Goal: Task Accomplishment & Management: Use online tool/utility

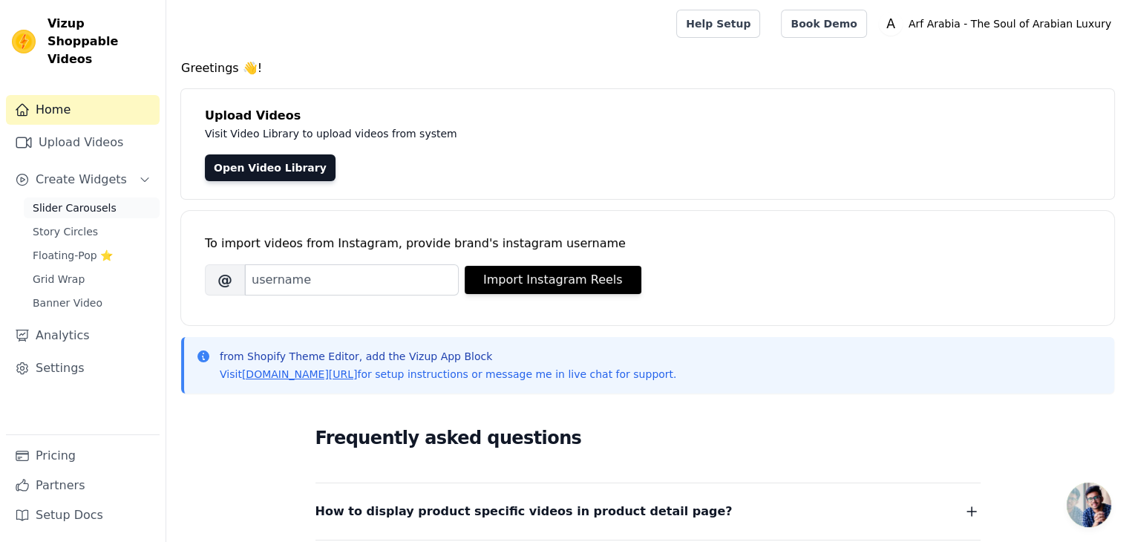
click at [101, 200] on span "Slider Carousels" at bounding box center [75, 207] width 84 height 15
click at [68, 200] on span "Slider Carousels" at bounding box center [75, 207] width 84 height 15
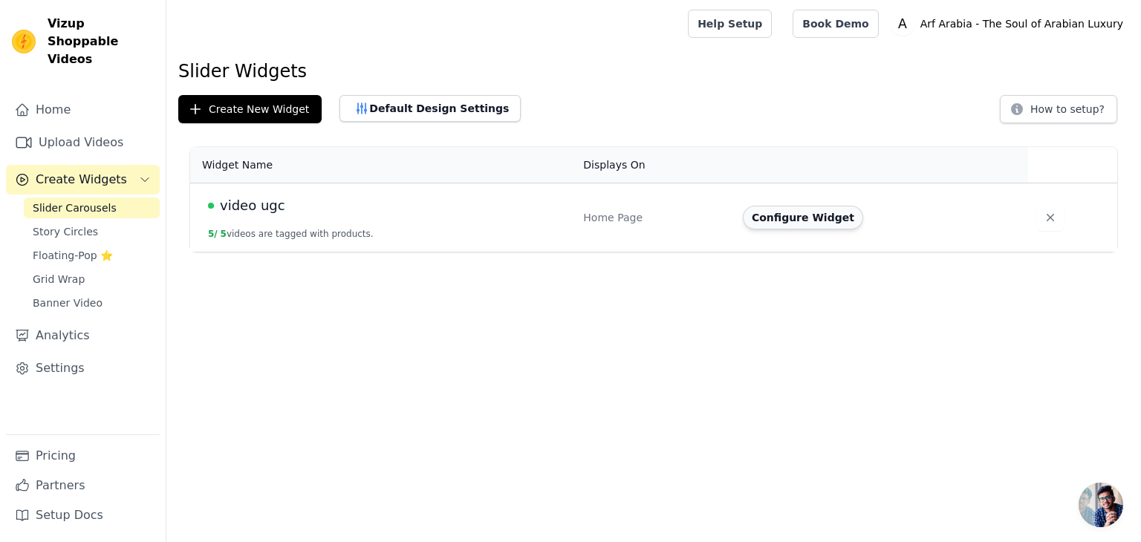
click at [820, 223] on button "Configure Widget" at bounding box center [803, 218] width 120 height 24
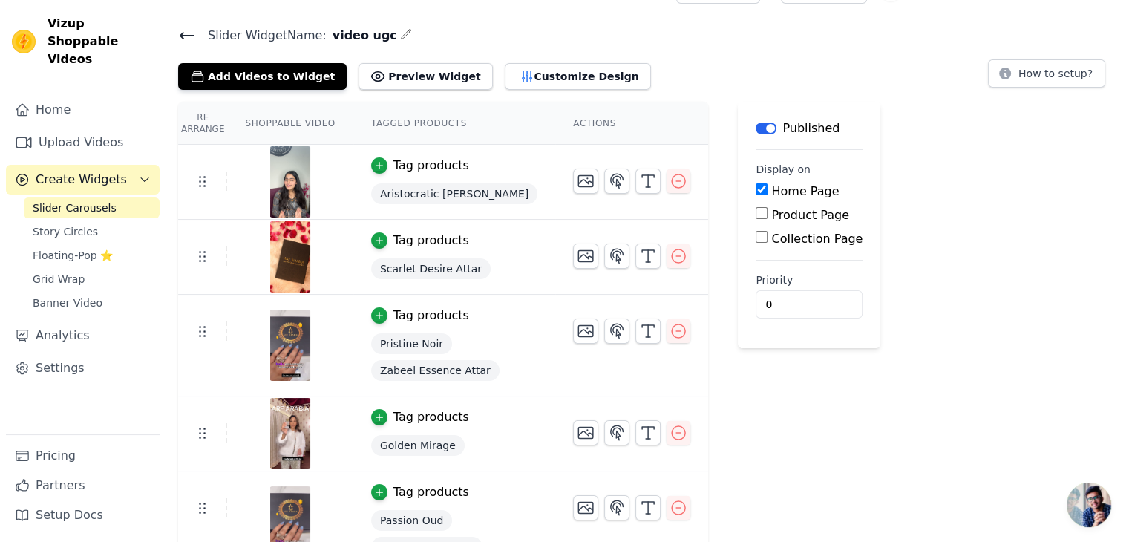
scroll to position [63, 0]
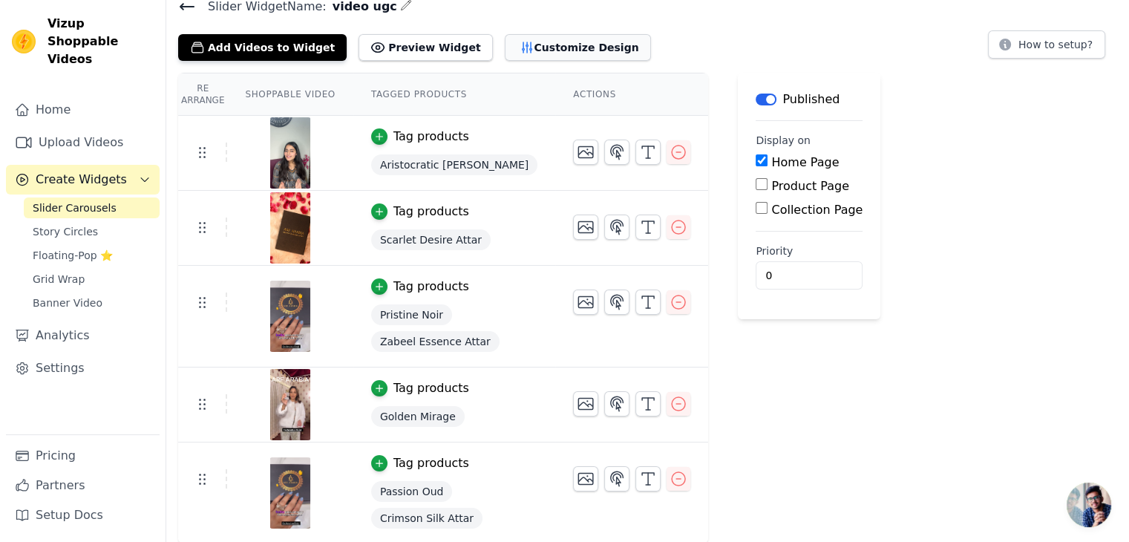
click at [520, 51] on icon "button" at bounding box center [527, 47] width 15 height 15
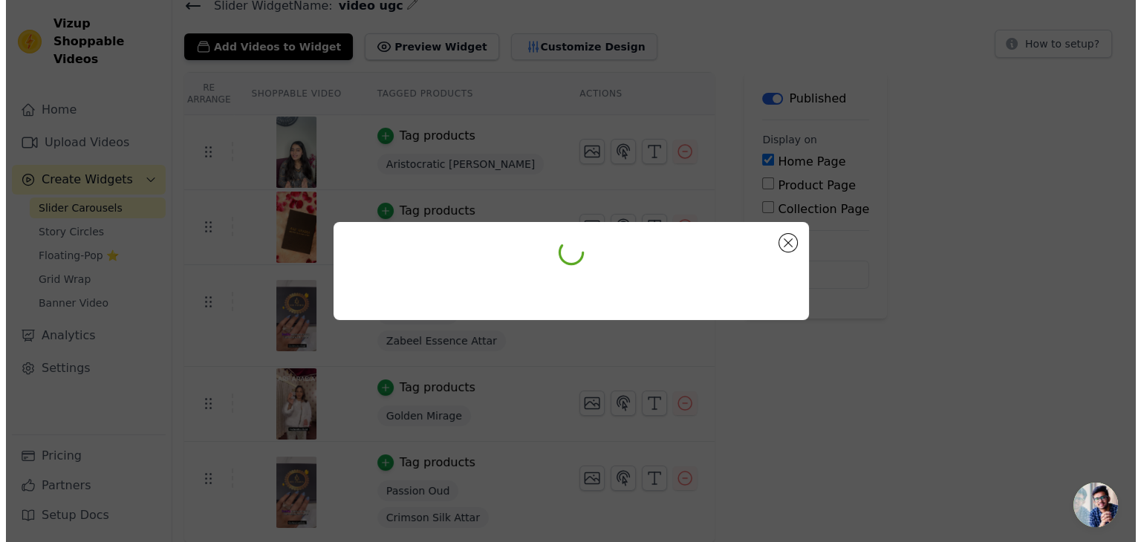
scroll to position [0, 0]
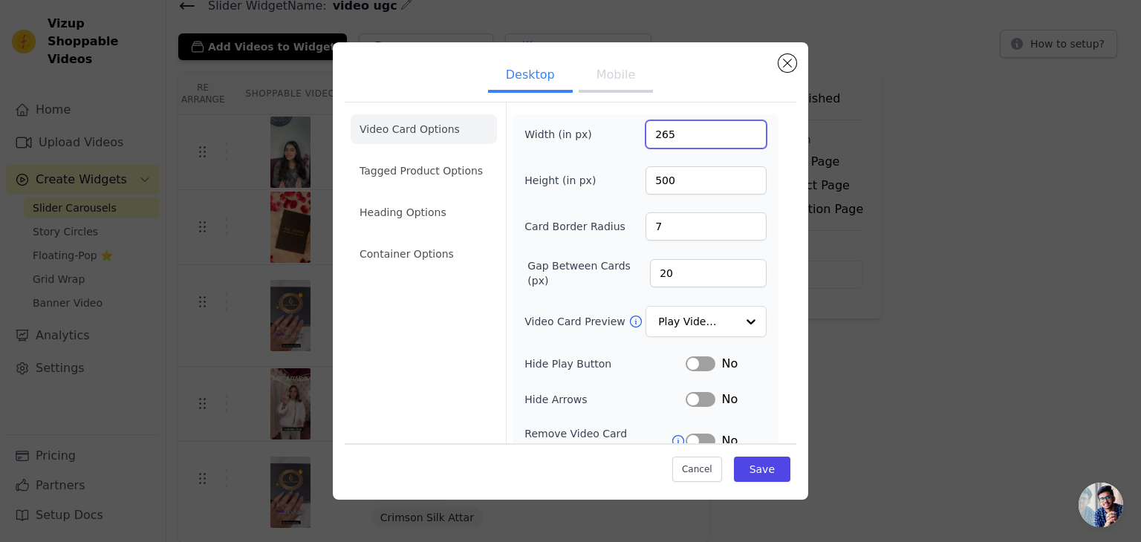
drag, startPoint x: 674, startPoint y: 134, endPoint x: 638, endPoint y: 137, distance: 36.5
click at [645, 137] on input "265" at bounding box center [705, 134] width 121 height 28
type input "300"
click at [741, 460] on button "Save" at bounding box center [762, 469] width 56 height 25
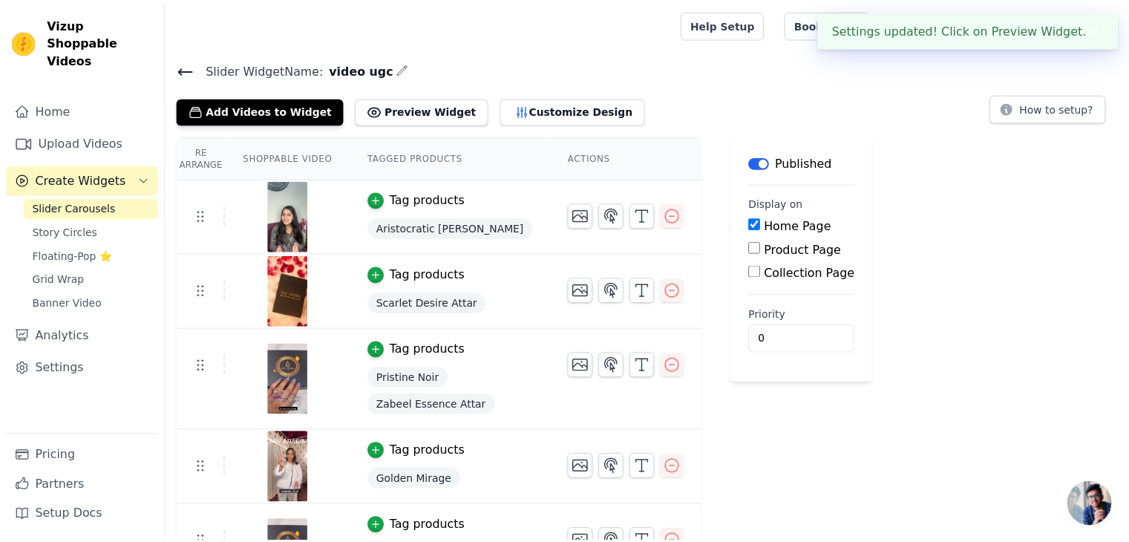
scroll to position [63, 0]
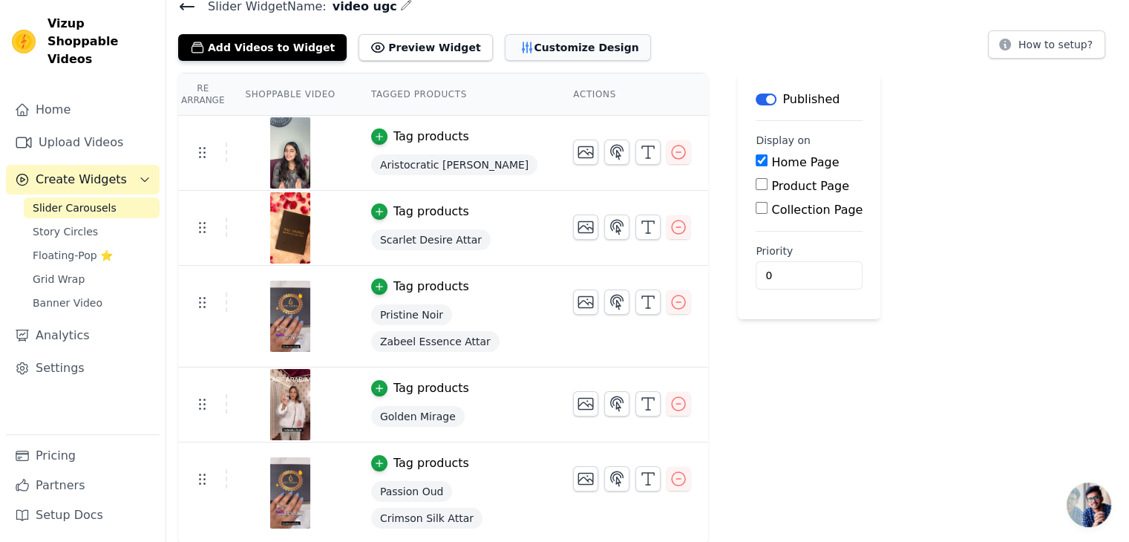
click at [512, 52] on button "Customize Design" at bounding box center [578, 47] width 146 height 27
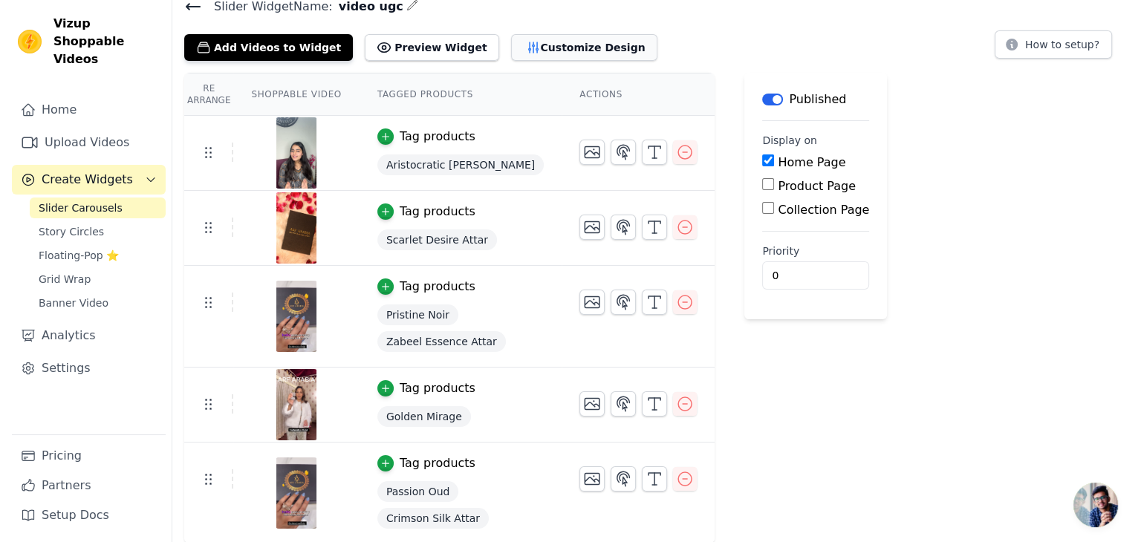
scroll to position [0, 0]
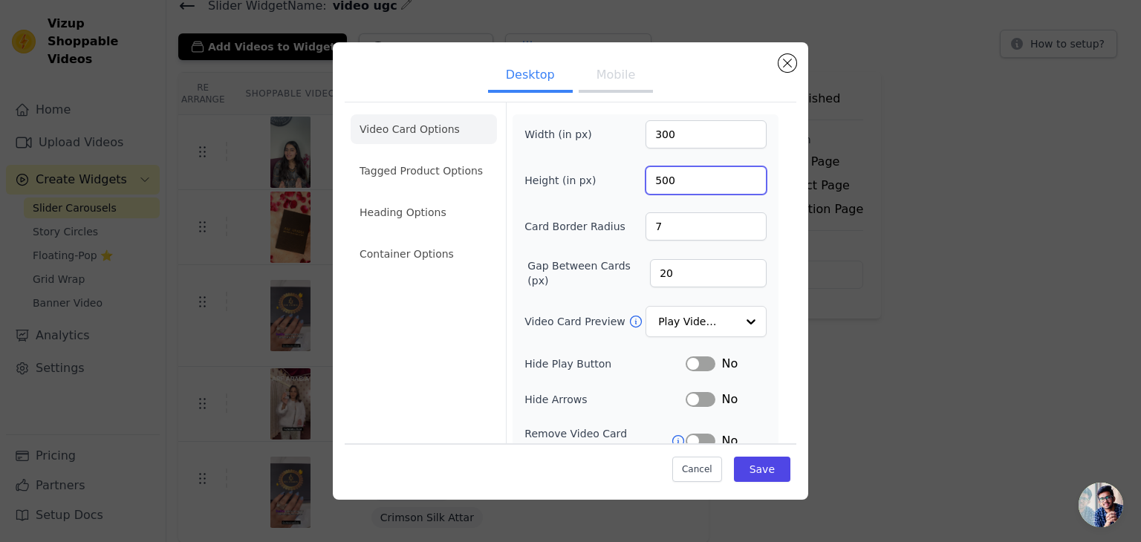
click at [653, 182] on input "500" at bounding box center [705, 180] width 121 height 28
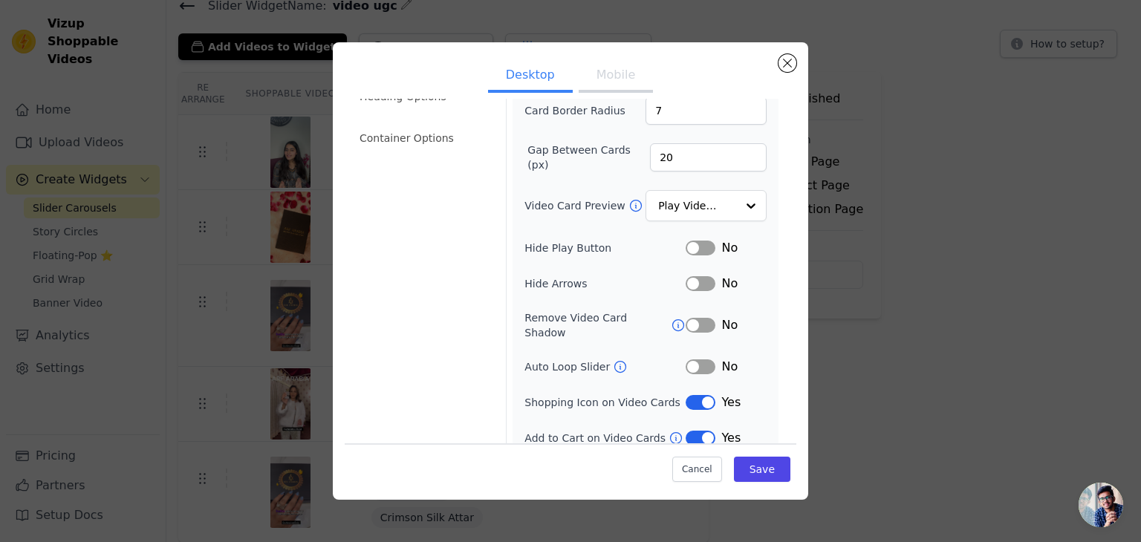
scroll to position [116, 0]
type input "450"
click at [751, 471] on button "Save" at bounding box center [762, 469] width 56 height 25
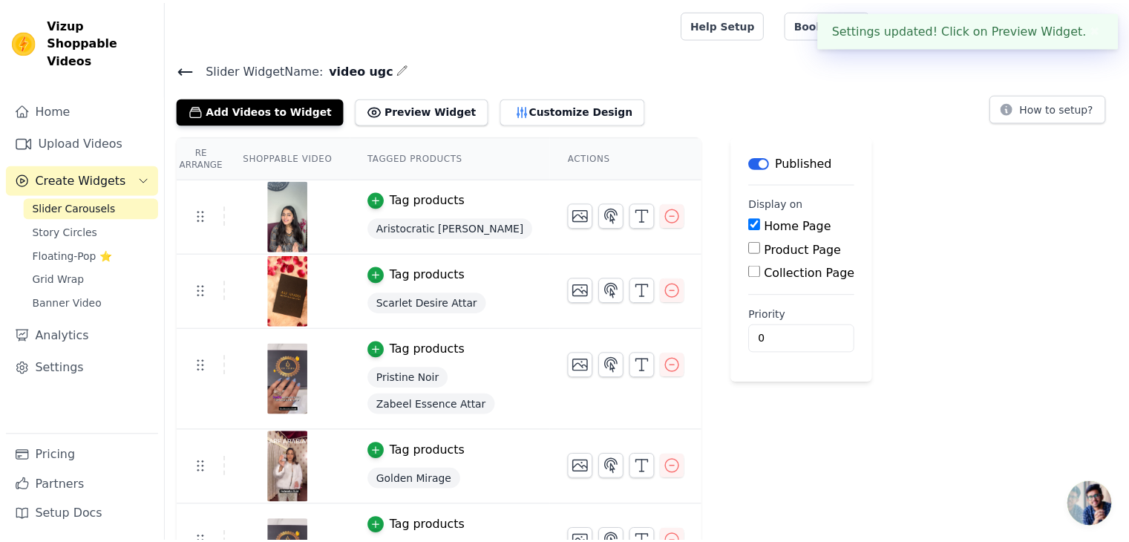
scroll to position [63, 0]
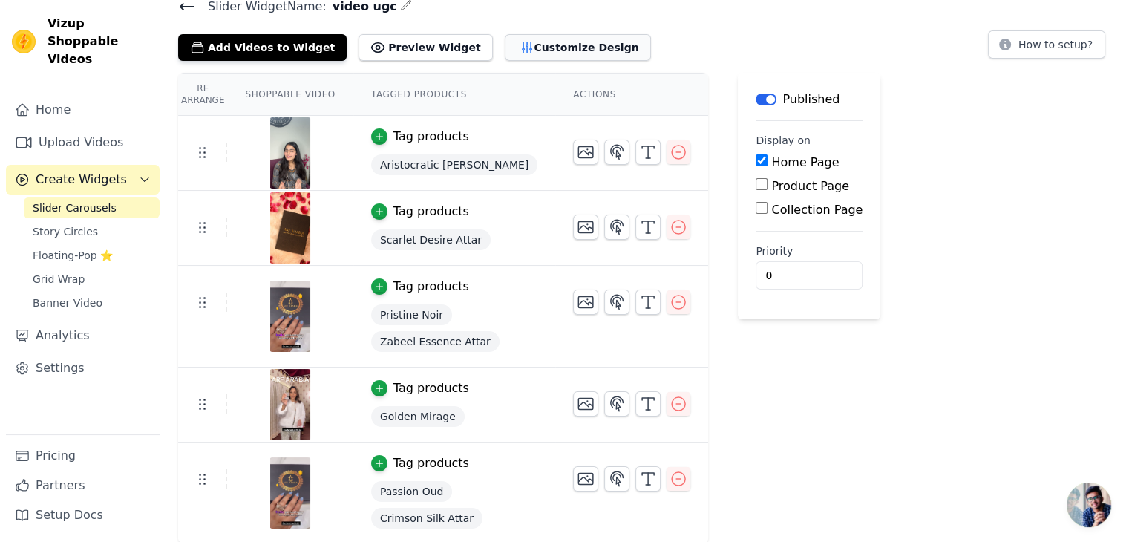
click at [549, 42] on button "Customize Design" at bounding box center [578, 47] width 146 height 27
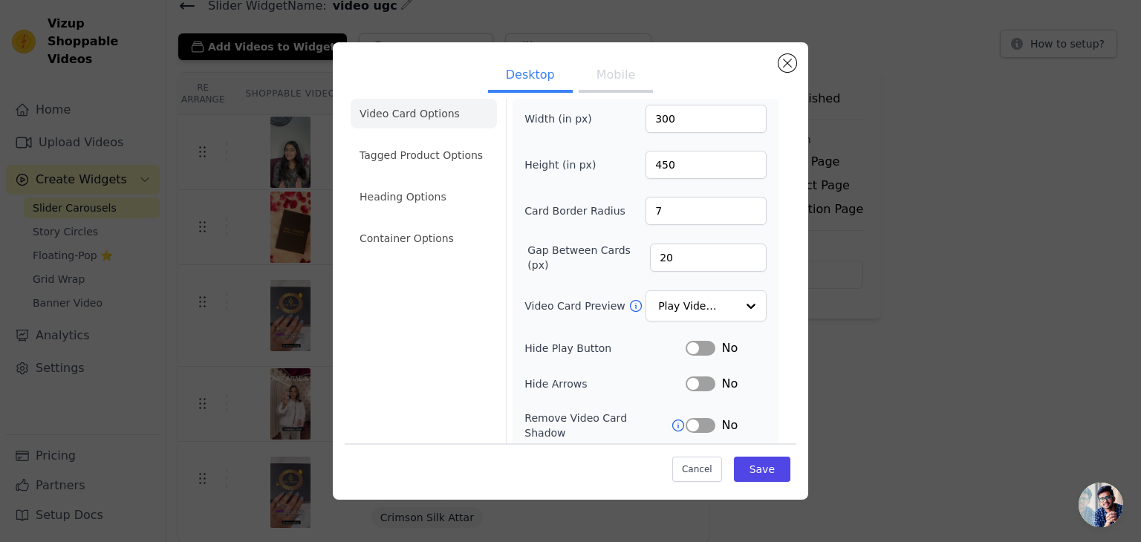
scroll to position [0, 0]
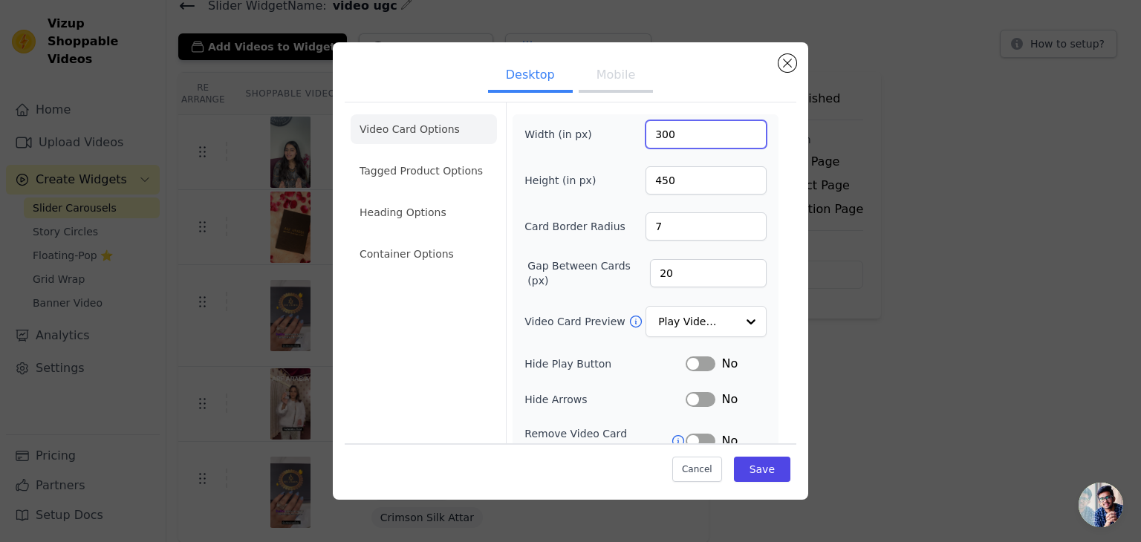
drag, startPoint x: 665, startPoint y: 130, endPoint x: 607, endPoint y: 136, distance: 59.0
click at [607, 136] on div "Width (in px) 300" at bounding box center [645, 134] width 242 height 28
type input "400"
click at [598, 69] on button "Mobile" at bounding box center [615, 76] width 74 height 33
click at [536, 81] on button "Desktop" at bounding box center [530, 76] width 85 height 33
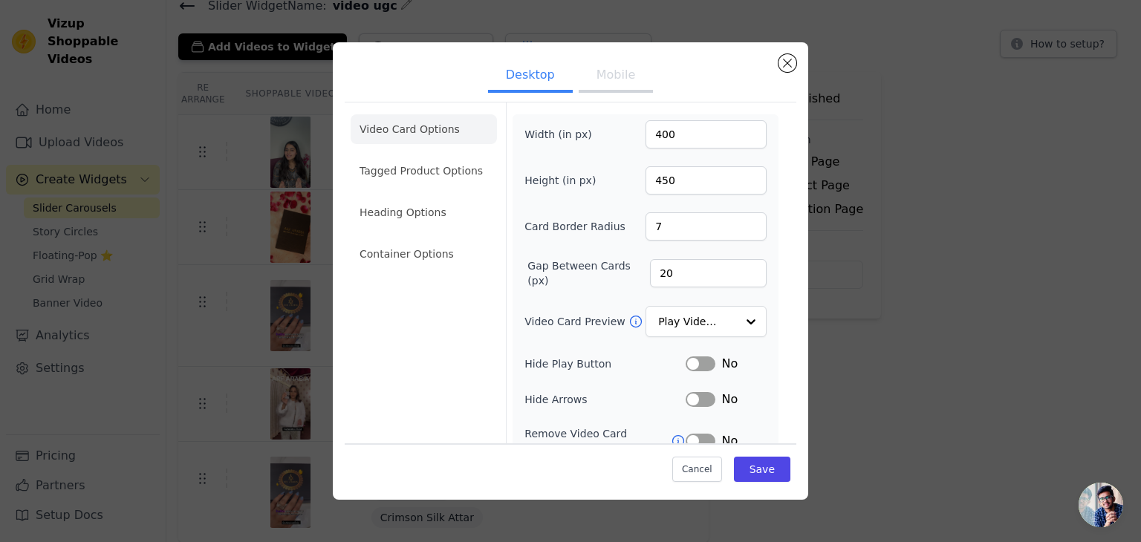
click at [614, 74] on button "Mobile" at bounding box center [615, 76] width 74 height 33
click at [748, 457] on button "Save" at bounding box center [762, 469] width 56 height 25
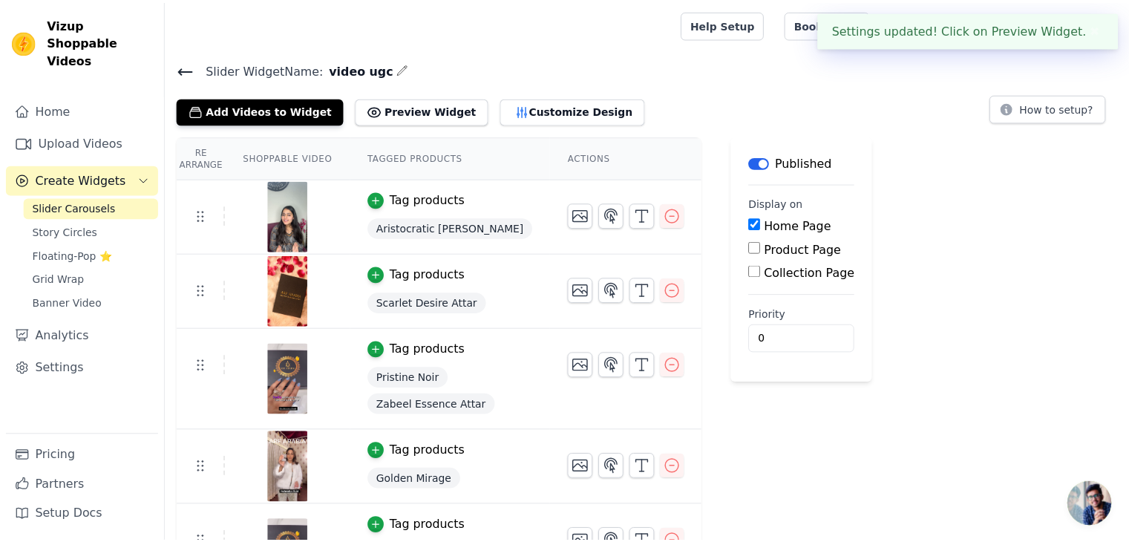
scroll to position [63, 0]
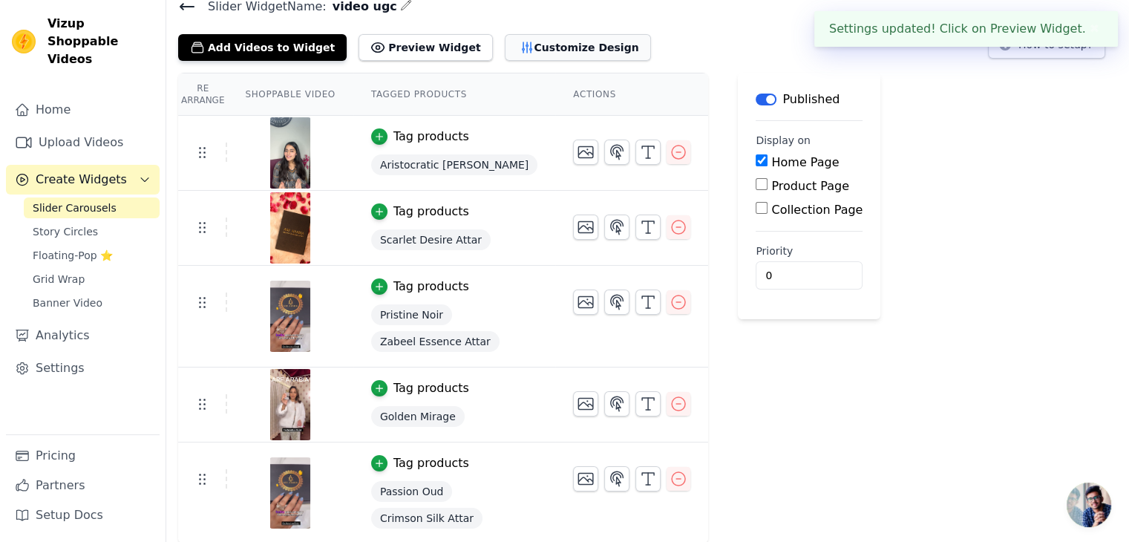
click at [508, 51] on button "Customize Design" at bounding box center [578, 47] width 146 height 27
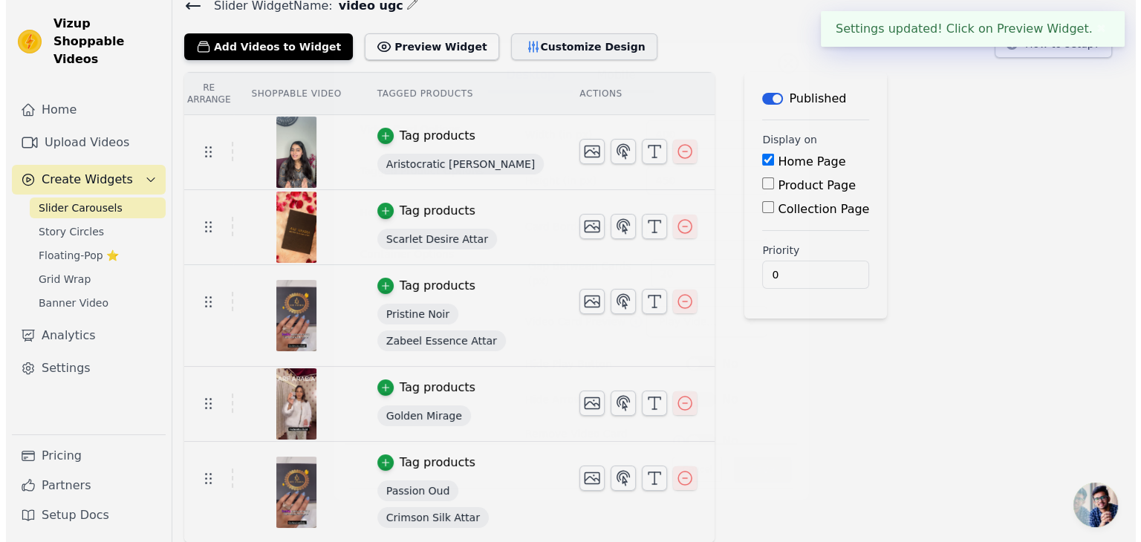
scroll to position [0, 0]
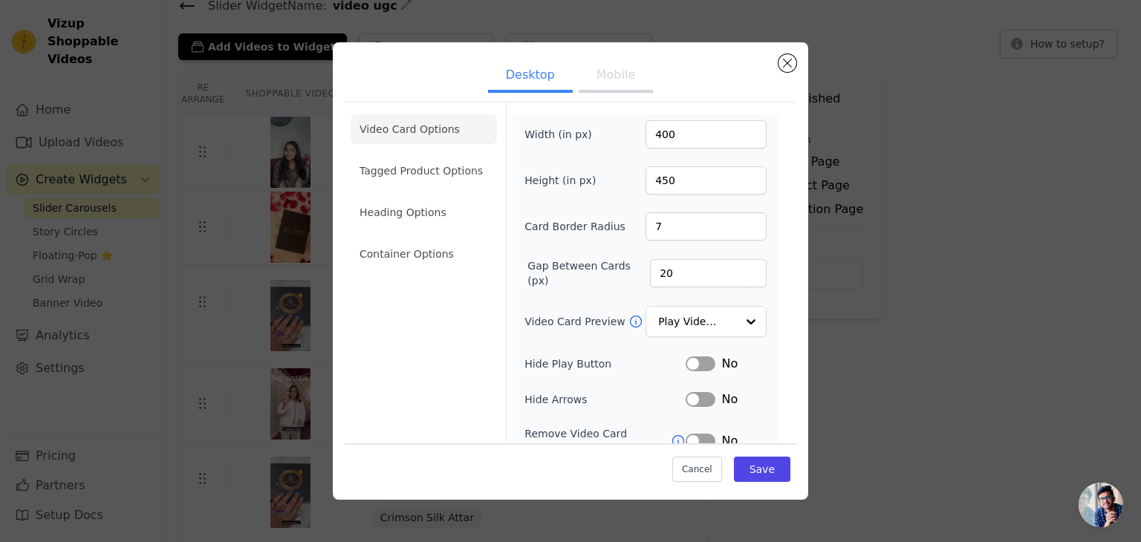
click at [600, 76] on button "Mobile" at bounding box center [615, 76] width 74 height 33
click at [386, 256] on li "Container Options" at bounding box center [423, 254] width 146 height 30
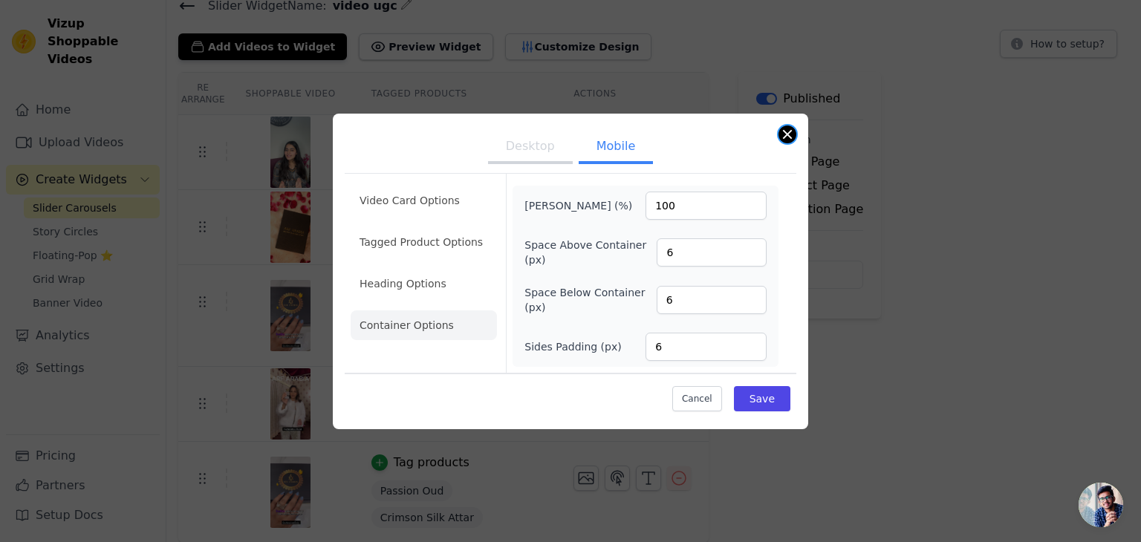
click at [793, 129] on button "Close modal" at bounding box center [787, 134] width 18 height 18
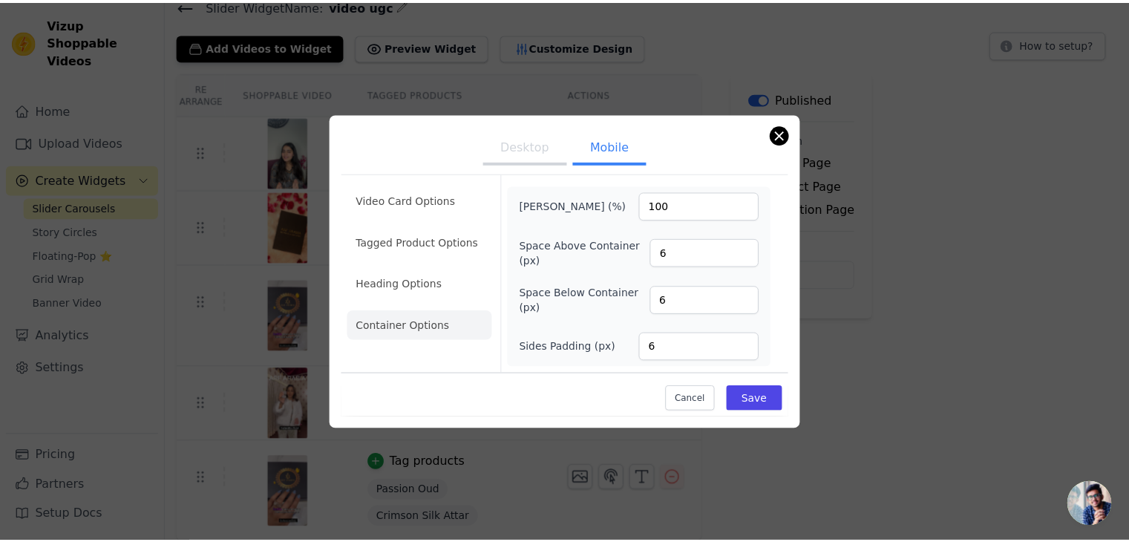
scroll to position [63, 0]
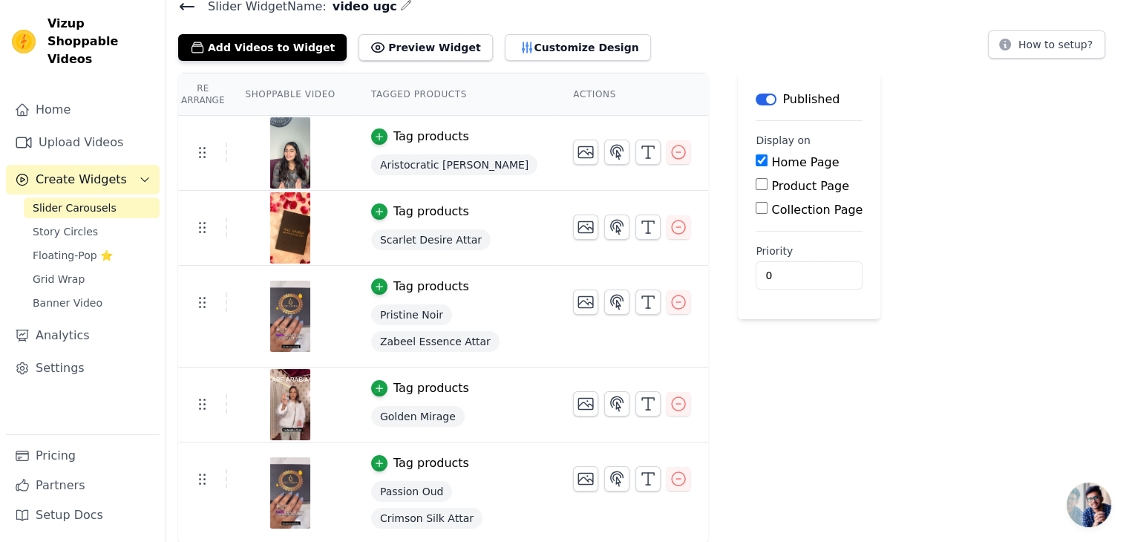
click at [555, 88] on th "Actions" at bounding box center [631, 95] width 153 height 42
click at [528, 50] on button "Customize Design" at bounding box center [578, 47] width 146 height 27
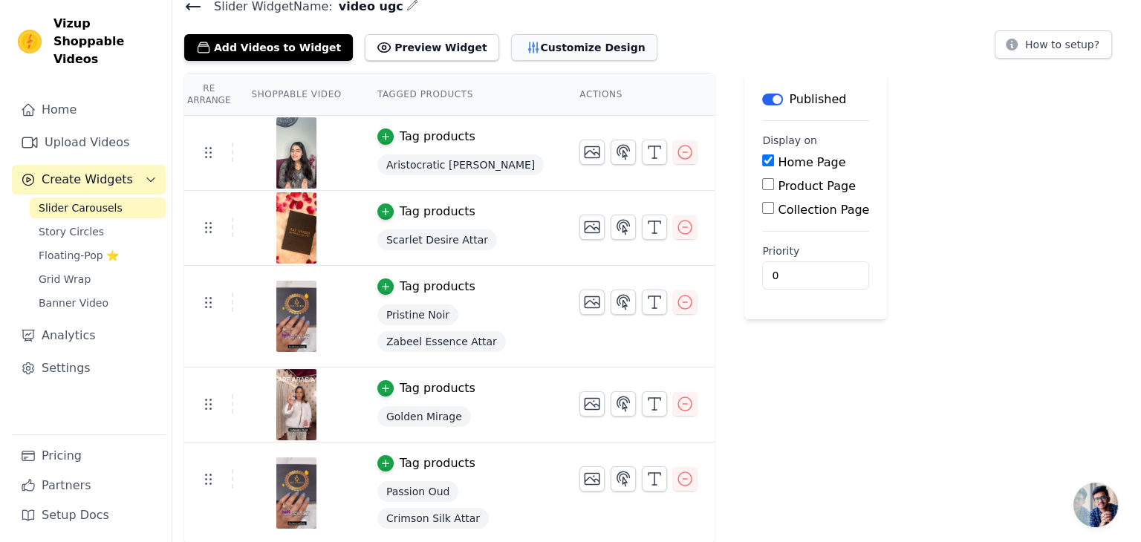
scroll to position [0, 0]
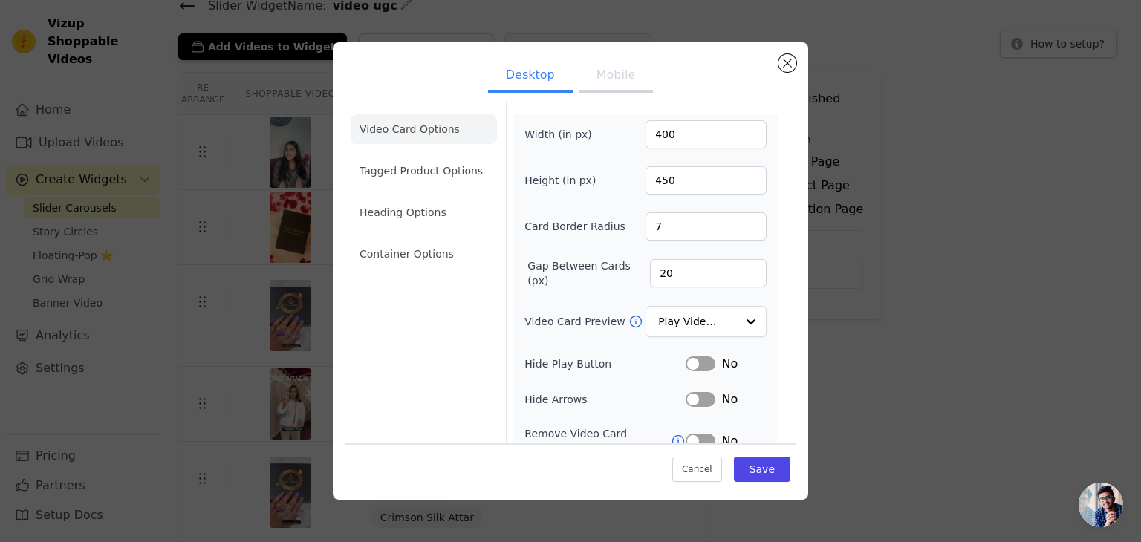
click at [528, 50] on div "Desktop Mobile Video Card Options Tagged Product Options Heading Options Contai…" at bounding box center [570, 270] width 475 height 457
click at [587, 72] on button "Mobile" at bounding box center [615, 76] width 74 height 33
click at [676, 136] on input "400" at bounding box center [705, 134] width 121 height 28
click at [738, 128] on input "401" at bounding box center [705, 134] width 121 height 28
click at [738, 128] on input "402" at bounding box center [705, 134] width 121 height 28
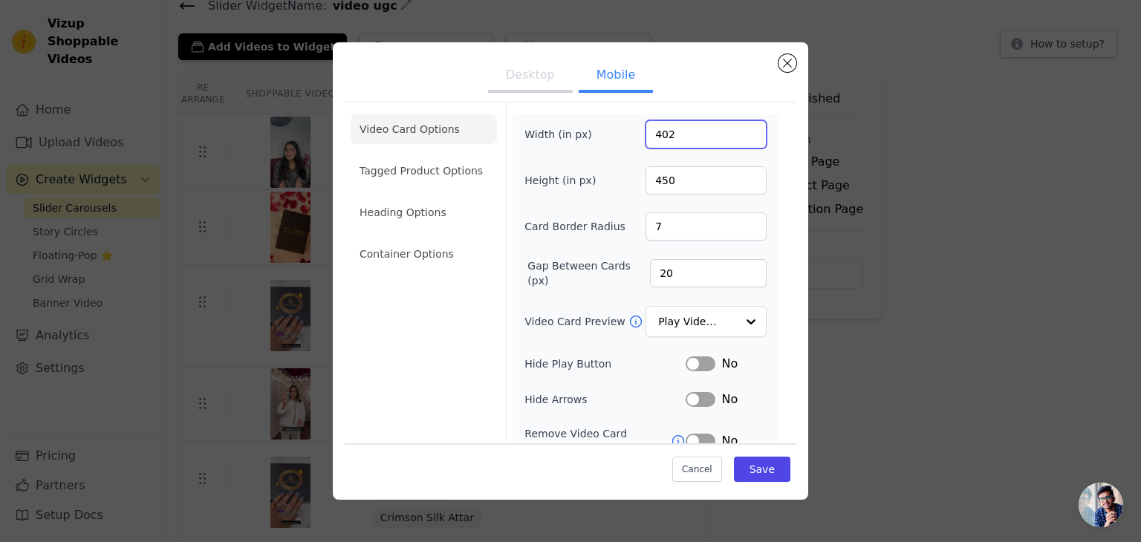
drag, startPoint x: 712, startPoint y: 128, endPoint x: 613, endPoint y: 134, distance: 99.7
click at [613, 134] on div "Width (in px) 402" at bounding box center [645, 134] width 242 height 28
type input "500"
click at [757, 466] on button "Save" at bounding box center [762, 469] width 56 height 25
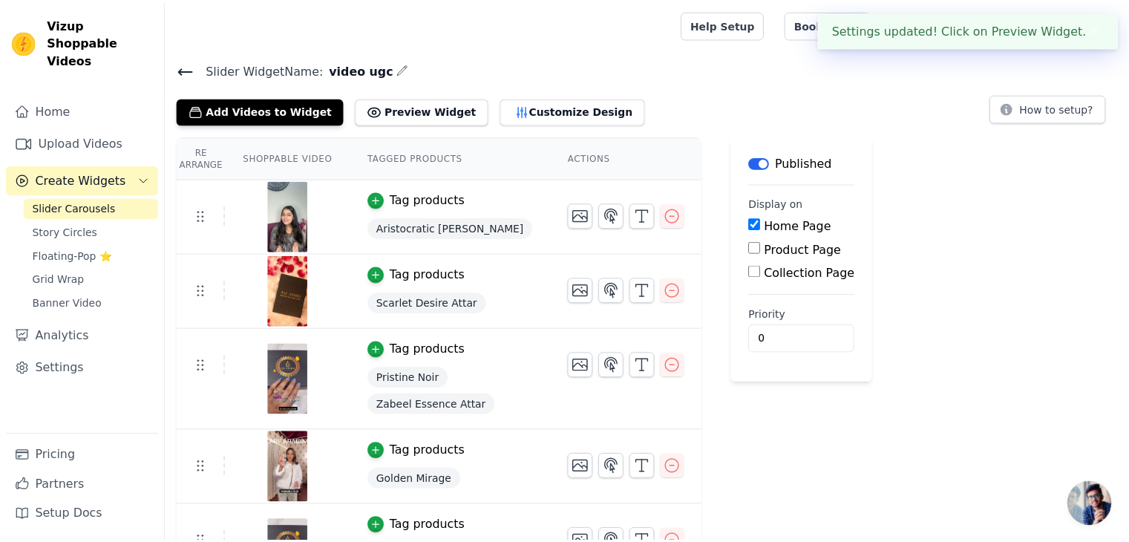
scroll to position [63, 0]
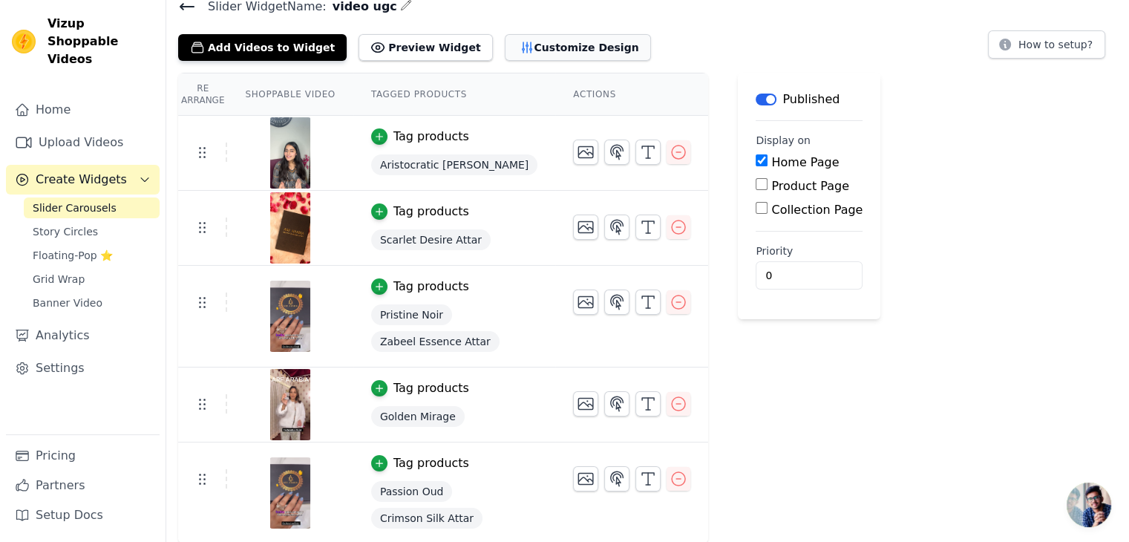
click at [552, 48] on button "Customize Design" at bounding box center [578, 47] width 146 height 27
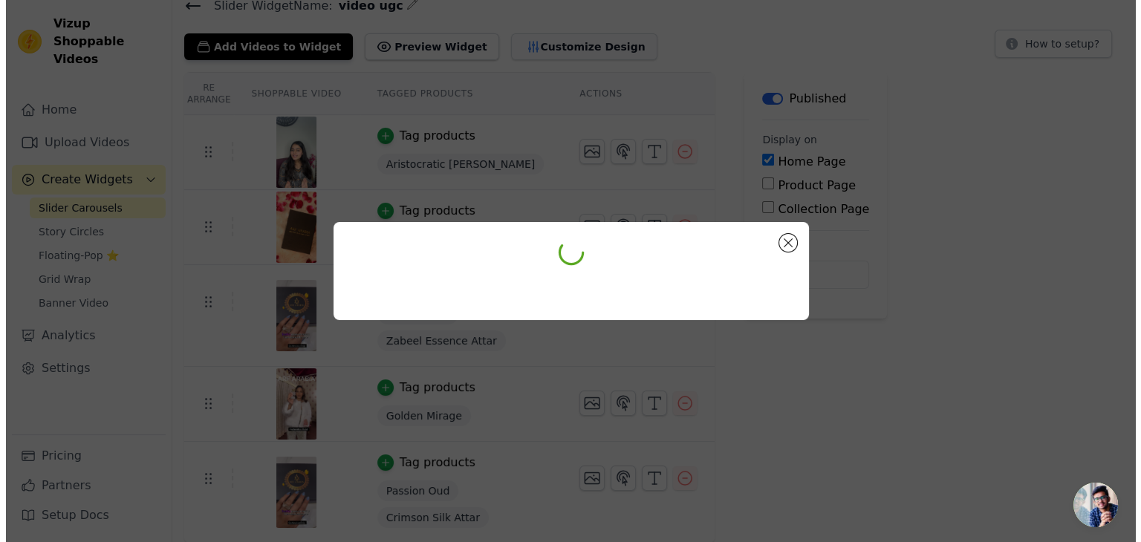
scroll to position [0, 0]
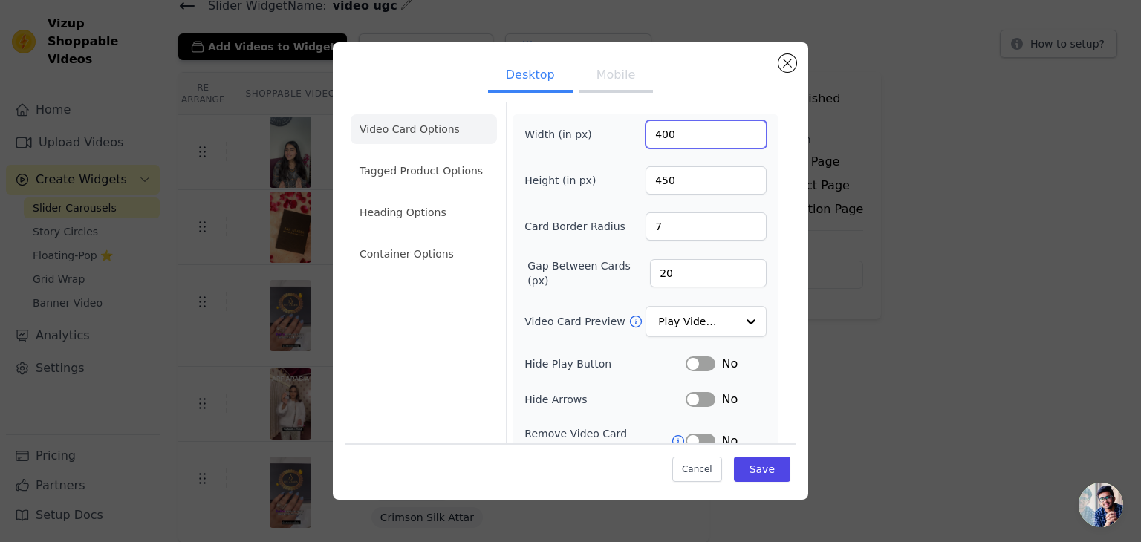
drag, startPoint x: 668, startPoint y: 136, endPoint x: 535, endPoint y: 106, distance: 136.2
click at [535, 106] on form "Width (in px) 400 Height (in px) 450 Card Border Radius 7 Gap Between Cards (px…" at bounding box center [645, 338] width 278 height 472
type input "300"
click at [745, 461] on button "Save" at bounding box center [762, 469] width 56 height 25
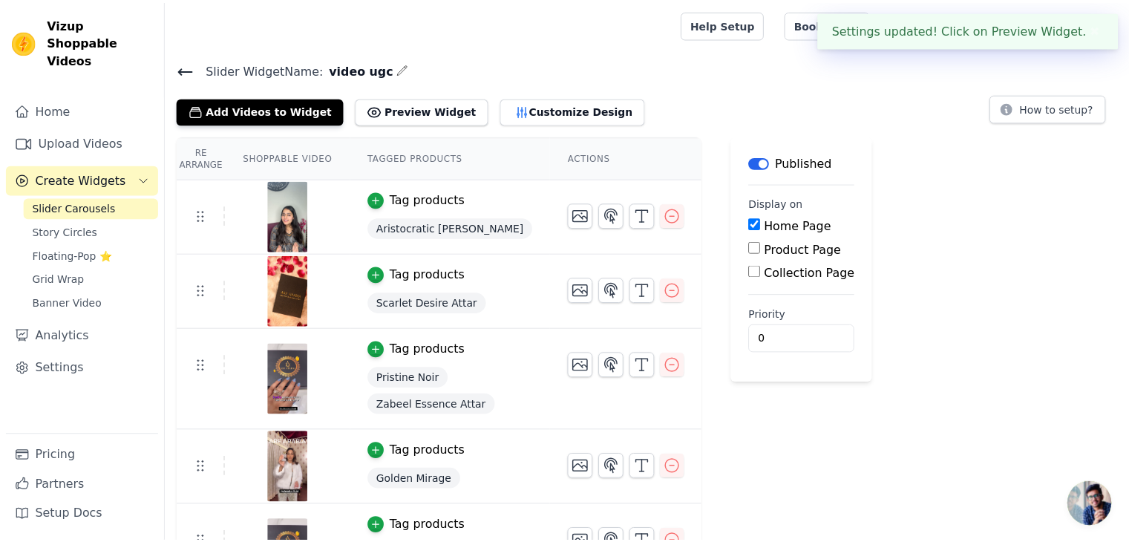
scroll to position [63, 0]
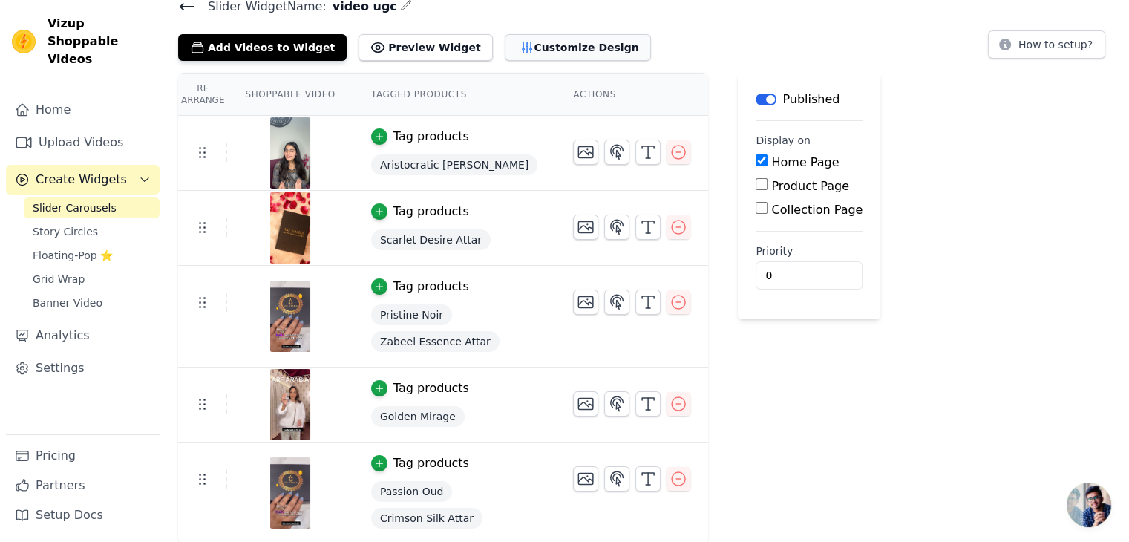
click at [513, 42] on button "Customize Design" at bounding box center [578, 47] width 146 height 27
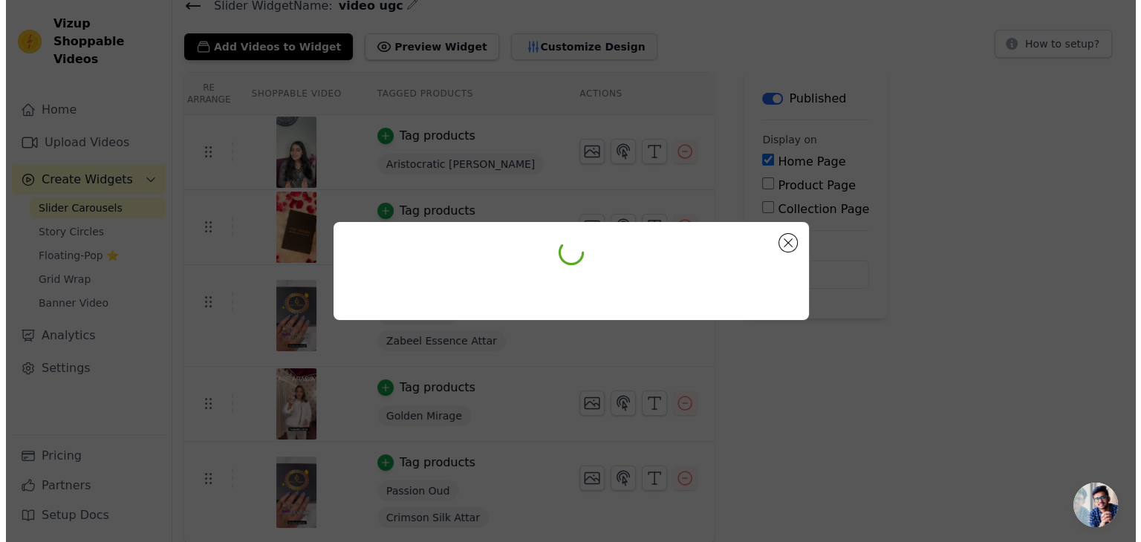
scroll to position [0, 0]
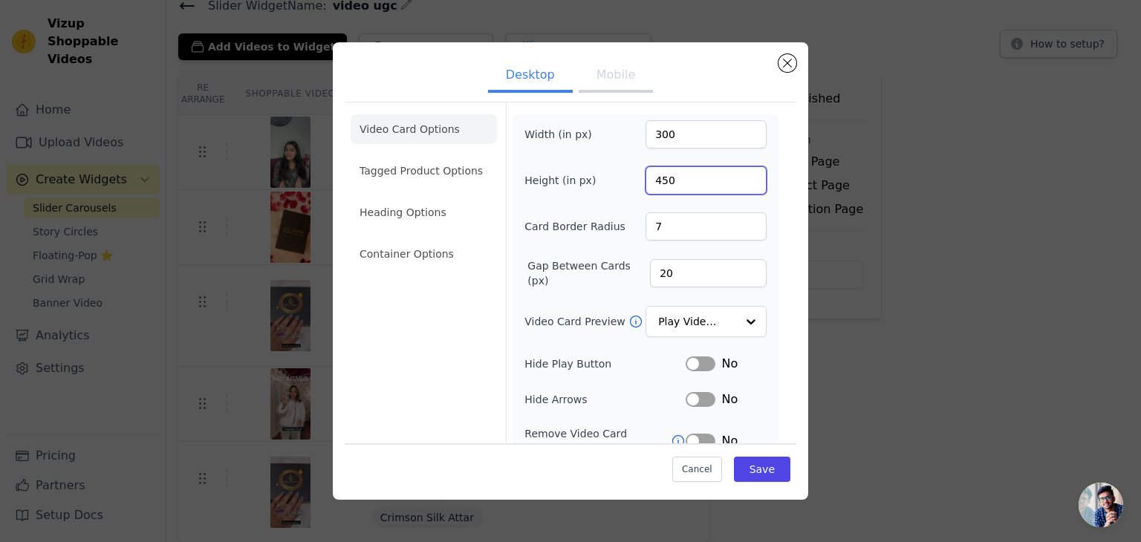
drag, startPoint x: 670, startPoint y: 179, endPoint x: 632, endPoint y: 170, distance: 38.9
click at [632, 170] on div "Height (in px) 450" at bounding box center [645, 180] width 242 height 28
type input "500"
click at [762, 471] on button "Save" at bounding box center [762, 469] width 56 height 25
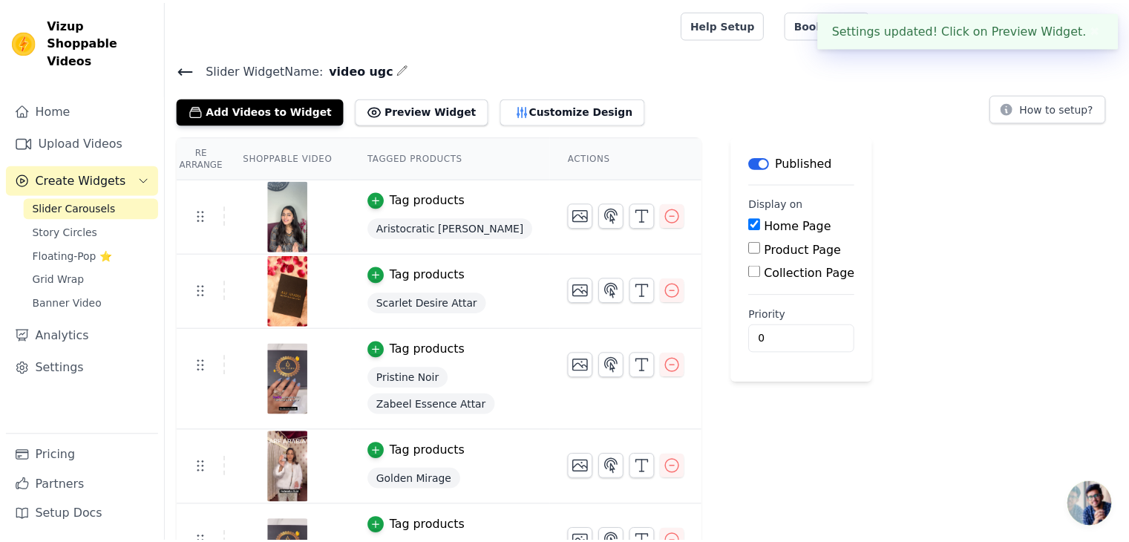
scroll to position [63, 0]
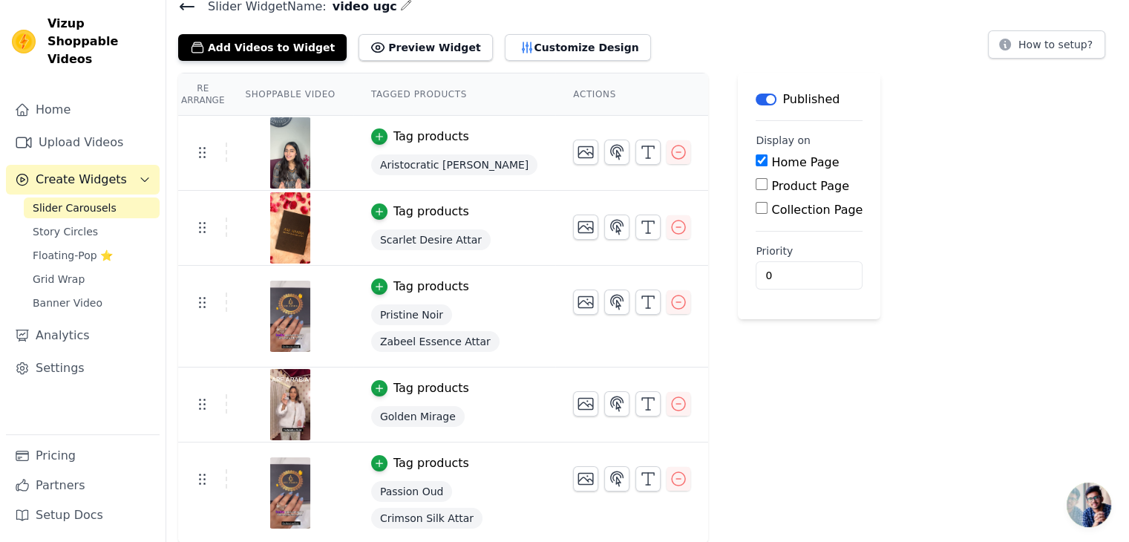
click at [554, 60] on div "Slider Widget Name: video ugc Add Videos to Widget Preview Widget Customize Des…" at bounding box center [647, 270] width 963 height 548
click at [550, 56] on button "Customize Design" at bounding box center [578, 47] width 146 height 27
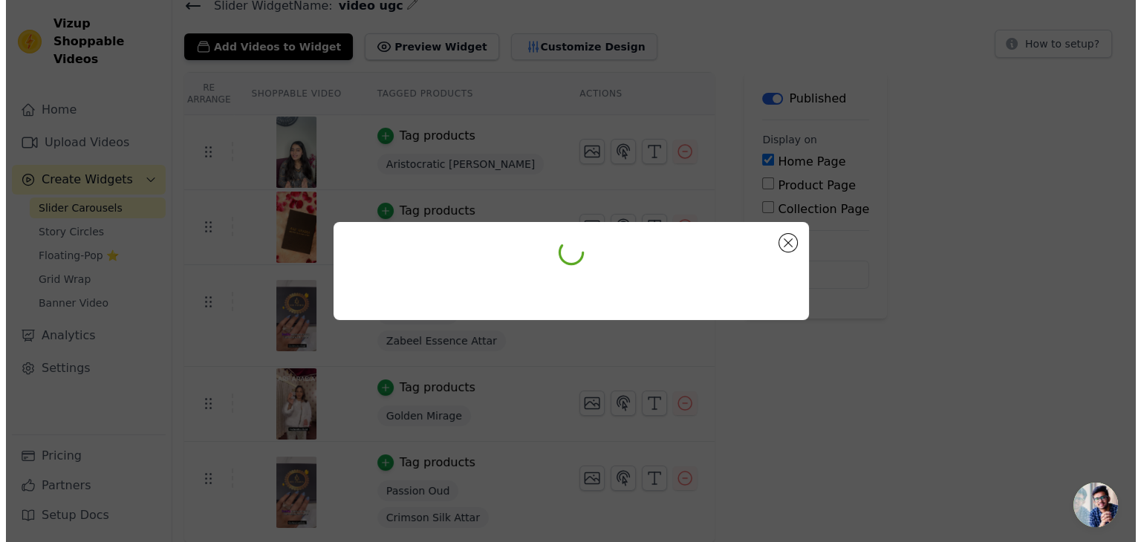
scroll to position [0, 0]
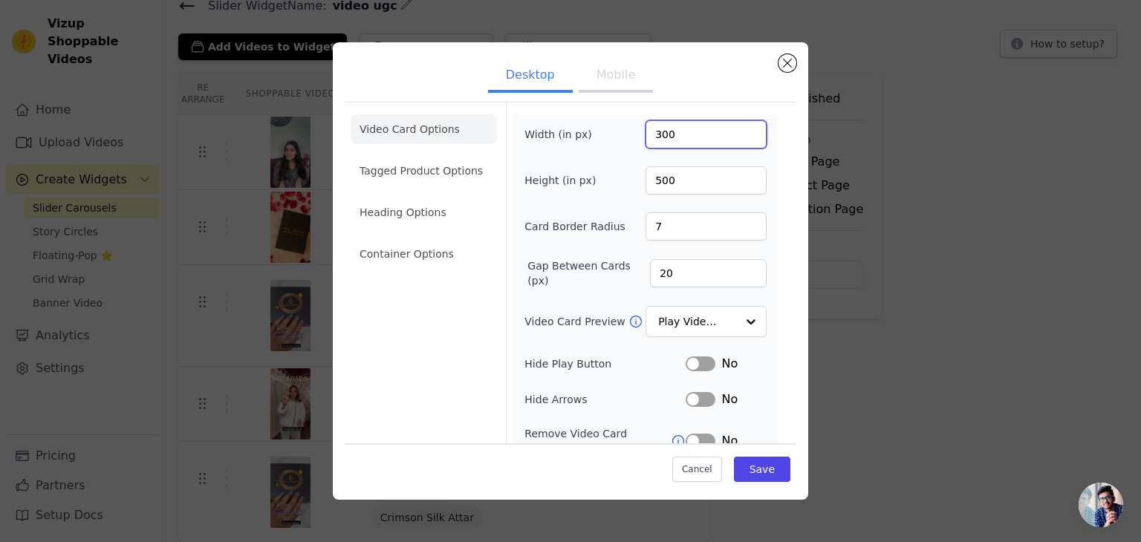
drag, startPoint x: 662, startPoint y: 130, endPoint x: 614, endPoint y: 128, distance: 48.3
click at [614, 128] on div "Width (in px) 300" at bounding box center [645, 134] width 242 height 28
type input "280"
click at [751, 470] on button "Save" at bounding box center [762, 469] width 56 height 25
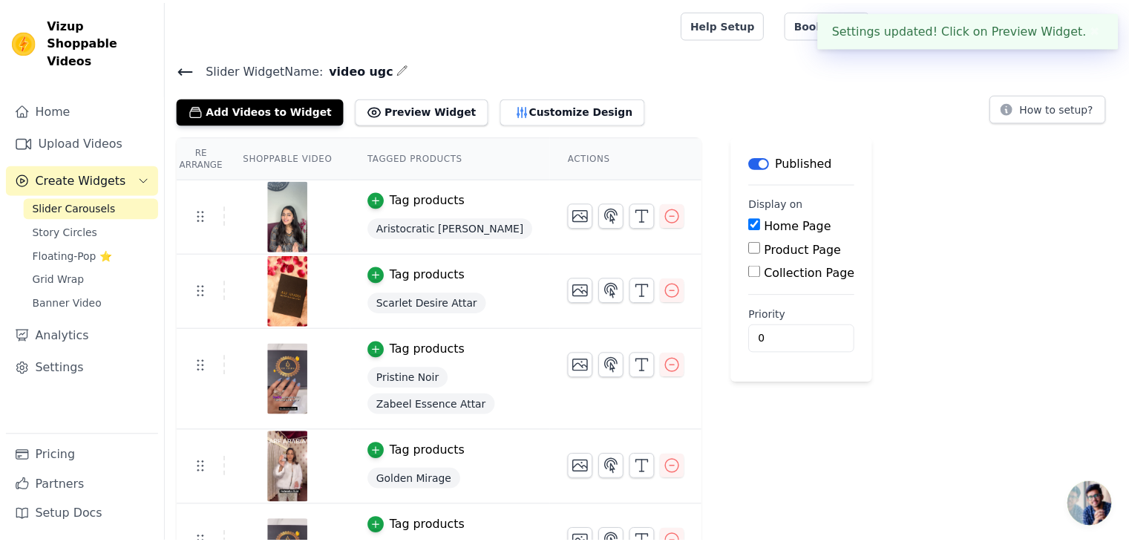
scroll to position [63, 0]
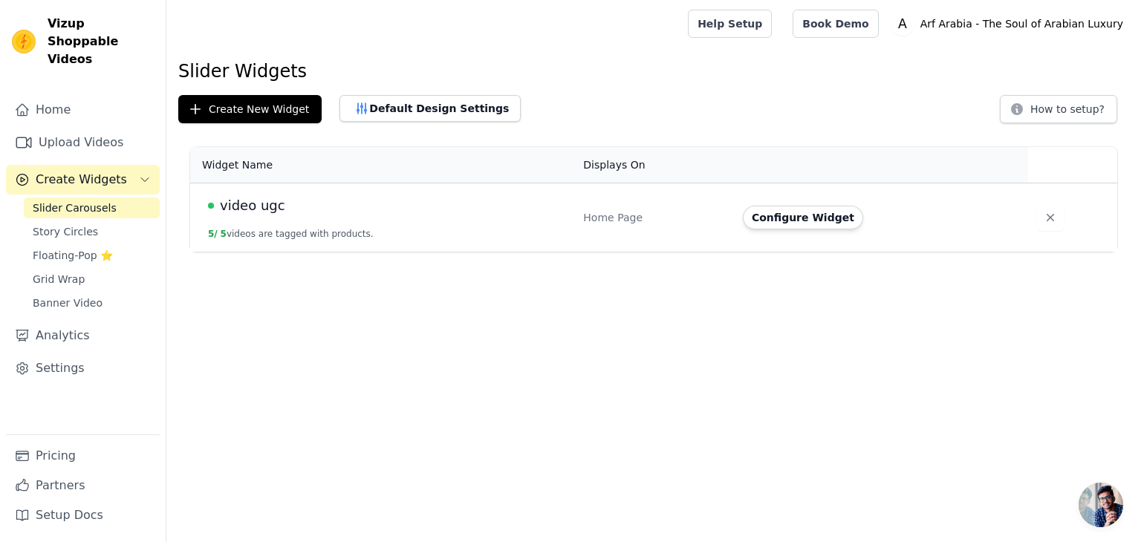
click at [763, 223] on button "Configure Widget" at bounding box center [803, 218] width 120 height 24
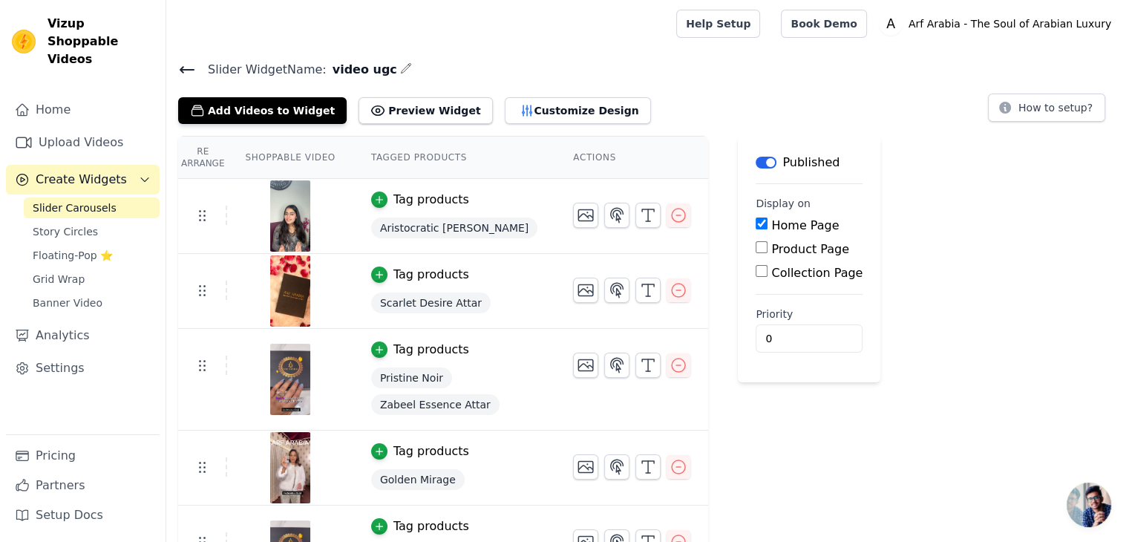
click at [756, 248] on input "Product Page" at bounding box center [762, 247] width 12 height 12
checkbox input "true"
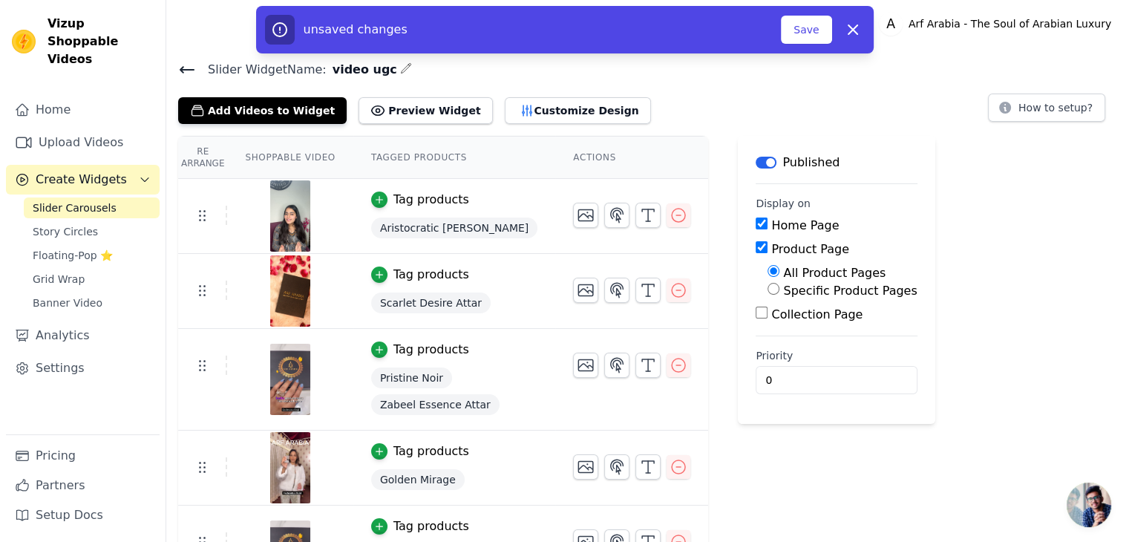
click at [756, 309] on input "Collection Page" at bounding box center [762, 313] width 12 height 12
checkbox input "true"
click at [813, 27] on button "Save" at bounding box center [806, 30] width 50 height 28
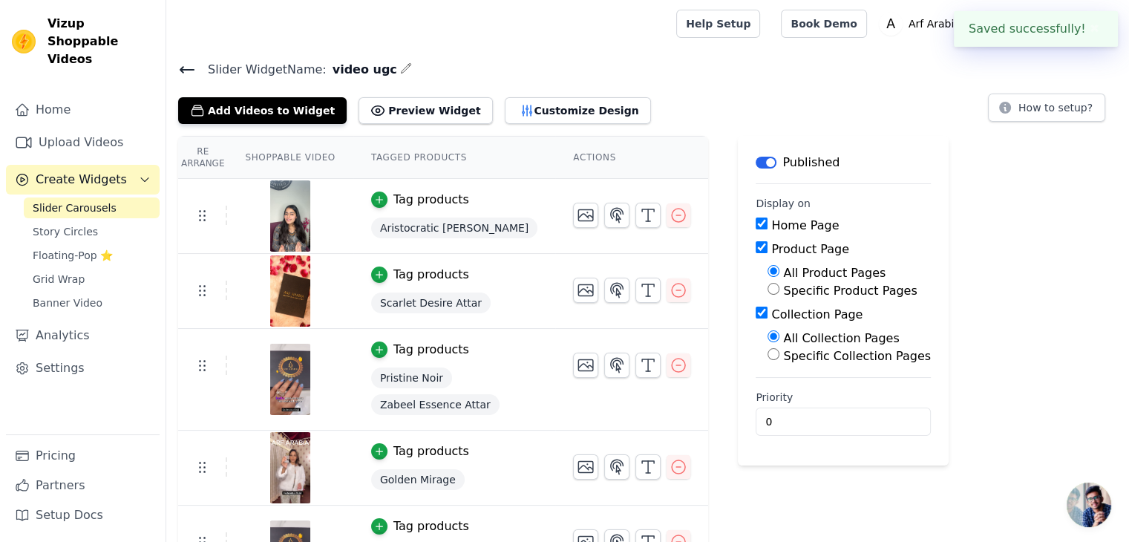
click at [175, 62] on div "Slider Widget Name: video ugc Add Videos to Widget Preview Widget Customize Des…" at bounding box center [647, 91] width 963 height 65
click at [177, 62] on div "Slider Widget Name: video ugc Add Videos to Widget Preview Widget Customize Des…" at bounding box center [647, 91] width 963 height 65
click at [189, 65] on icon at bounding box center [187, 70] width 18 height 18
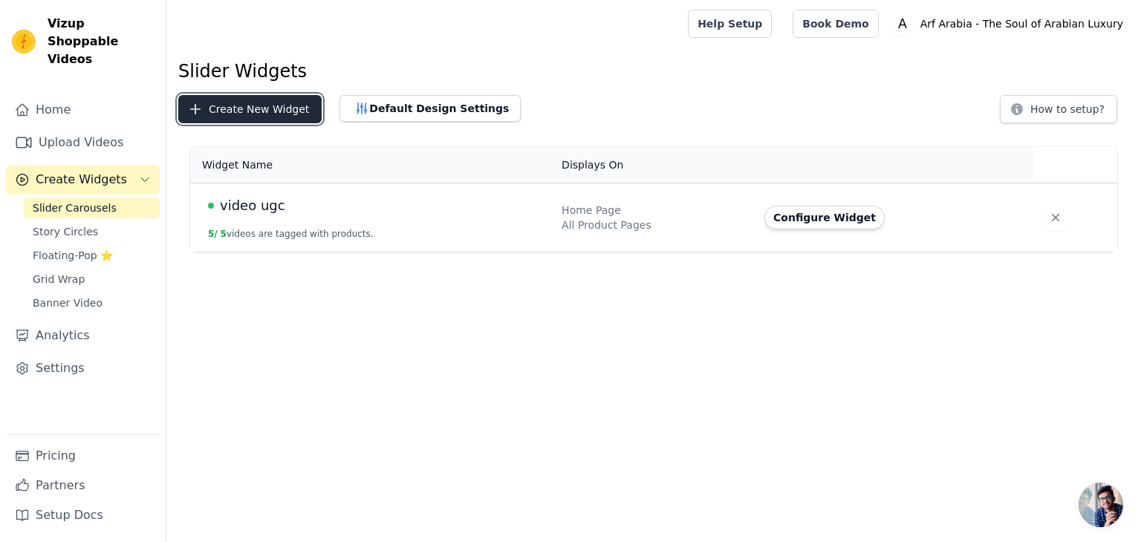
click at [273, 104] on button "Create New Widget" at bounding box center [249, 109] width 143 height 28
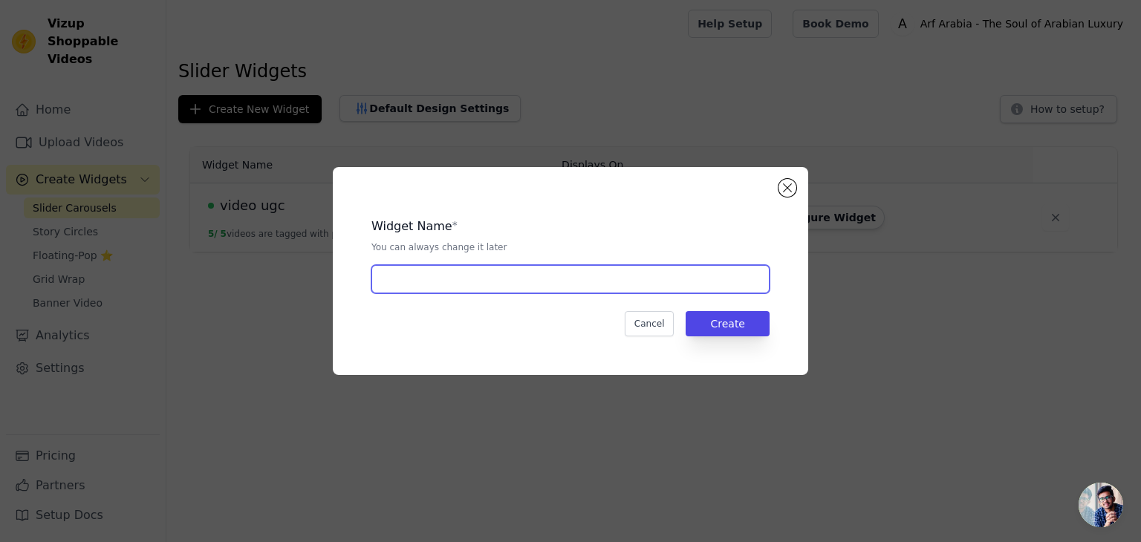
click at [561, 278] on input "text" at bounding box center [570, 279] width 398 height 28
type input "video ugc2"
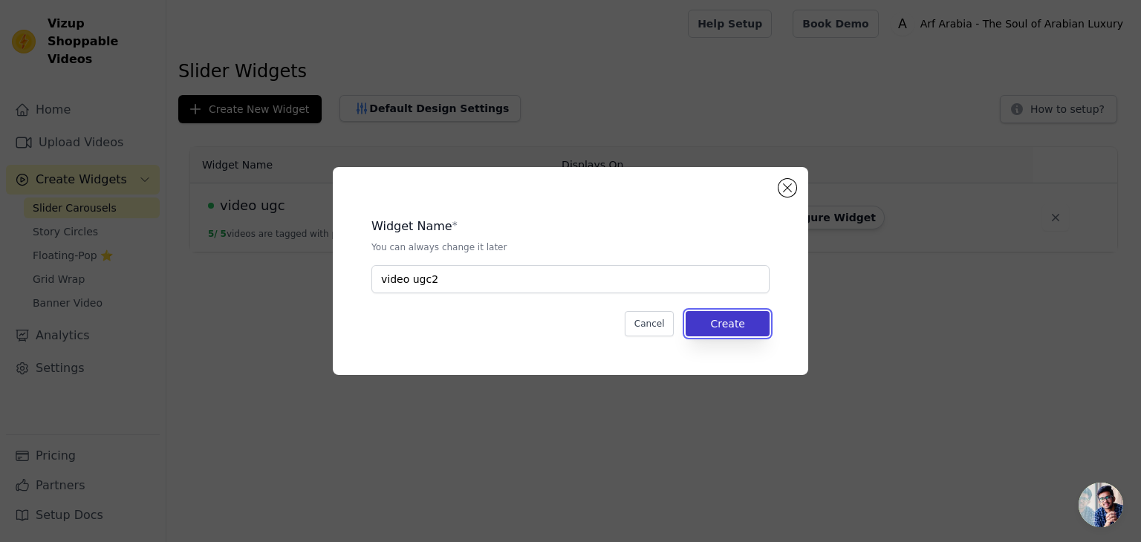
click at [719, 317] on button "Create" at bounding box center [727, 323] width 84 height 25
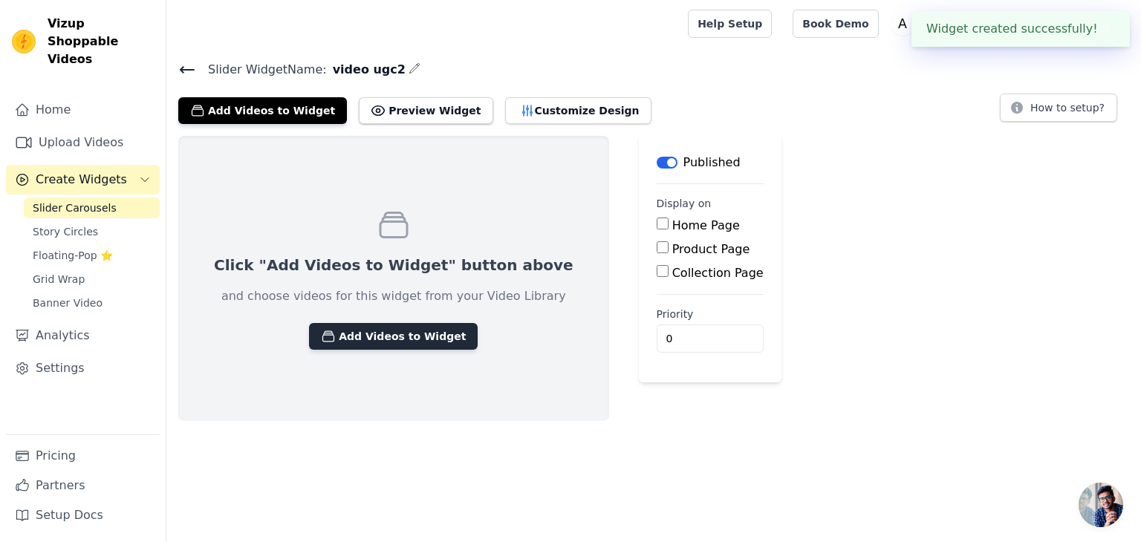
click at [391, 340] on button "Add Videos to Widget" at bounding box center [393, 336] width 169 height 27
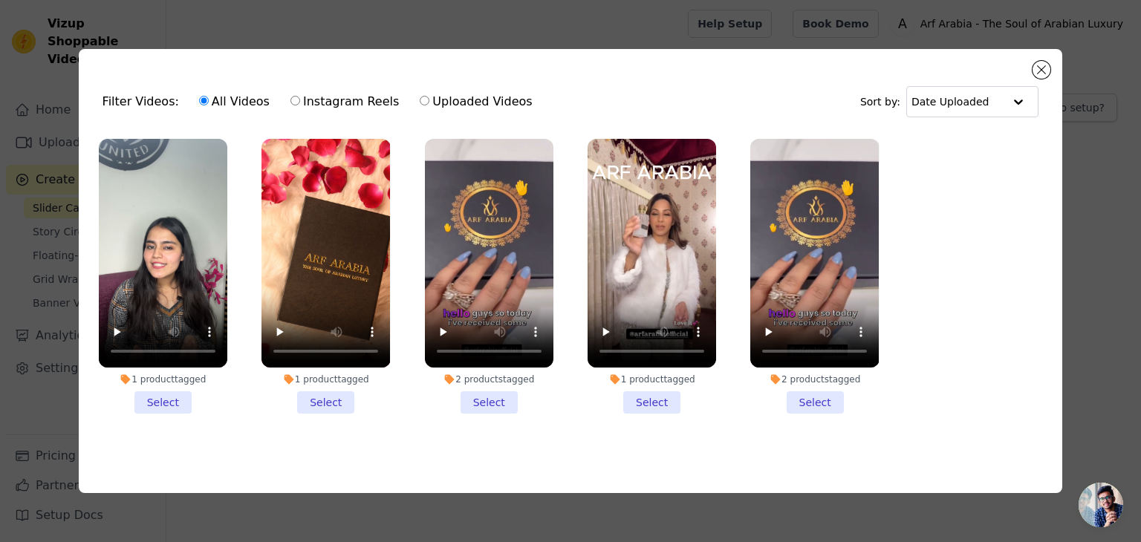
click at [420, 97] on input "Uploaded Videos" at bounding box center [425, 101] width 10 height 10
radio input "true"
click at [199, 99] on input "All Videos" at bounding box center [204, 101] width 10 height 10
radio input "true"
click at [407, 86] on div "All Videos Instagram Reels Uploaded Videos" at bounding box center [366, 102] width 350 height 34
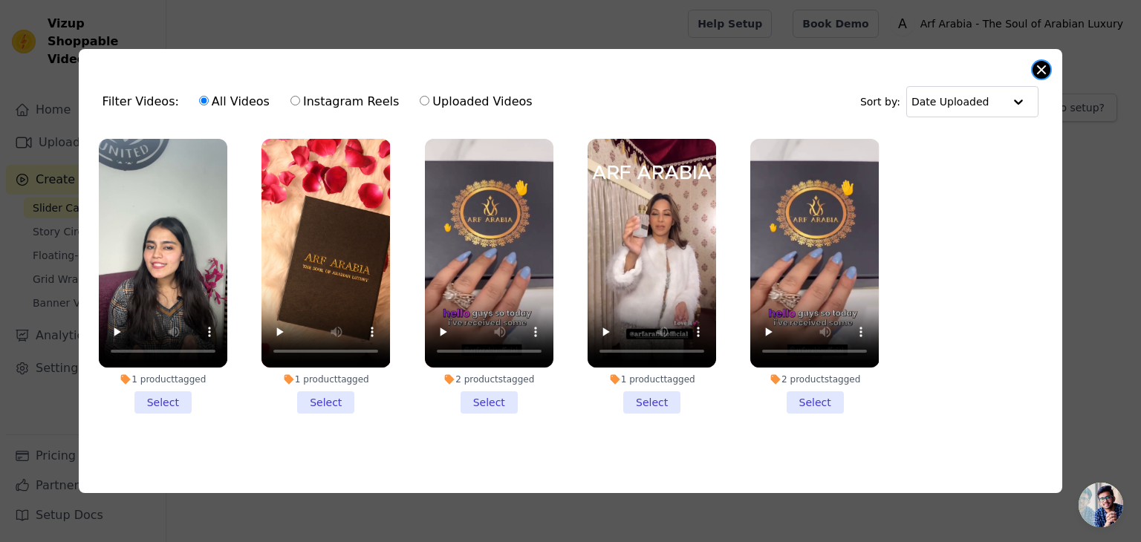
click at [1037, 62] on button "Close modal" at bounding box center [1041, 70] width 18 height 18
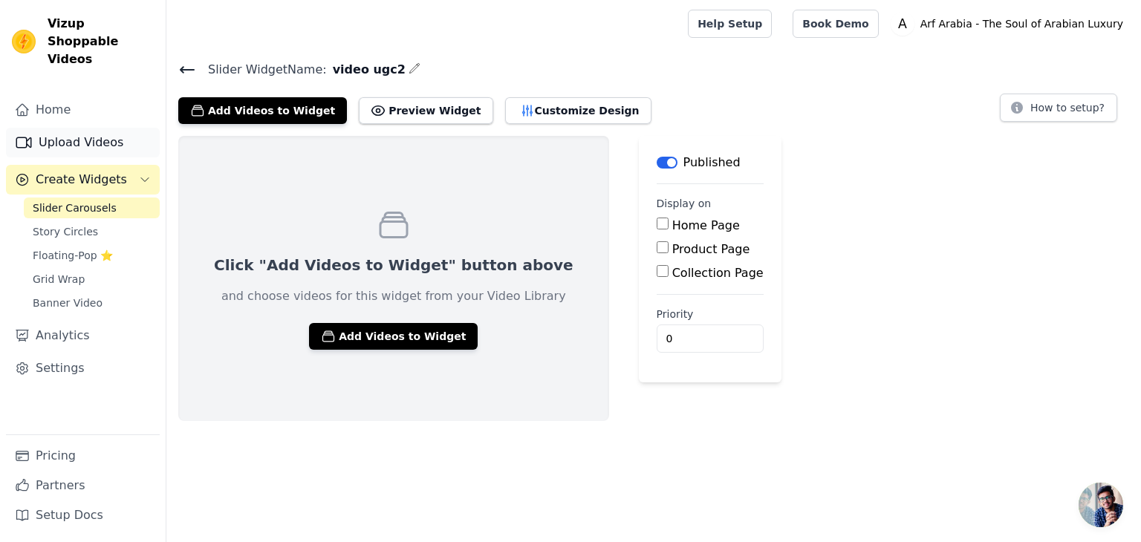
click at [83, 128] on link "Upload Videos" at bounding box center [83, 143] width 154 height 30
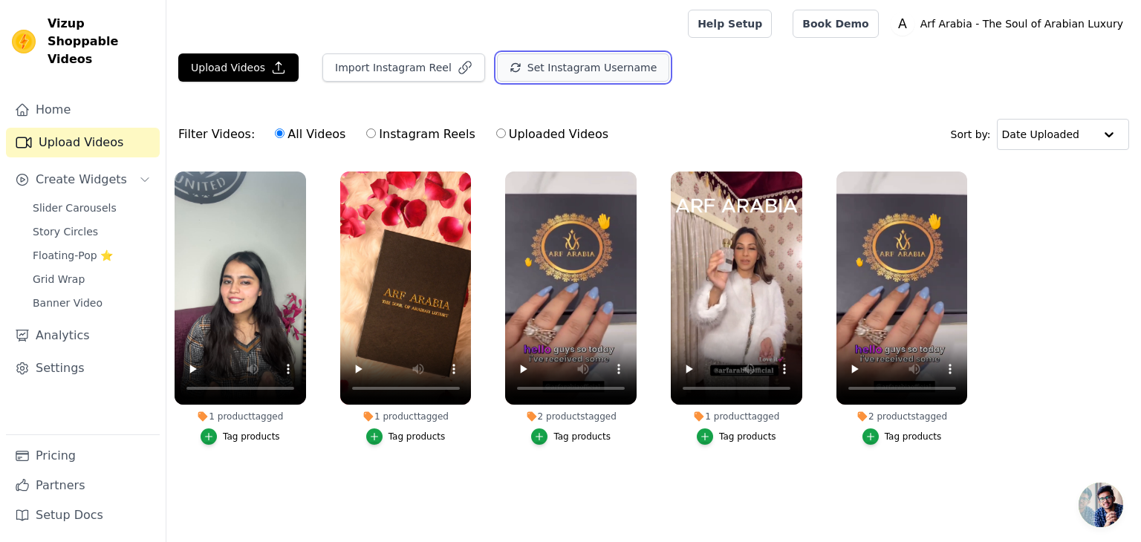
click at [498, 81] on button "Set Instagram Username" at bounding box center [583, 67] width 172 height 28
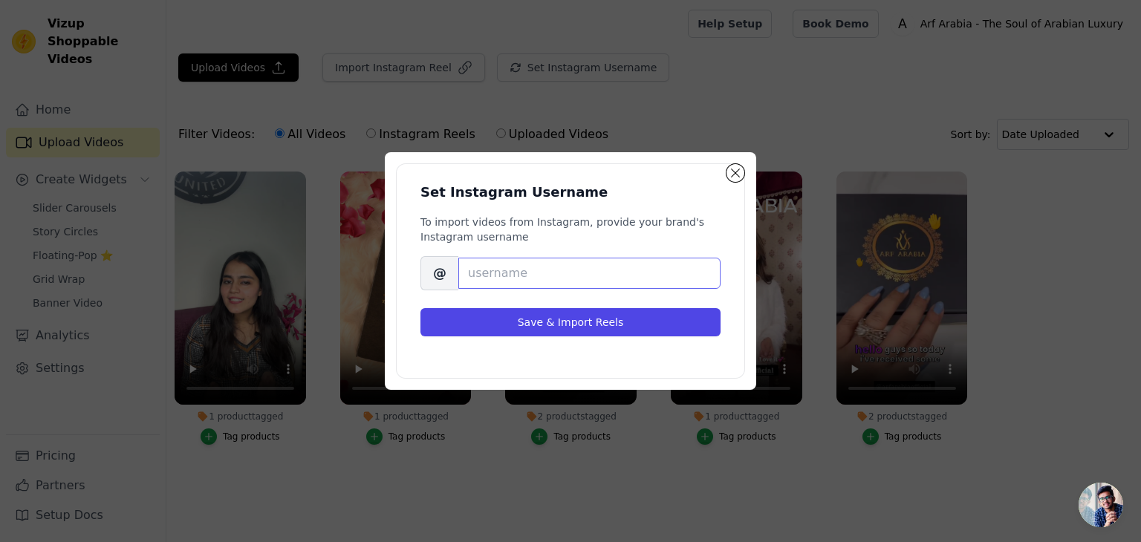
click at [494, 271] on input "Brand's Instagram Username" at bounding box center [589, 273] width 262 height 31
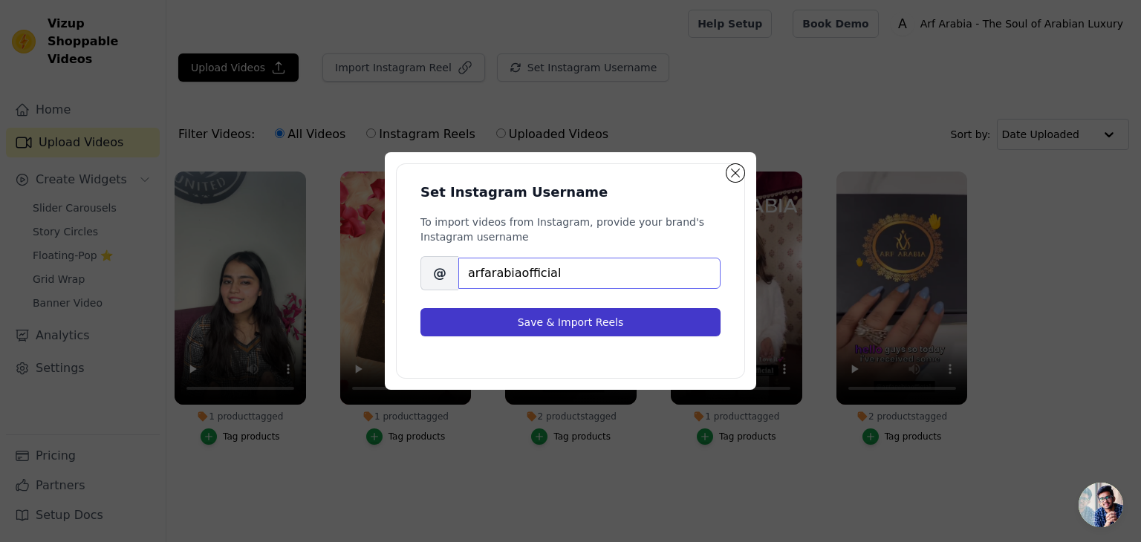
type input "arfarabiaofficial"
click at [532, 319] on button "Save & Import Reels" at bounding box center [570, 322] width 300 height 28
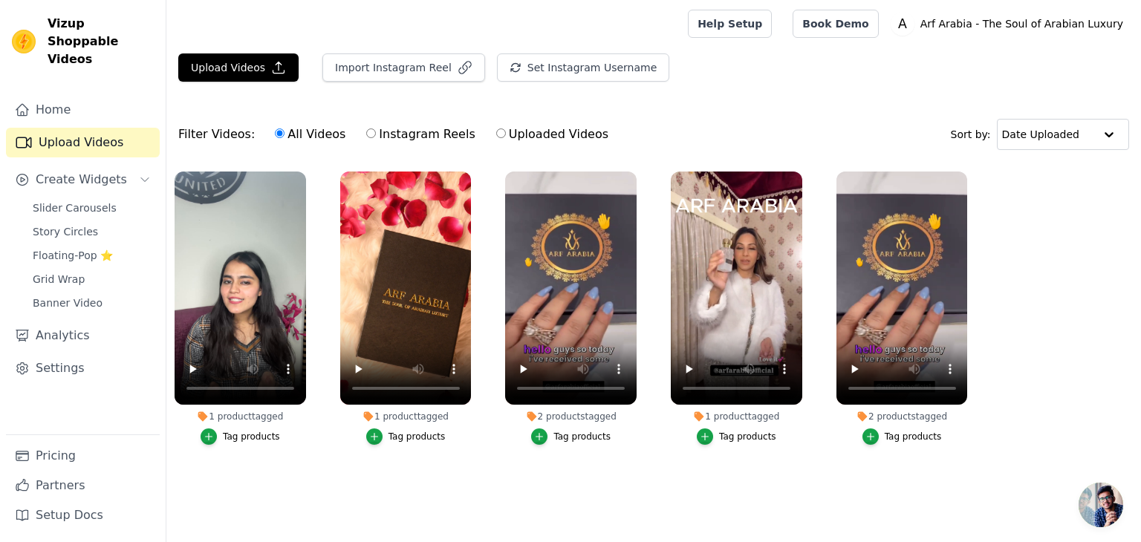
click at [687, 121] on div "Filter Videos: All Videos Instagram Reels Uploaded Videos Sort by: Date Uploaded" at bounding box center [653, 134] width 974 height 58
click at [366, 135] on label "Instagram Reels" at bounding box center [420, 134] width 110 height 19
click at [366, 135] on input "Instagram Reels" at bounding box center [371, 133] width 10 height 10
radio input "true"
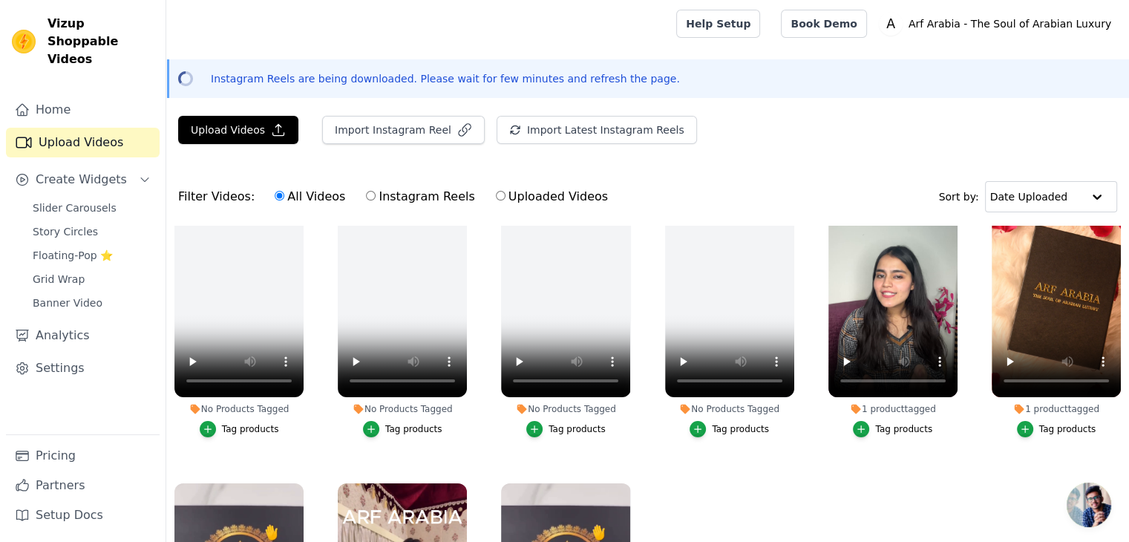
scroll to position [141, 0]
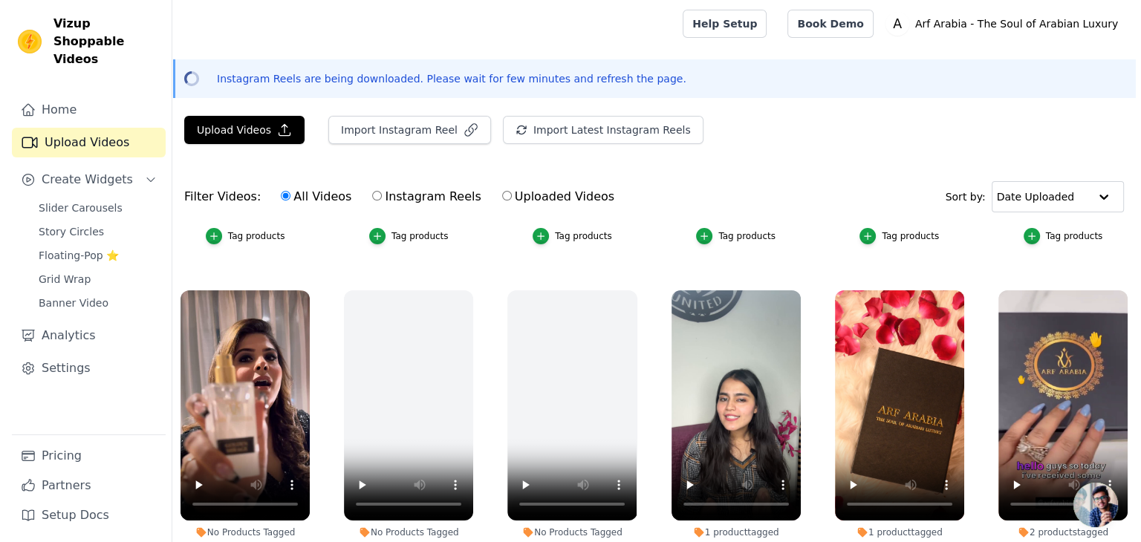
scroll to position [575, 0]
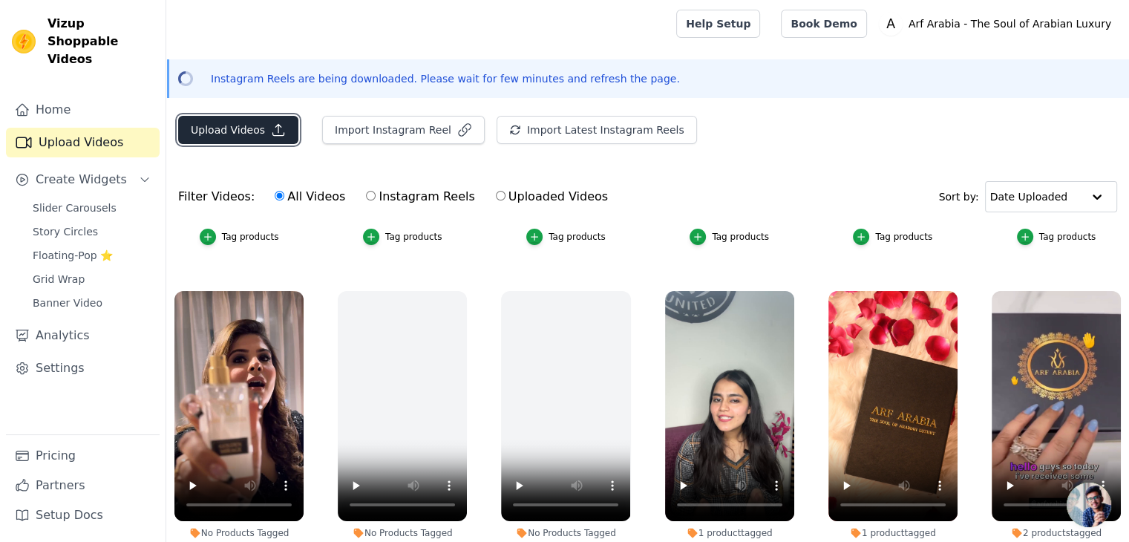
click at [253, 134] on button "Upload Videos" at bounding box center [238, 130] width 120 height 28
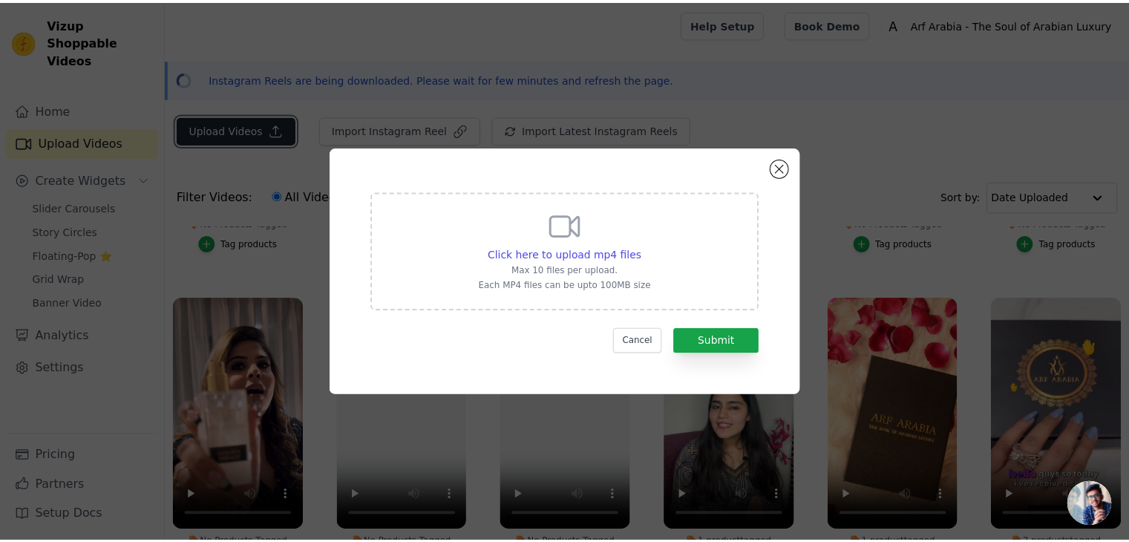
scroll to position [581, 0]
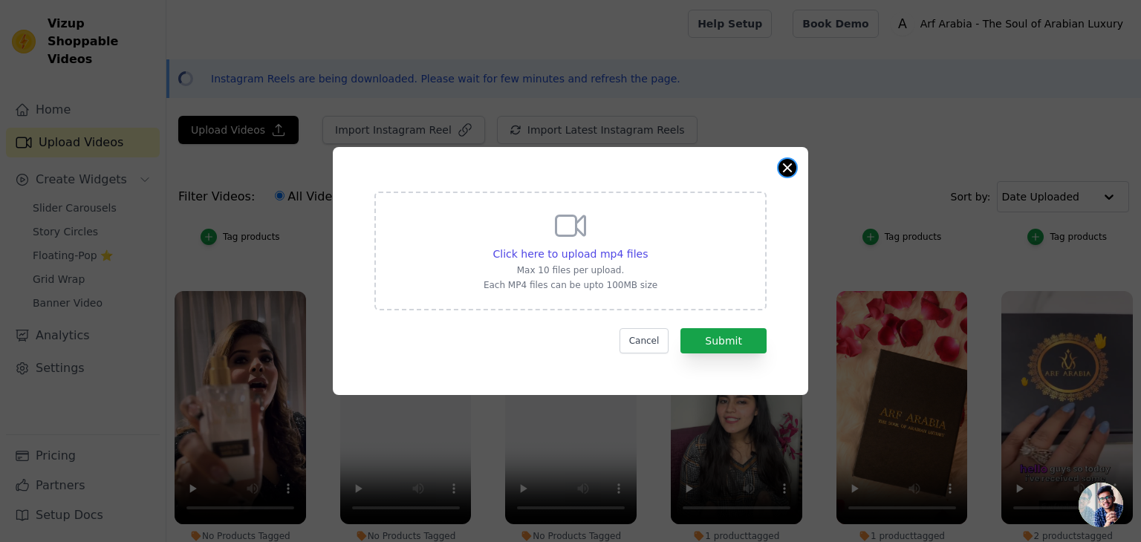
click at [783, 163] on button "Close modal" at bounding box center [787, 168] width 18 height 18
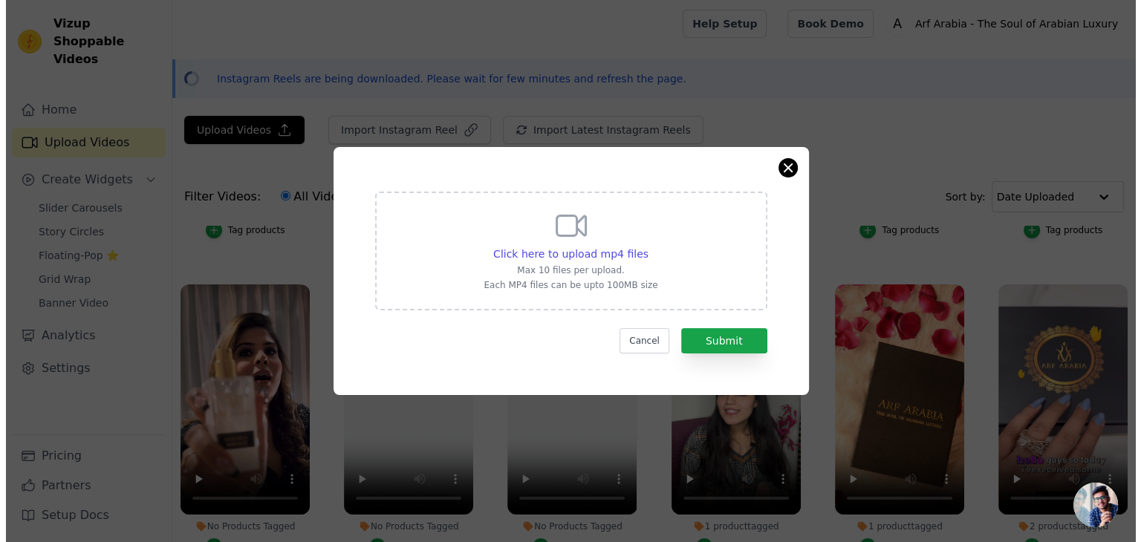
scroll to position [575, 0]
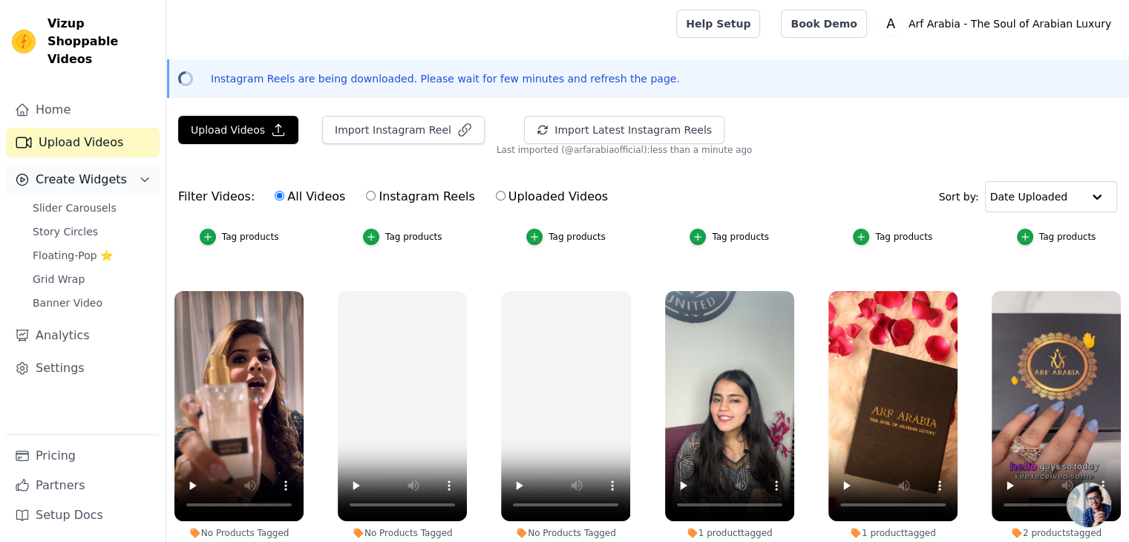
click at [77, 171] on span "Create Widgets" at bounding box center [81, 180] width 91 height 18
click at [76, 200] on span "Slider Carousels" at bounding box center [75, 207] width 84 height 15
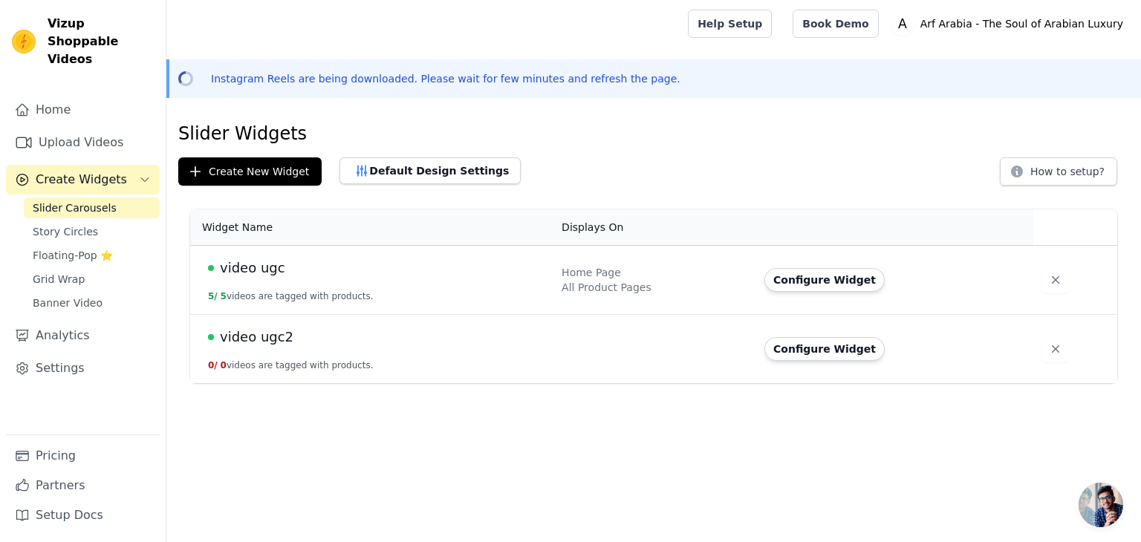
click at [784, 362] on td "Configure Widget" at bounding box center [894, 349] width 278 height 69
click at [799, 351] on button "Configure Widget" at bounding box center [824, 349] width 120 height 24
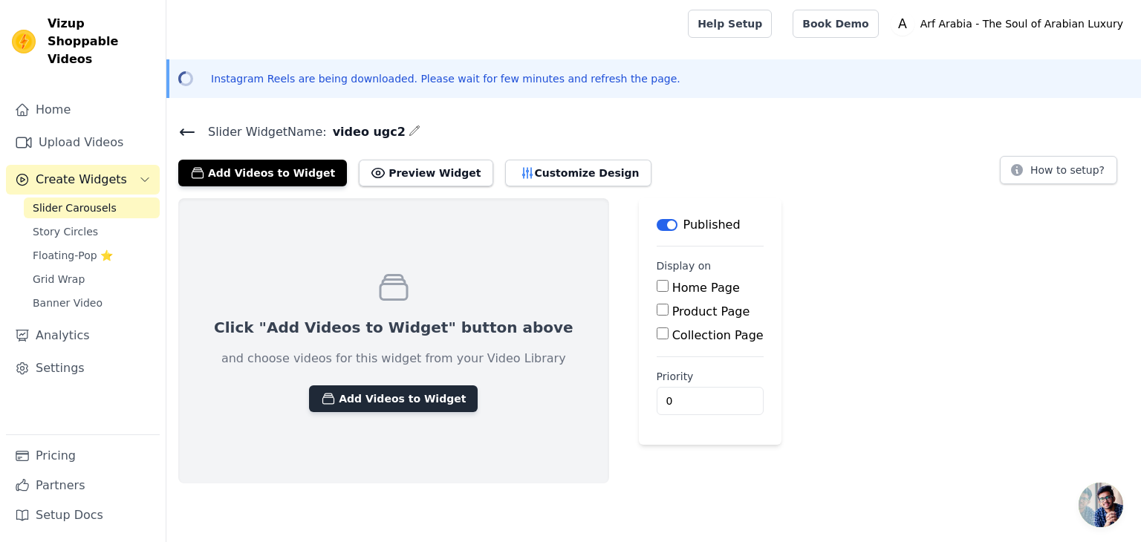
click at [371, 394] on button "Add Videos to Widget" at bounding box center [393, 398] width 169 height 27
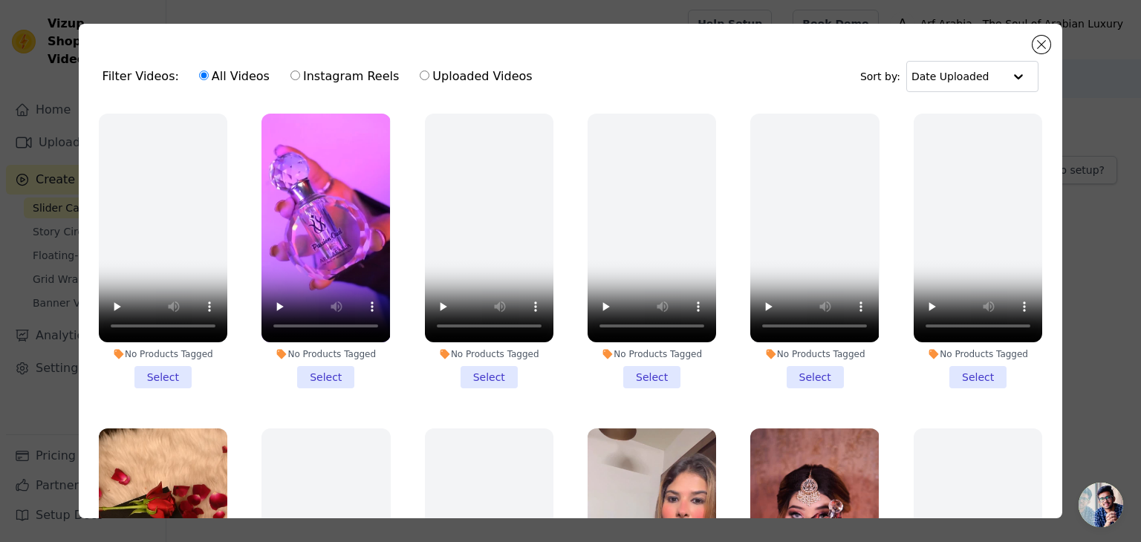
click at [307, 372] on li "No Products Tagged Select" at bounding box center [325, 251] width 128 height 275
click at [0, 0] on input "No Products Tagged Select" at bounding box center [0, 0] width 0 height 0
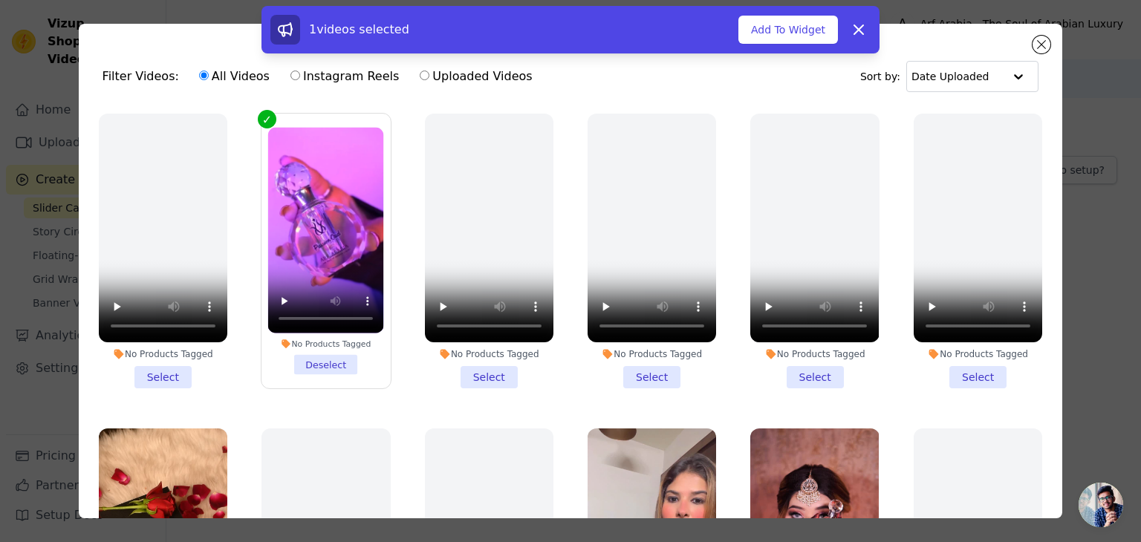
click at [968, 373] on li "No Products Tagged Select" at bounding box center [977, 251] width 128 height 275
click at [0, 0] on input "No Products Tagged Select" at bounding box center [0, 0] width 0 height 0
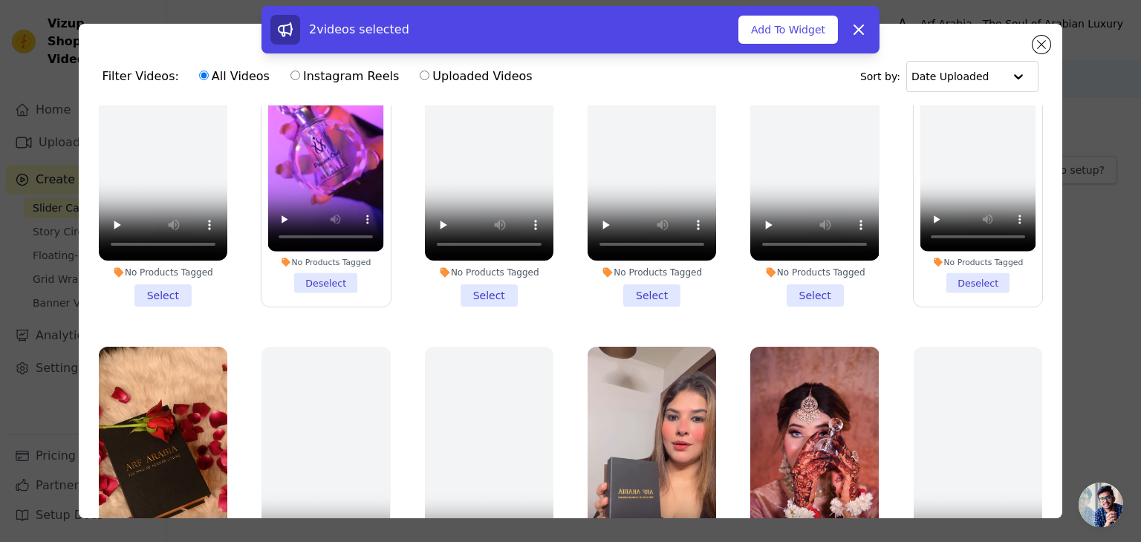
scroll to position [80, 0]
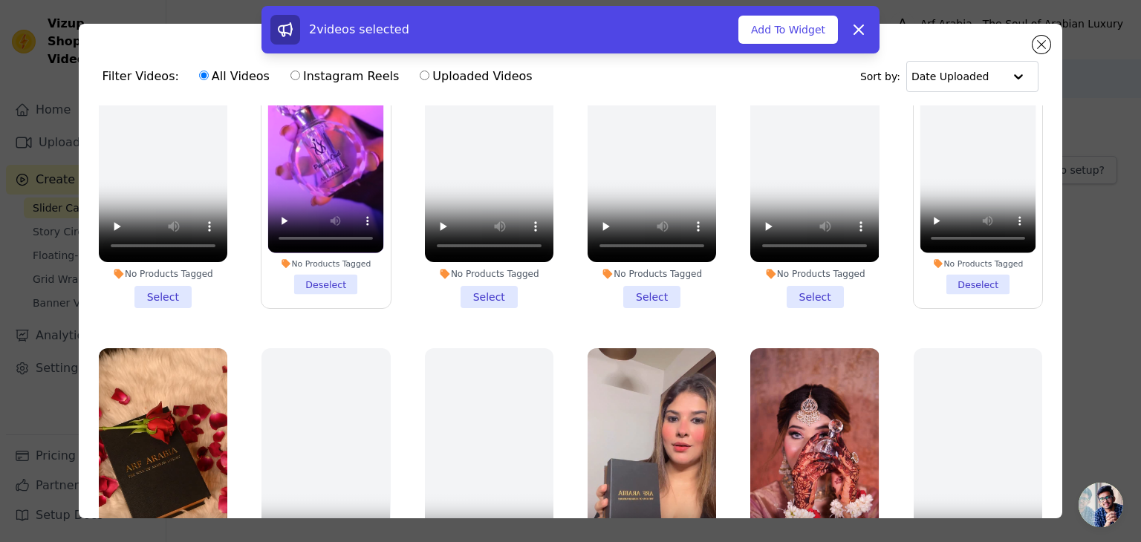
click at [950, 273] on li "No Products Tagged Deselect" at bounding box center [978, 171] width 116 height 247
click at [0, 0] on input "No Products Tagged Deselect" at bounding box center [0, 0] width 0 height 0
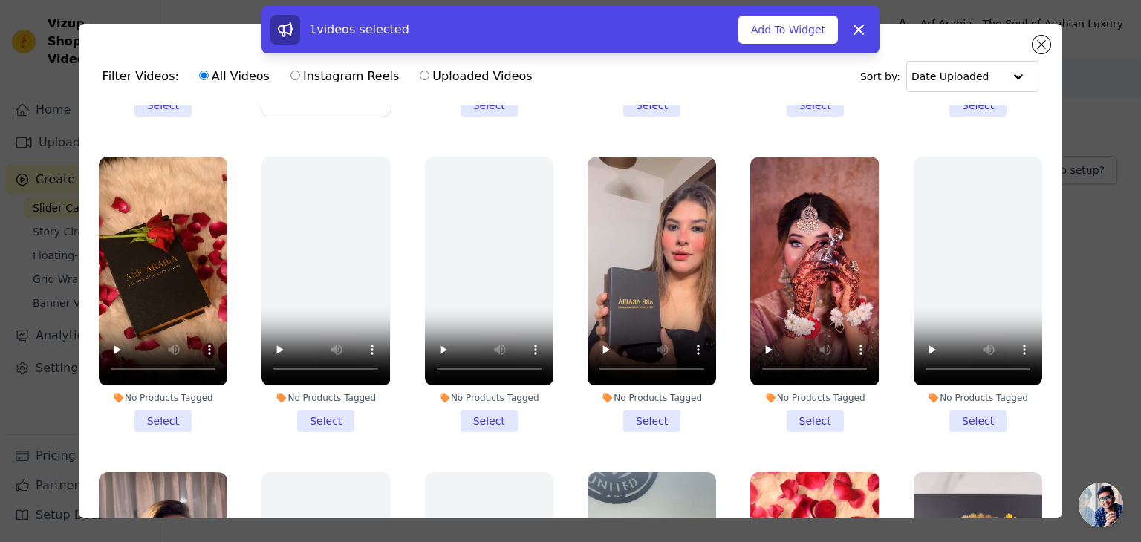
scroll to position [273, 0]
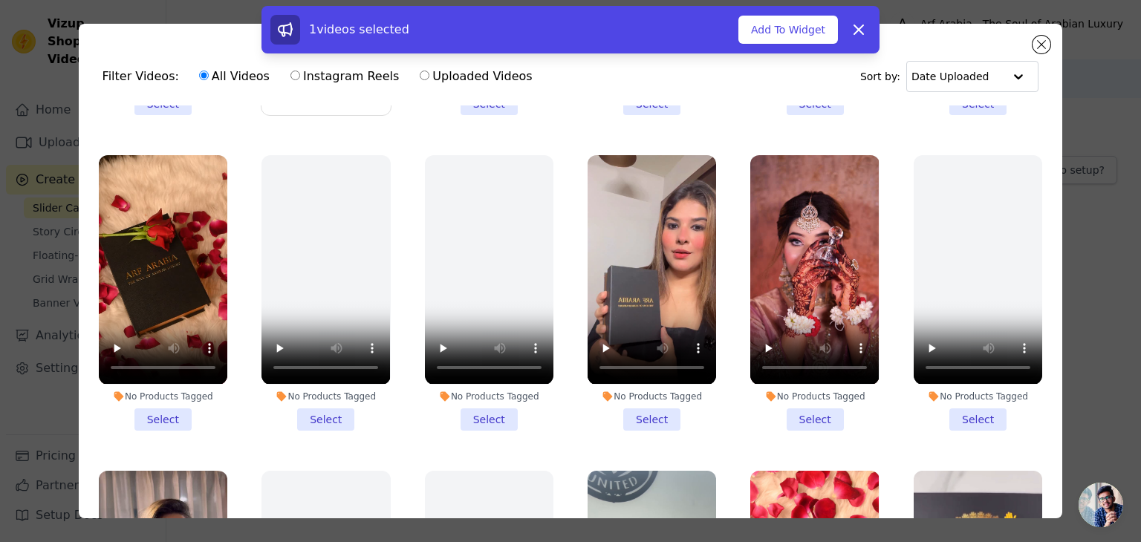
click at [801, 409] on li "No Products Tagged Select" at bounding box center [814, 292] width 128 height 275
click at [0, 0] on input "No Products Tagged Select" at bounding box center [0, 0] width 0 height 0
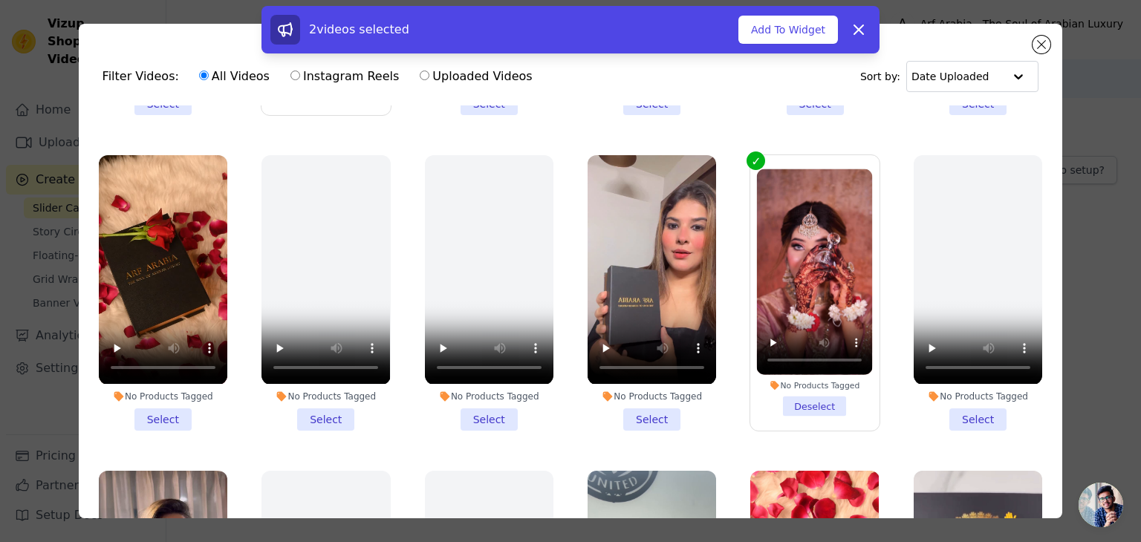
click at [632, 403] on li "No Products Tagged Select" at bounding box center [651, 292] width 128 height 275
click at [0, 0] on input "No Products Tagged Select" at bounding box center [0, 0] width 0 height 0
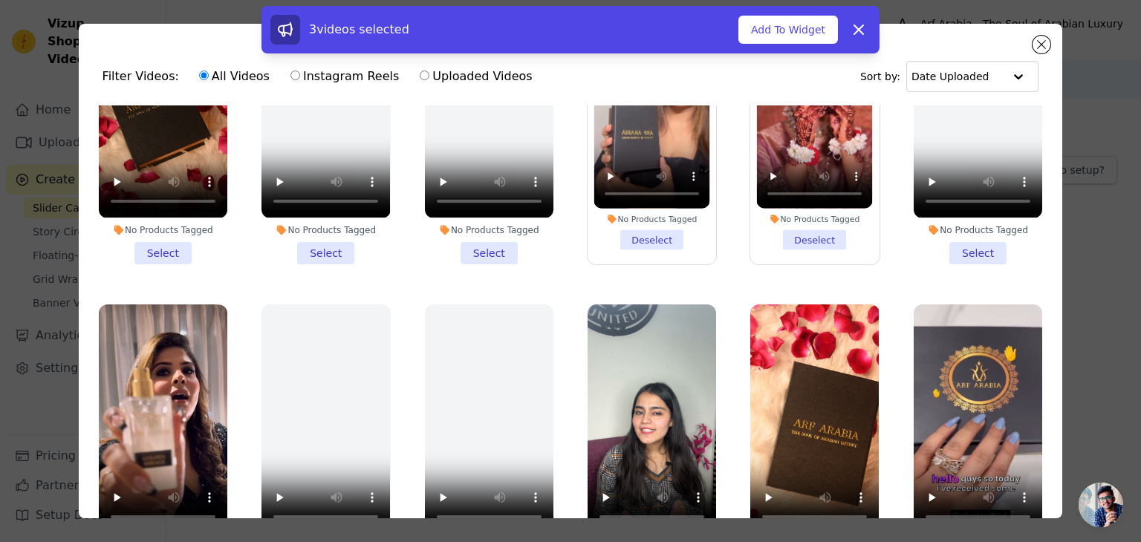
scroll to position [442, 0]
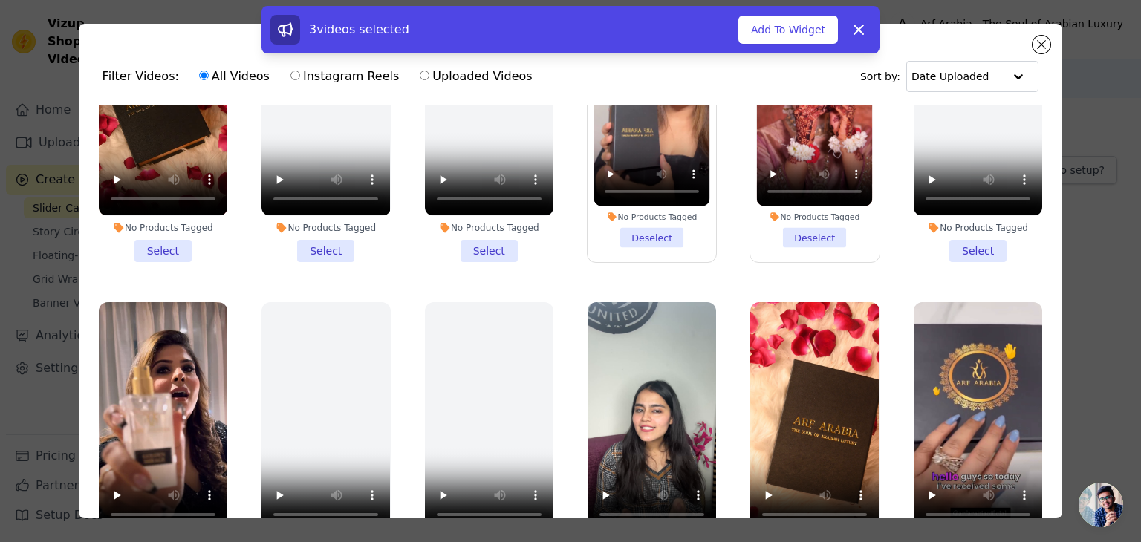
click at [163, 238] on li "No Products Tagged Select" at bounding box center [163, 124] width 128 height 275
click at [0, 0] on input "No Products Tagged Select" at bounding box center [0, 0] width 0 height 0
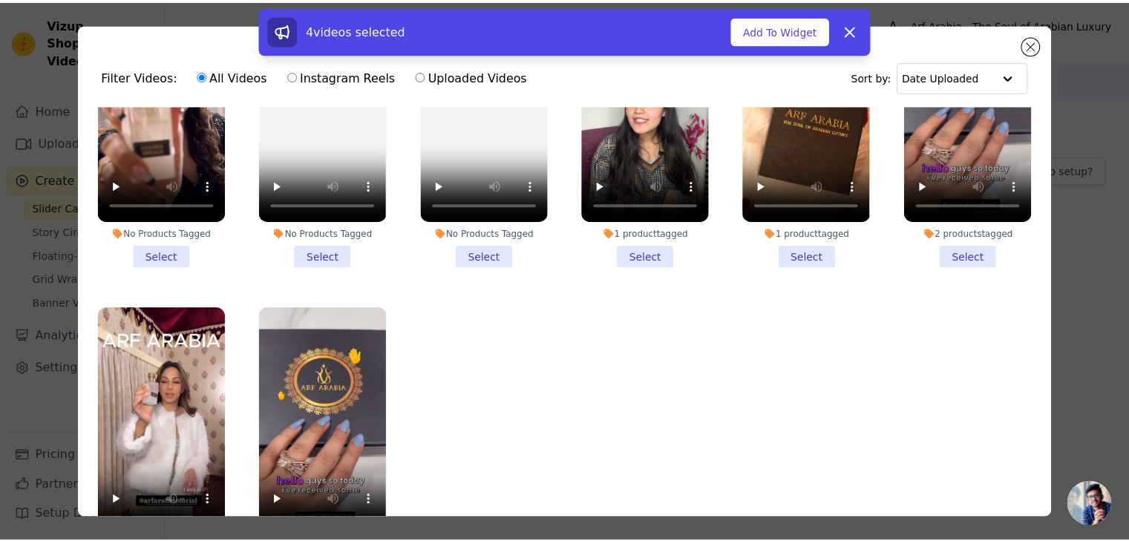
scroll to position [128, 0]
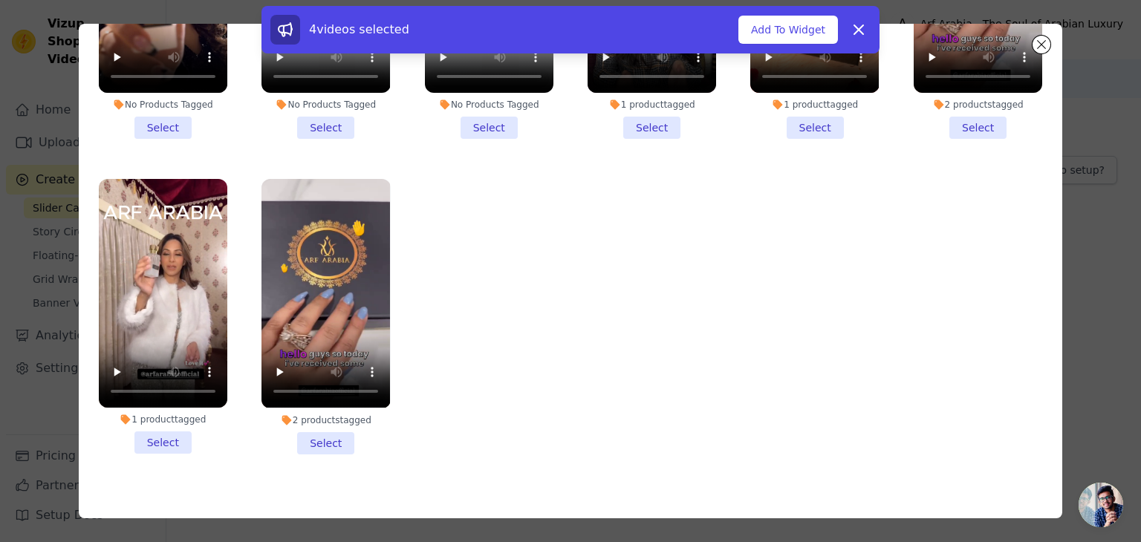
click at [169, 111] on li "No Products Tagged Select" at bounding box center [163, 1] width 128 height 275
click at [0, 0] on input "No Products Tagged Select" at bounding box center [0, 0] width 0 height 0
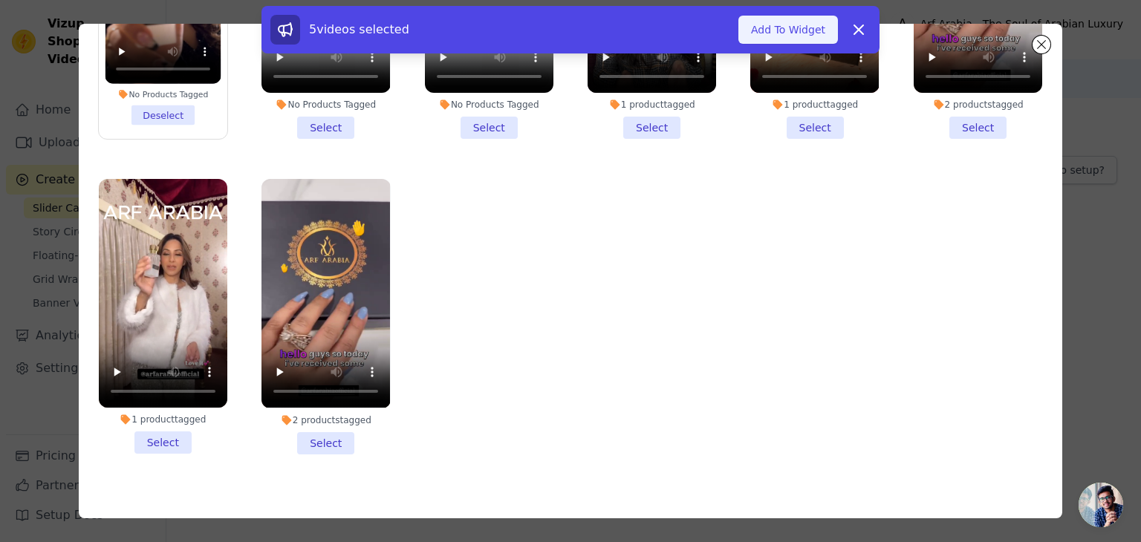
click at [818, 29] on button "Add To Widget" at bounding box center [787, 30] width 99 height 28
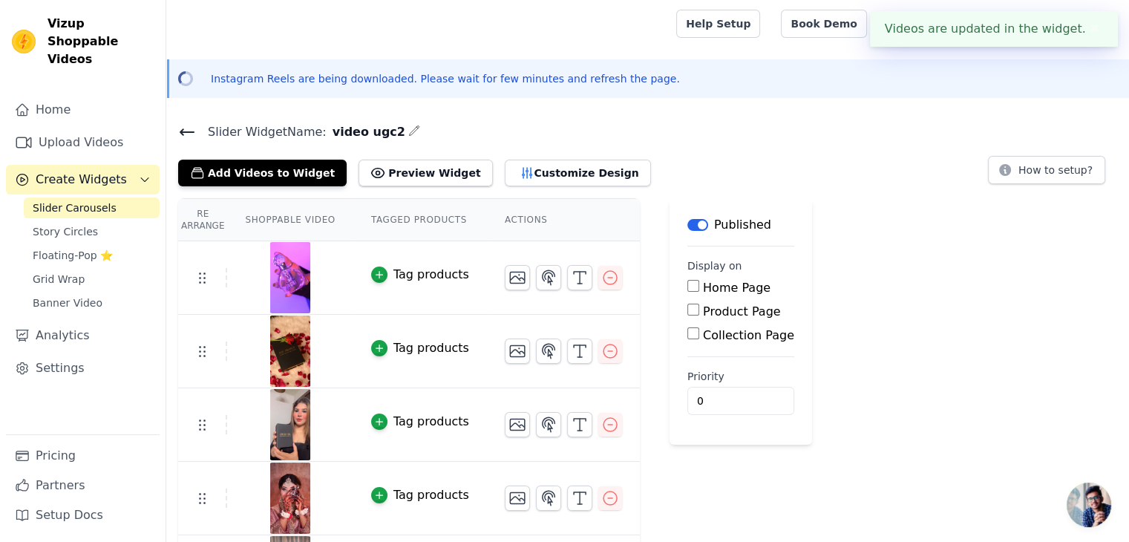
click at [688, 288] on input "Home Page" at bounding box center [694, 286] width 12 height 12
checkbox input "true"
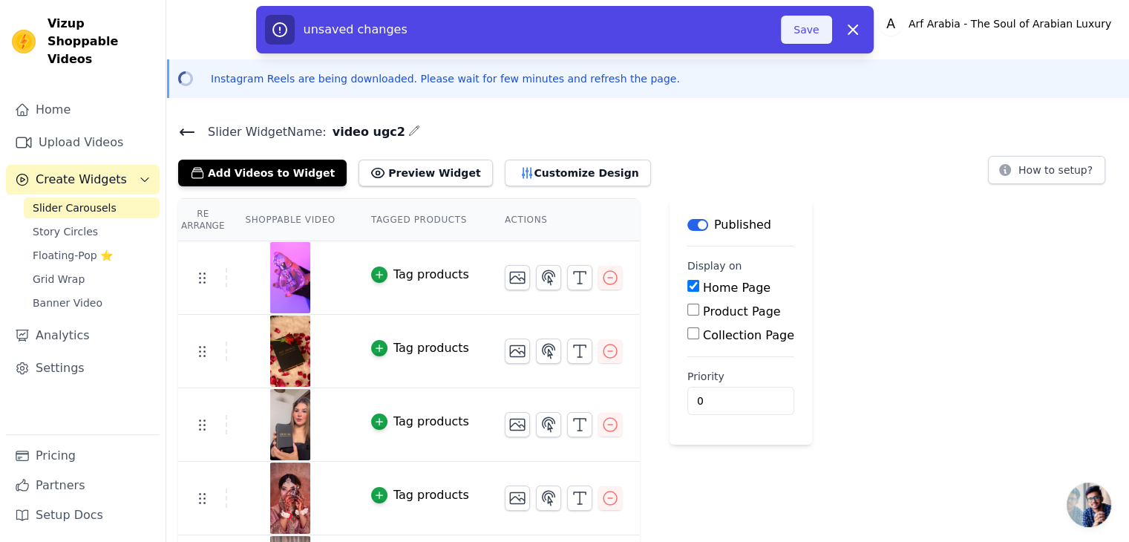
click at [797, 33] on button "Save" at bounding box center [806, 30] width 50 height 28
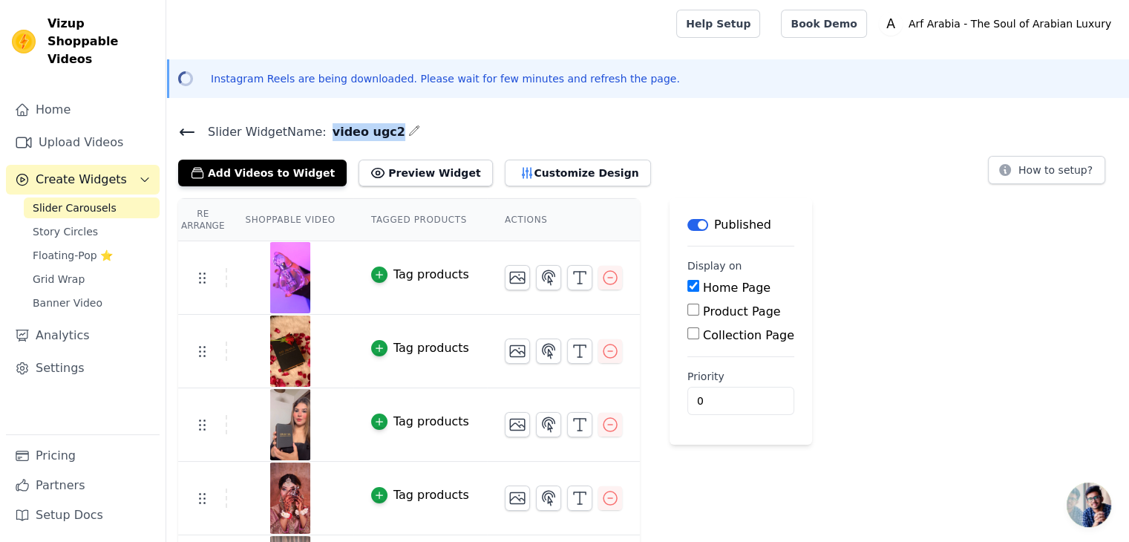
drag, startPoint x: 322, startPoint y: 131, endPoint x: 380, endPoint y: 132, distance: 57.9
click at [380, 132] on span "video ugc2" at bounding box center [366, 132] width 79 height 18
copy span "video ugc2"
click at [187, 123] on icon at bounding box center [187, 132] width 18 height 18
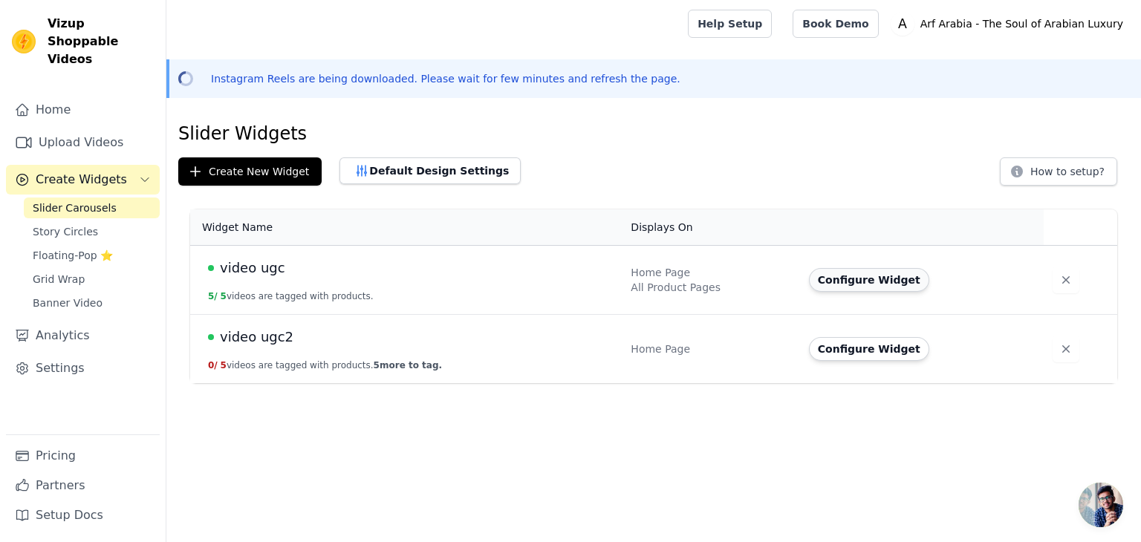
click at [879, 288] on button "Configure Widget" at bounding box center [869, 280] width 120 height 24
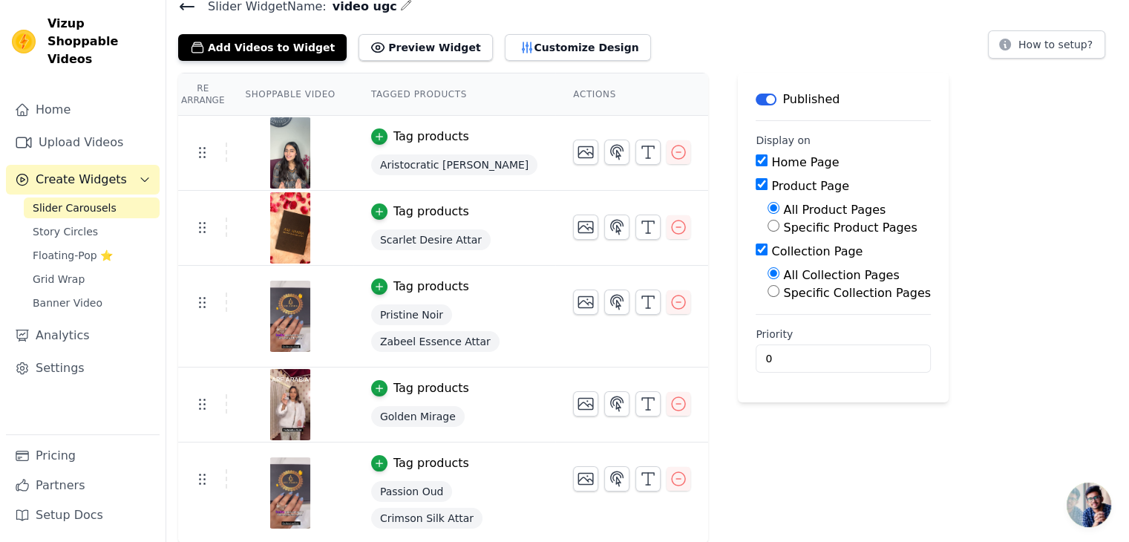
scroll to position [39, 0]
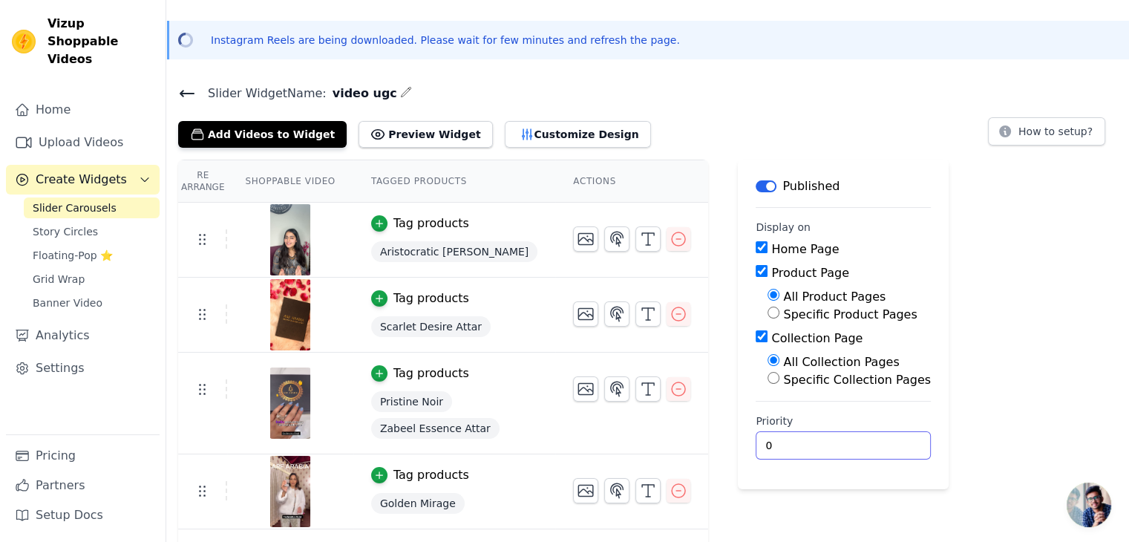
click at [756, 439] on input "0" at bounding box center [843, 445] width 175 height 28
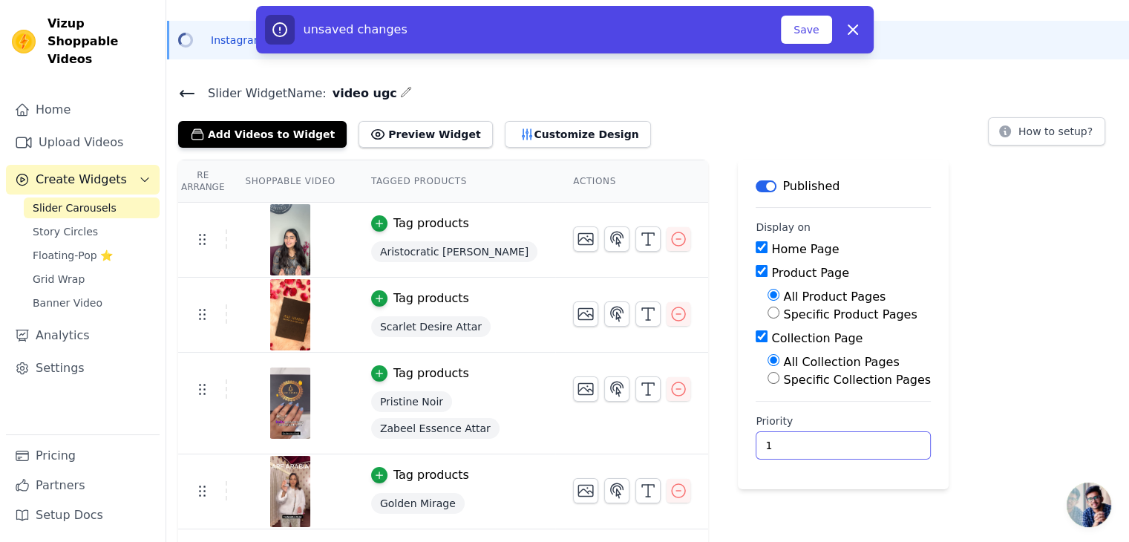
click at [835, 436] on input "1" at bounding box center [843, 445] width 175 height 28
click at [835, 436] on input "2" at bounding box center [843, 445] width 175 height 28
click at [835, 436] on input "3" at bounding box center [843, 445] width 175 height 28
click at [835, 436] on input "4" at bounding box center [843, 445] width 175 height 28
type input "5"
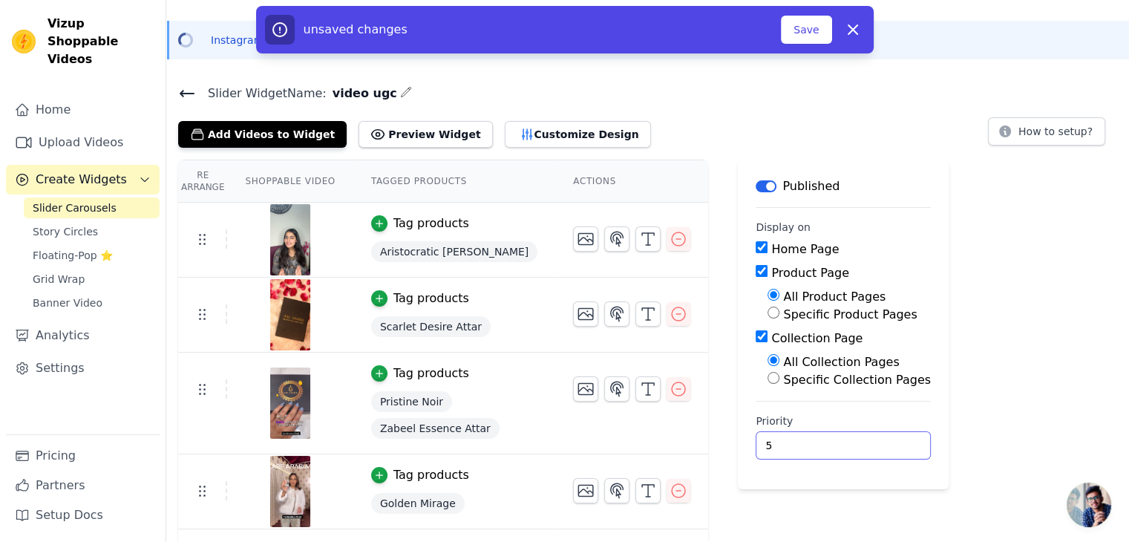
click at [835, 436] on input "5" at bounding box center [843, 445] width 175 height 28
click at [804, 36] on button "Save" at bounding box center [806, 30] width 50 height 28
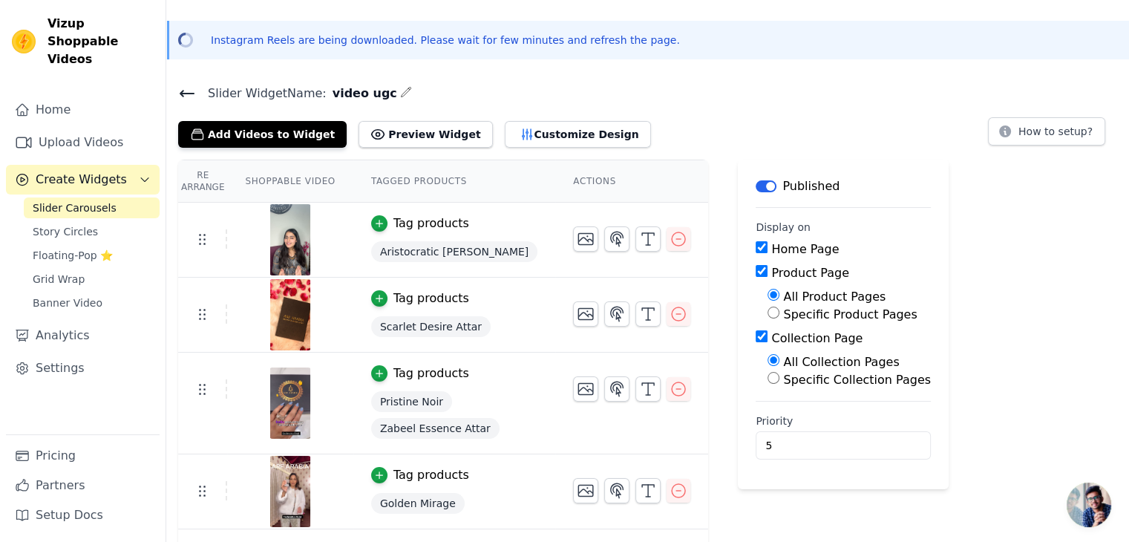
click at [768, 385] on div "Specific Collection Pages" at bounding box center [849, 380] width 163 height 18
click at [768, 382] on input "Specific Collection Pages" at bounding box center [774, 378] width 12 height 12
radio input "true"
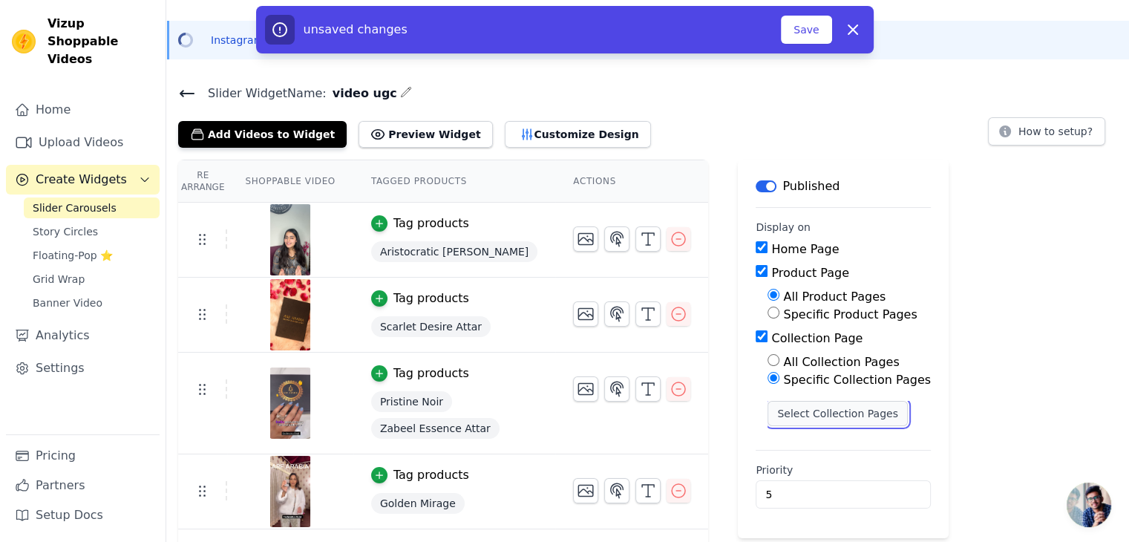
click at [769, 406] on button "Select Collection Pages" at bounding box center [838, 413] width 140 height 25
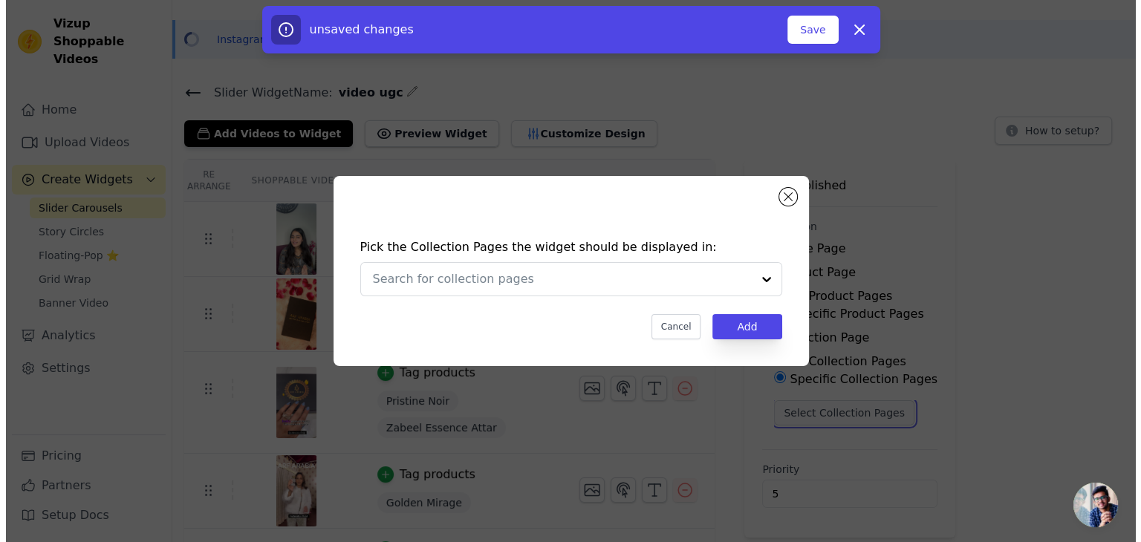
scroll to position [0, 0]
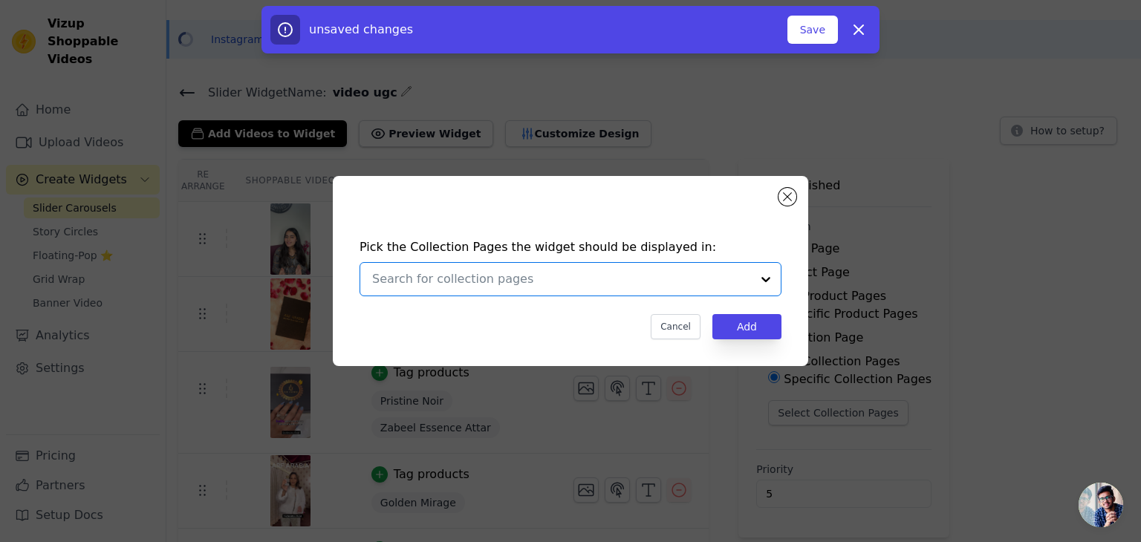
click at [653, 280] on input "text" at bounding box center [561, 279] width 379 height 18
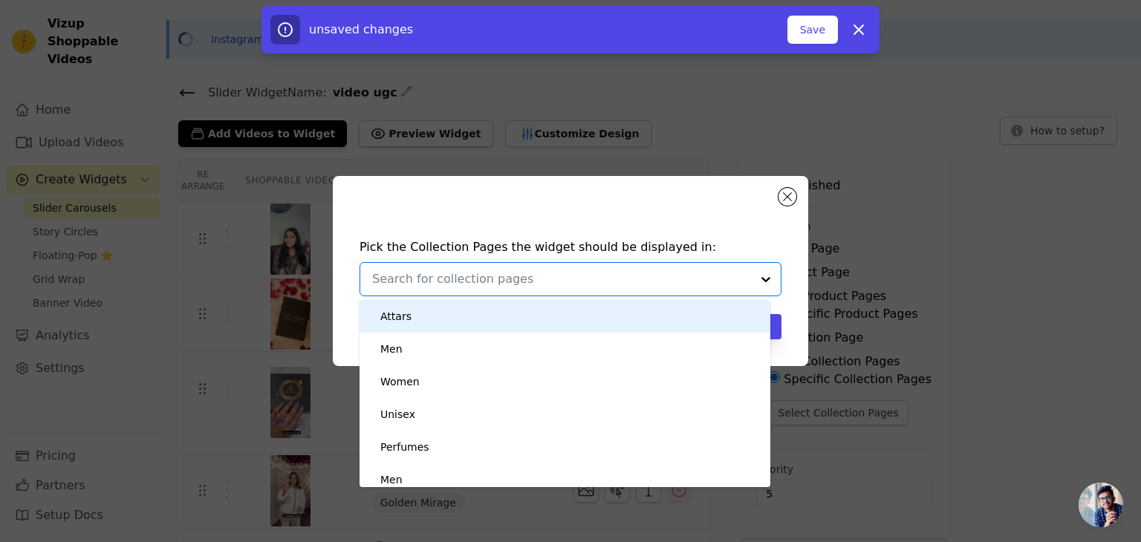
click at [474, 318] on div "Attars" at bounding box center [564, 316] width 381 height 33
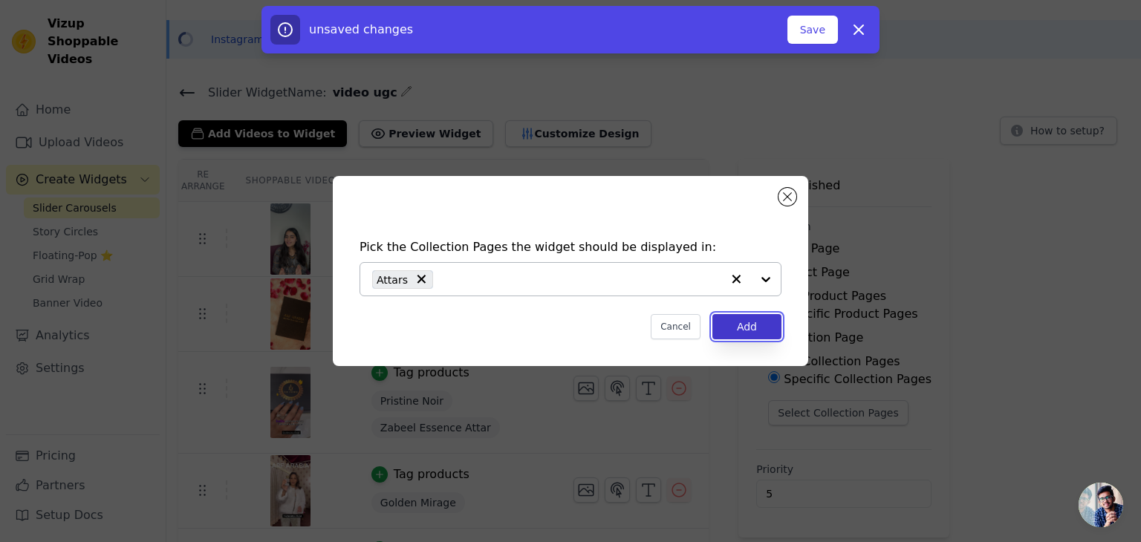
click at [730, 331] on button "Add" at bounding box center [746, 326] width 69 height 25
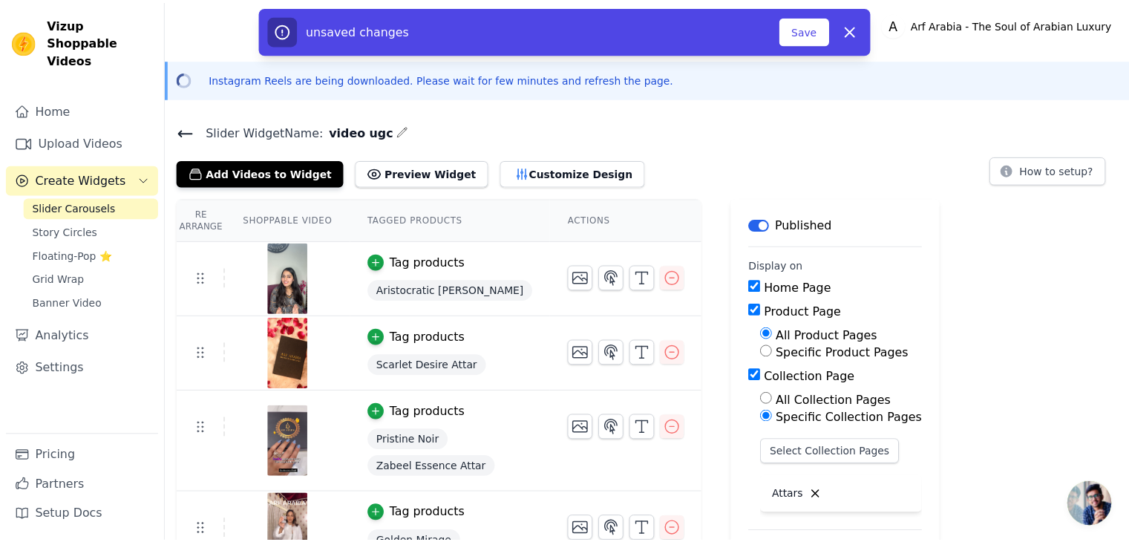
scroll to position [39, 0]
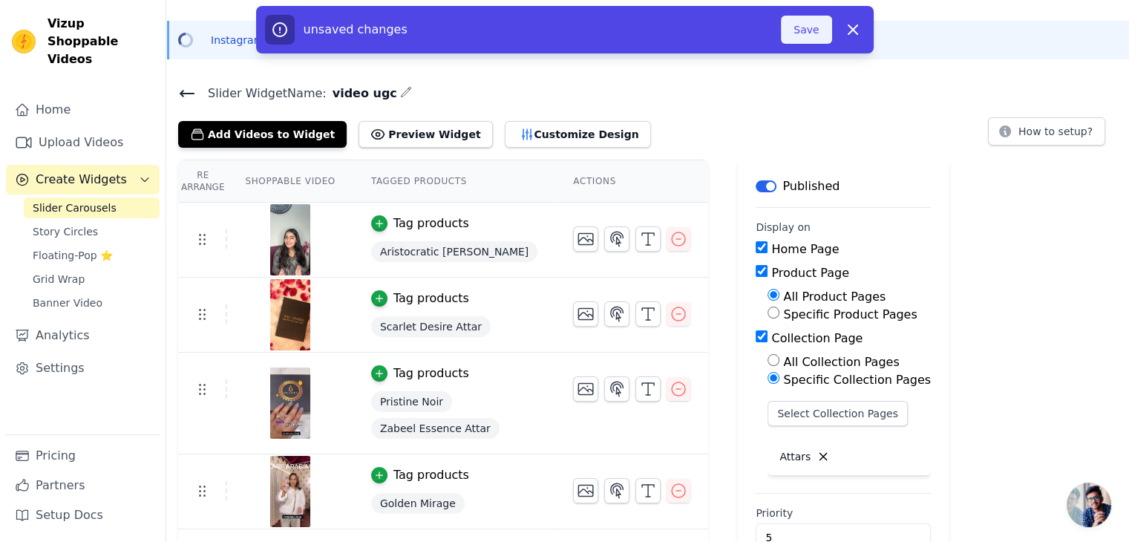
click at [793, 27] on button "Save" at bounding box center [806, 30] width 50 height 28
click at [799, 32] on button "Save" at bounding box center [806, 30] width 50 height 28
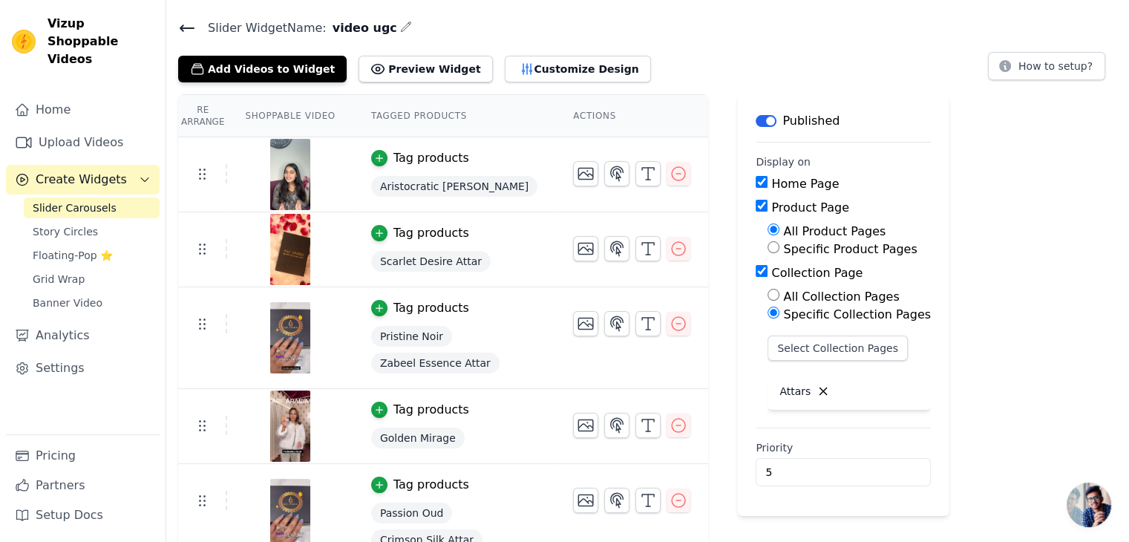
scroll to position [102, 0]
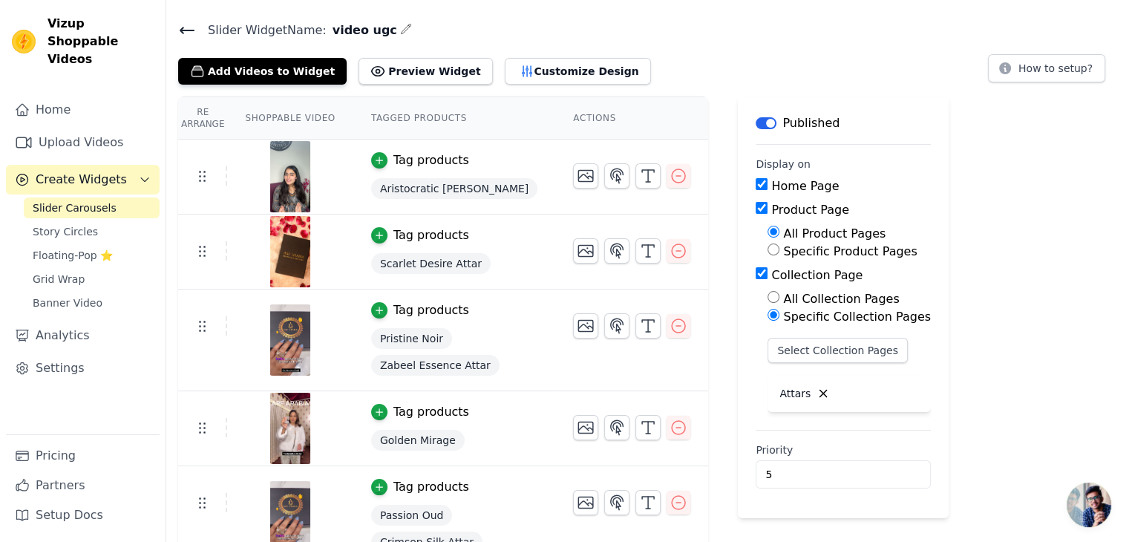
click at [756, 214] on div "Product Page" at bounding box center [843, 210] width 175 height 18
click at [756, 206] on input "Product Page" at bounding box center [762, 208] width 12 height 12
checkbox input "false"
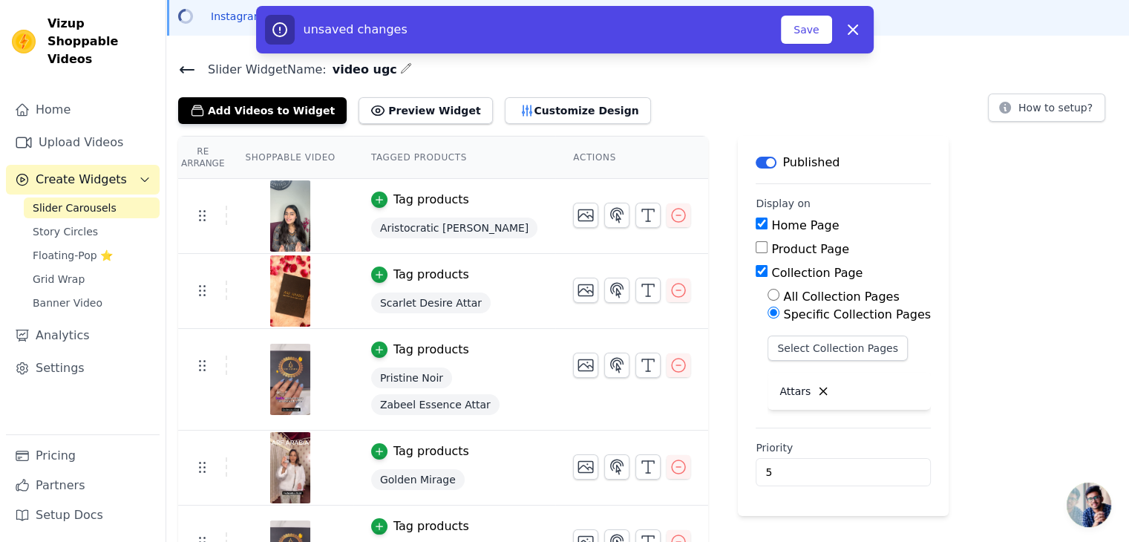
scroll to position [63, 0]
click at [797, 342] on button "Select Collection Pages" at bounding box center [838, 347] width 140 height 25
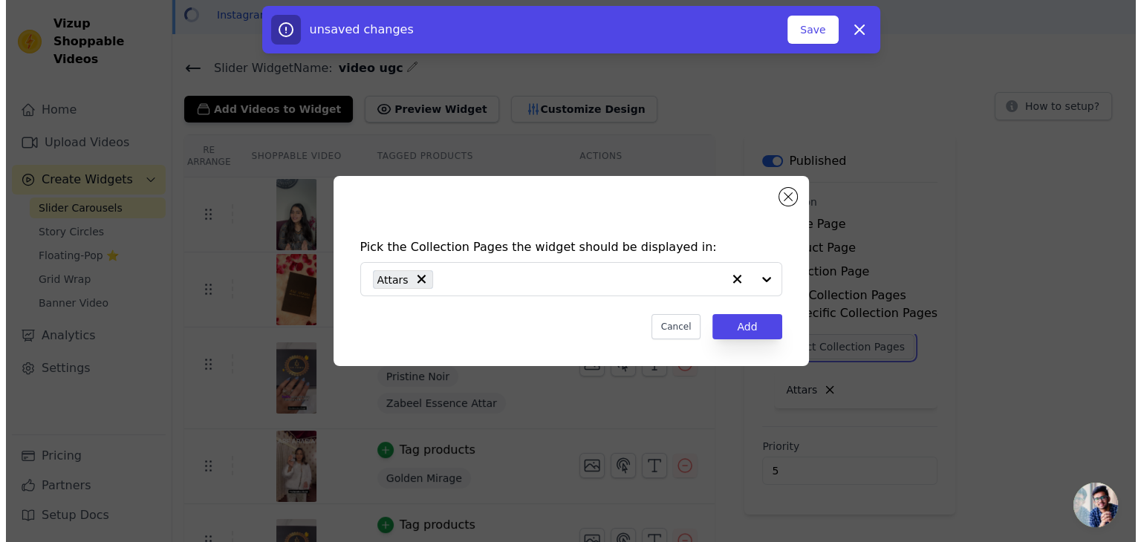
scroll to position [0, 0]
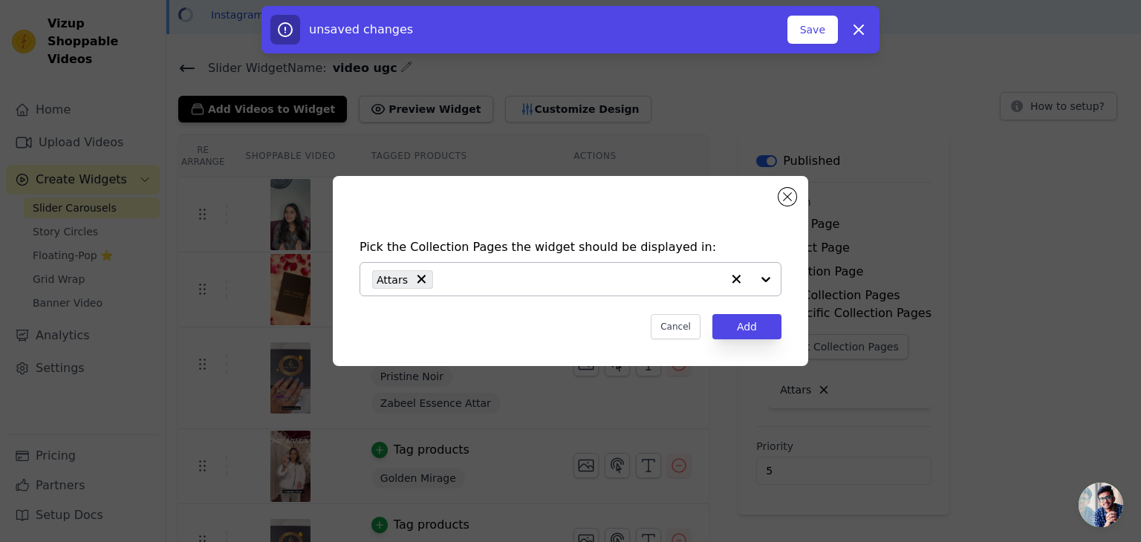
click at [686, 289] on div "Attars" at bounding box center [546, 279] width 349 height 33
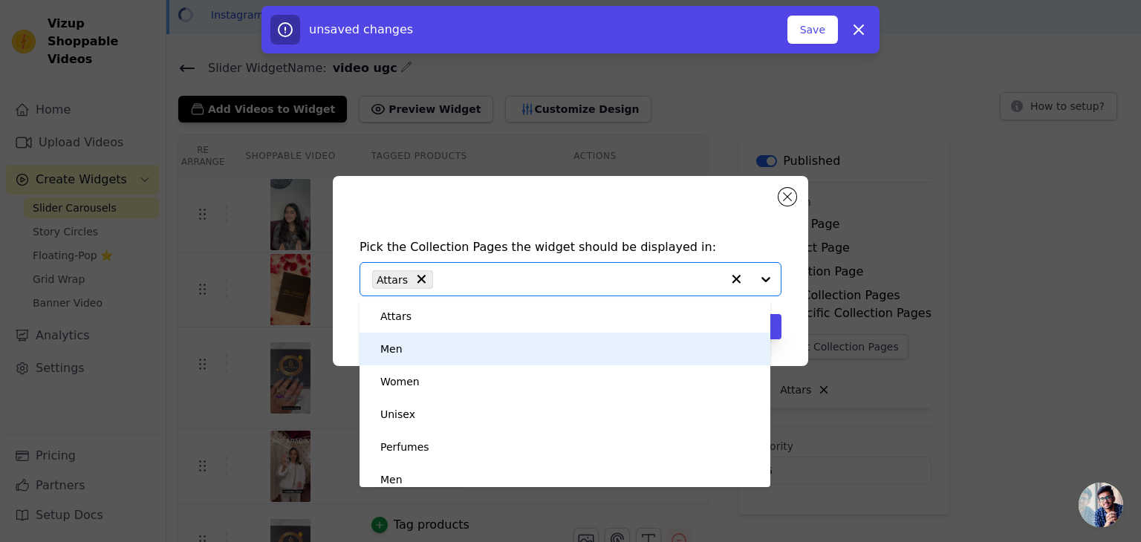
scroll to position [21, 0]
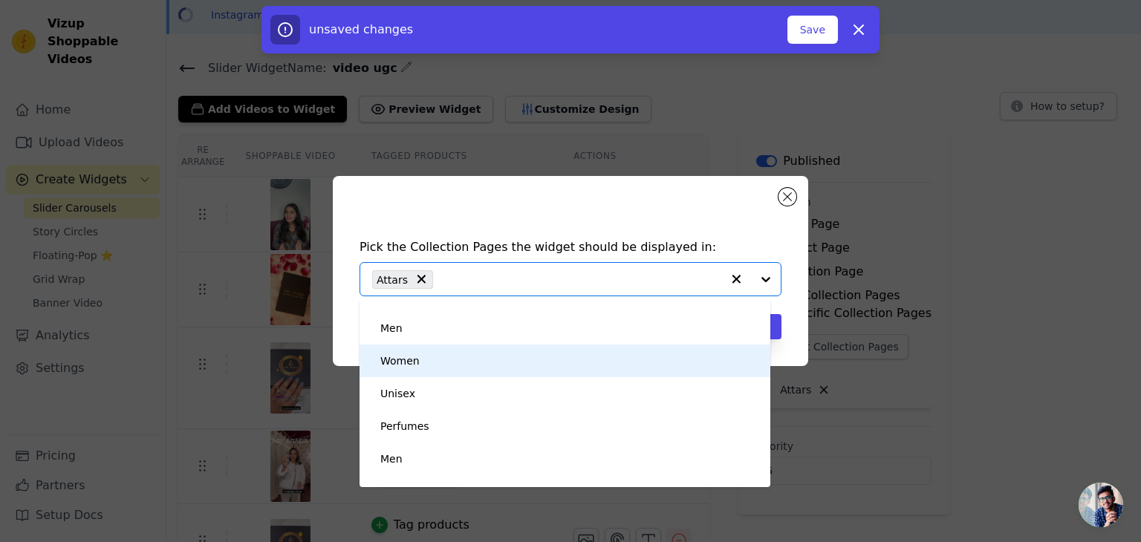
click at [405, 360] on div "Women" at bounding box center [399, 361] width 39 height 33
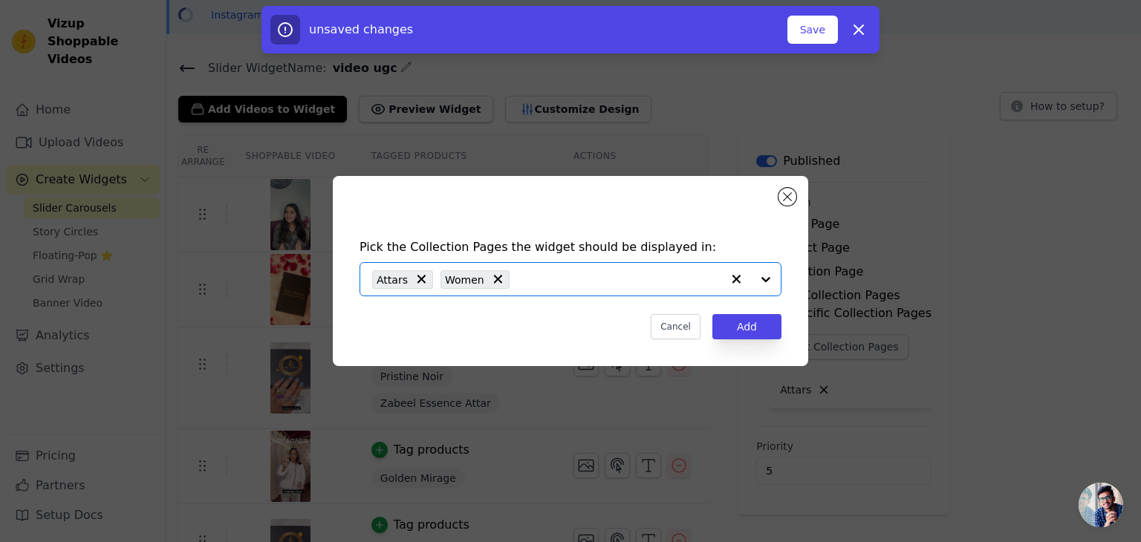
click at [561, 274] on input "text" at bounding box center [619, 279] width 204 height 18
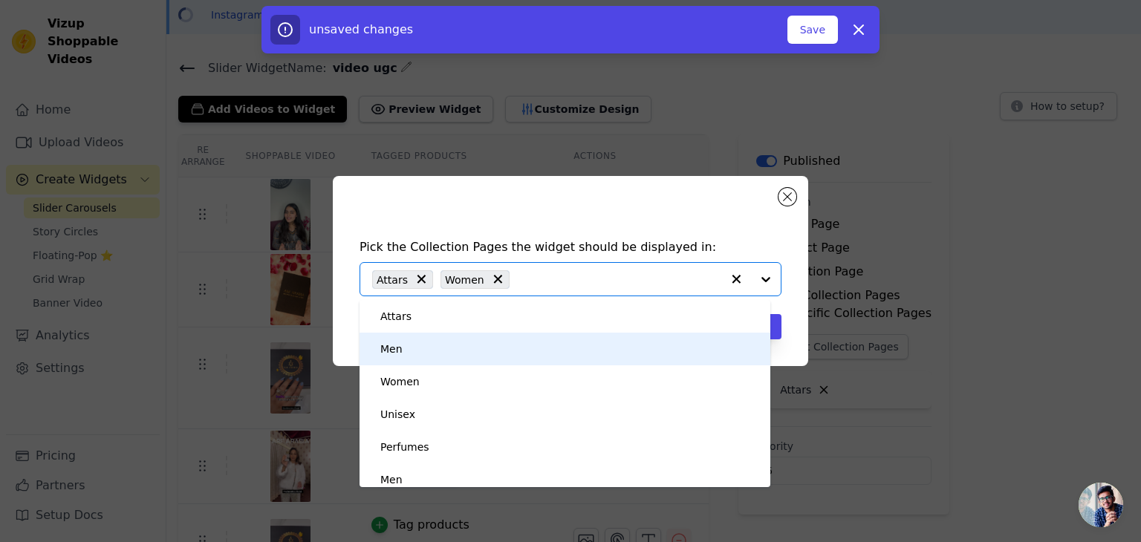
click at [393, 346] on div "Men" at bounding box center [391, 349] width 22 height 33
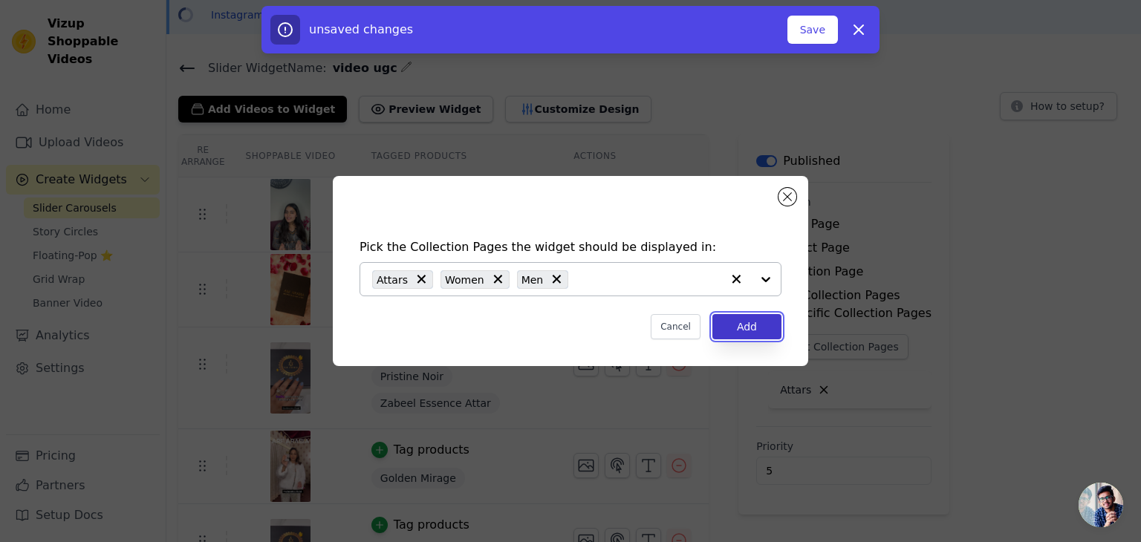
click at [736, 326] on button "Add" at bounding box center [746, 326] width 69 height 25
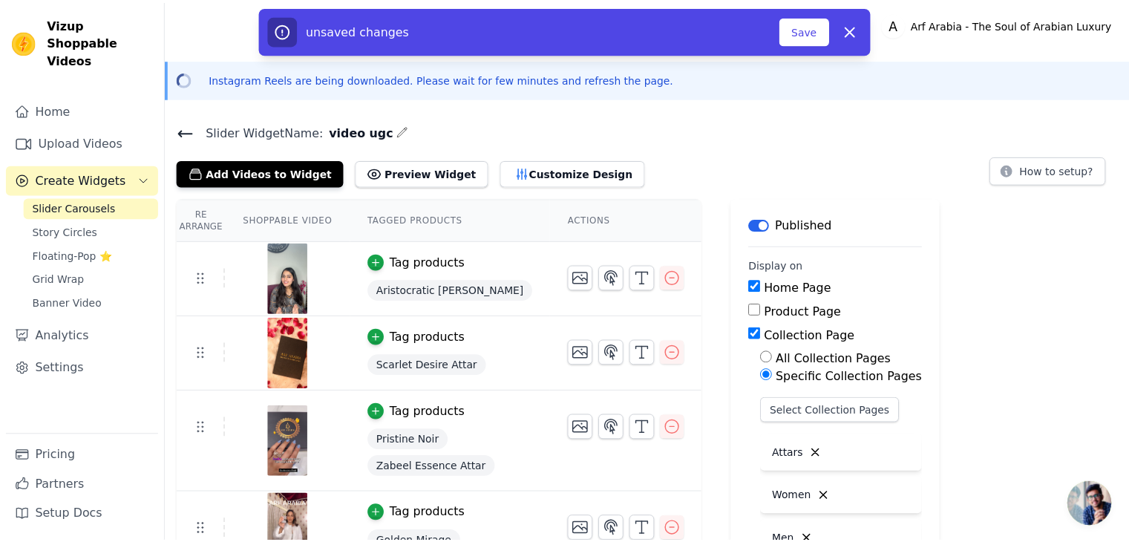
scroll to position [63, 0]
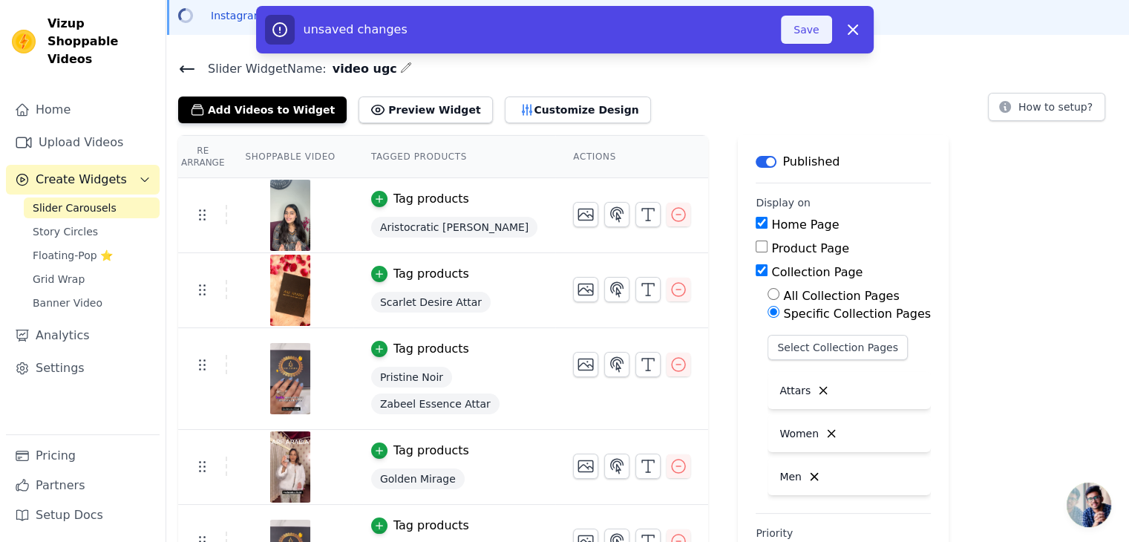
click at [825, 24] on button "Save" at bounding box center [806, 30] width 50 height 28
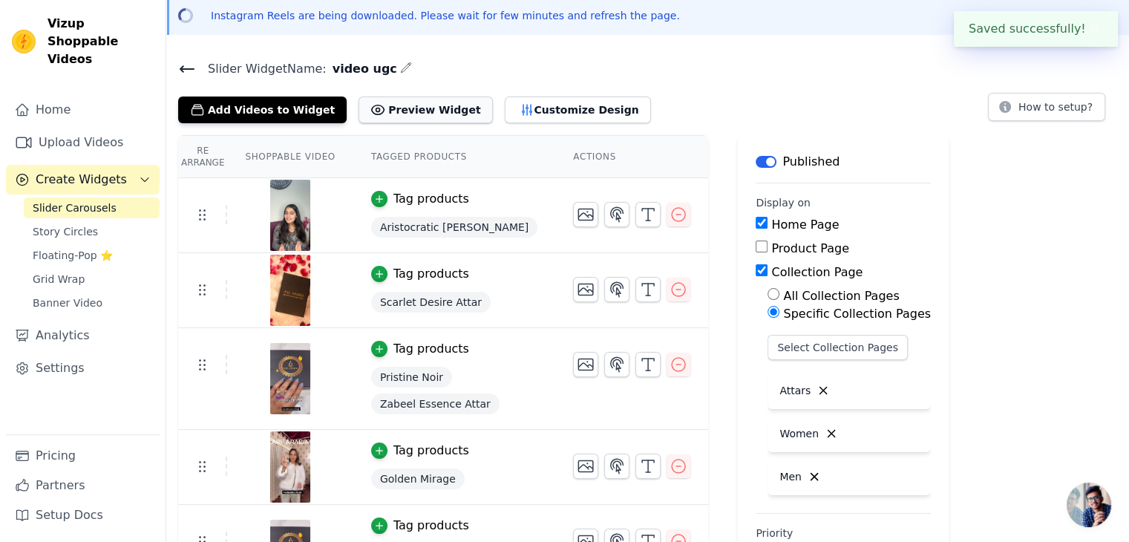
click at [391, 102] on button "Preview Widget" at bounding box center [426, 110] width 134 height 27
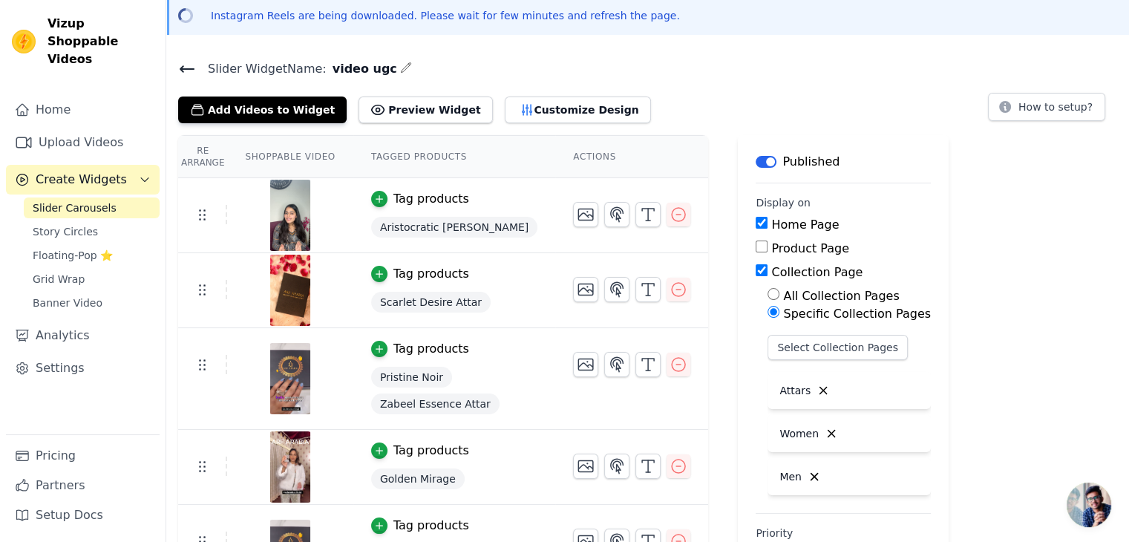
click at [94, 200] on span "Slider Carousels" at bounding box center [75, 207] width 84 height 15
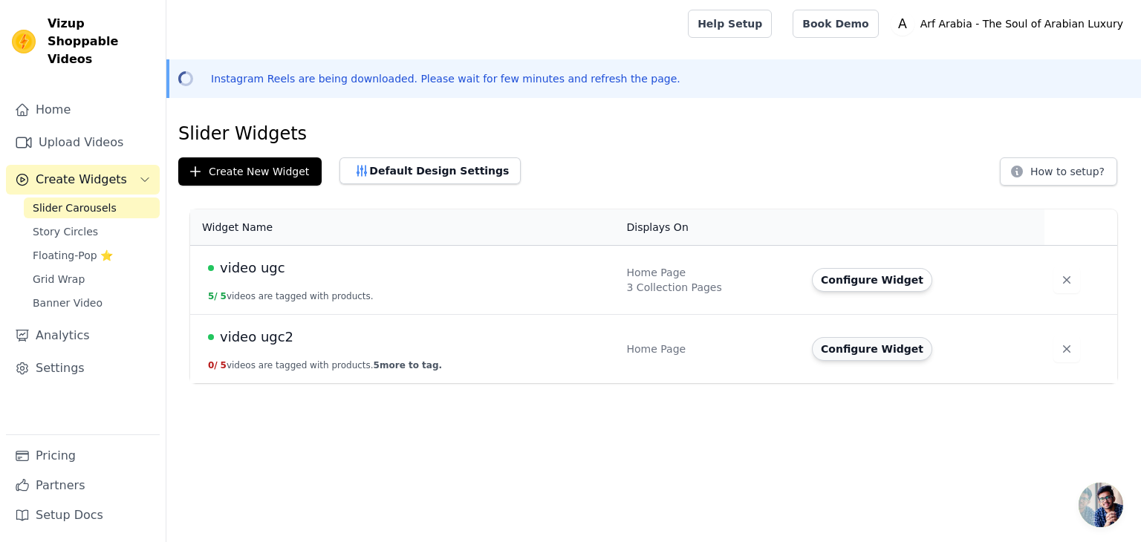
click at [858, 346] on button "Configure Widget" at bounding box center [872, 349] width 120 height 24
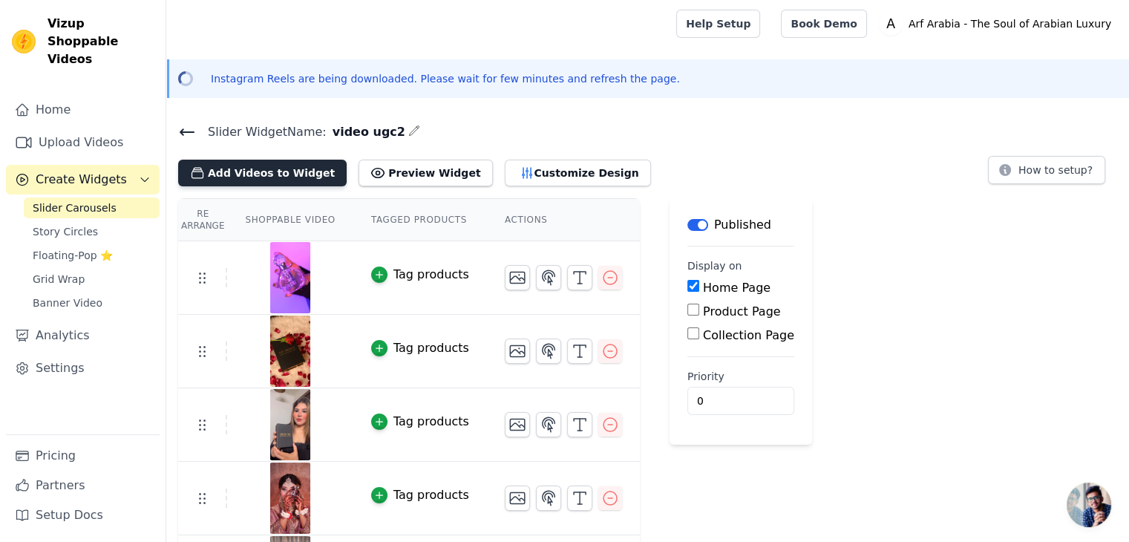
click at [283, 176] on button "Add Videos to Widget" at bounding box center [262, 173] width 169 height 27
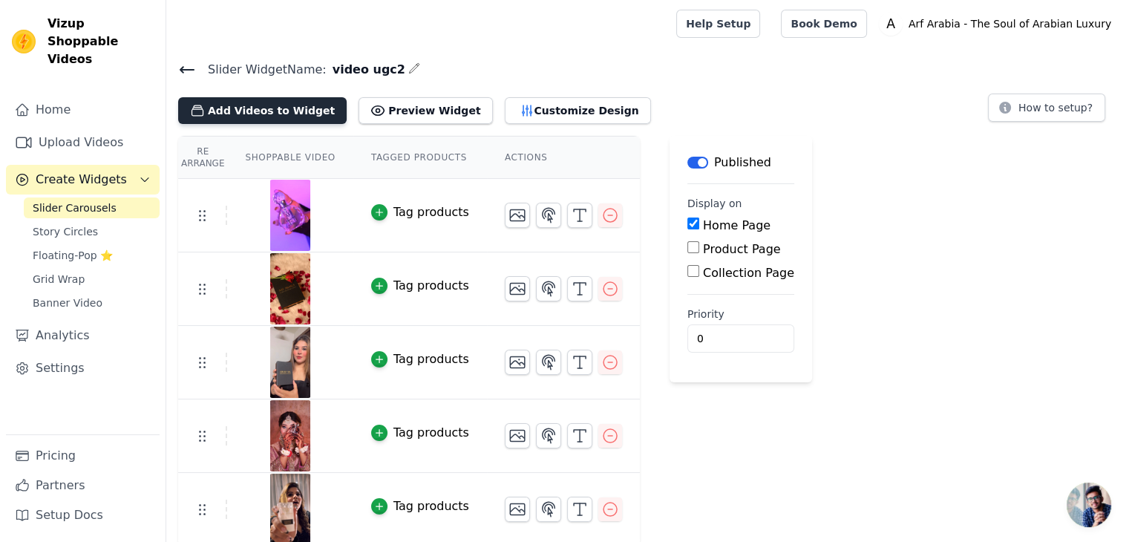
click at [230, 122] on button "Add Videos to Widget" at bounding box center [262, 110] width 169 height 27
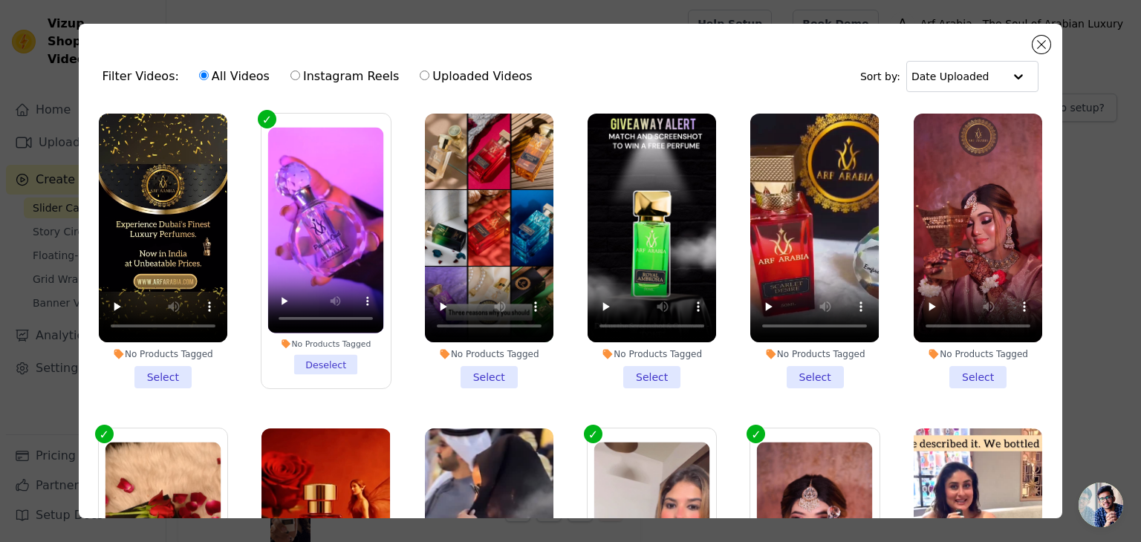
click at [290, 72] on input "Instagram Reels" at bounding box center [295, 76] width 10 height 10
radio input "true"
click at [420, 77] on input "Uploaded Videos" at bounding box center [425, 76] width 10 height 10
radio input "true"
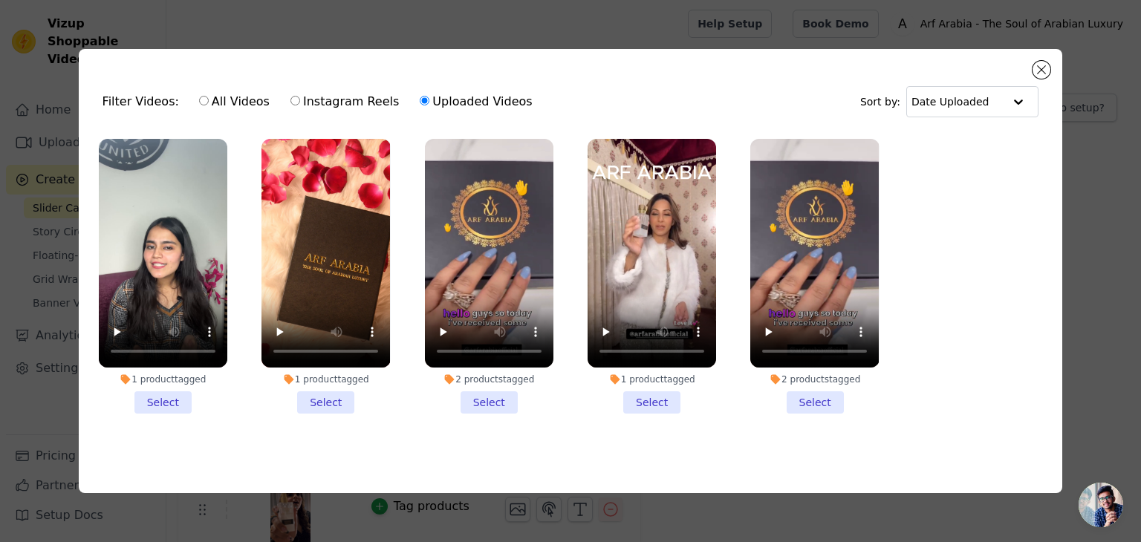
click at [290, 98] on input "Instagram Reels" at bounding box center [295, 101] width 10 height 10
radio input "true"
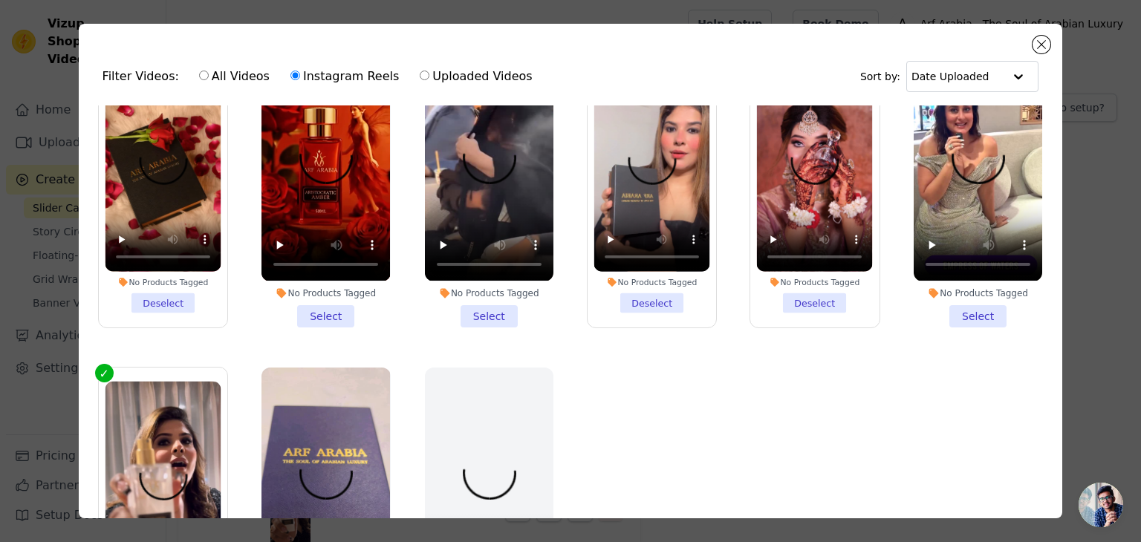
scroll to position [385, 0]
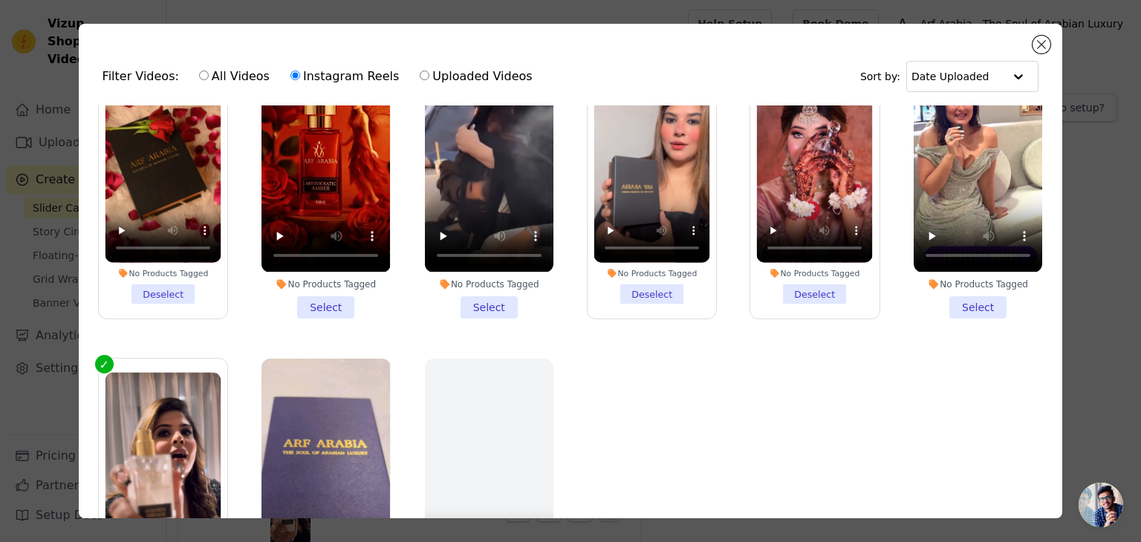
click at [322, 293] on li "No Products Tagged Select" at bounding box center [325, 180] width 128 height 275
click at [0, 0] on input "No Products Tagged Select" at bounding box center [0, 0] width 0 height 0
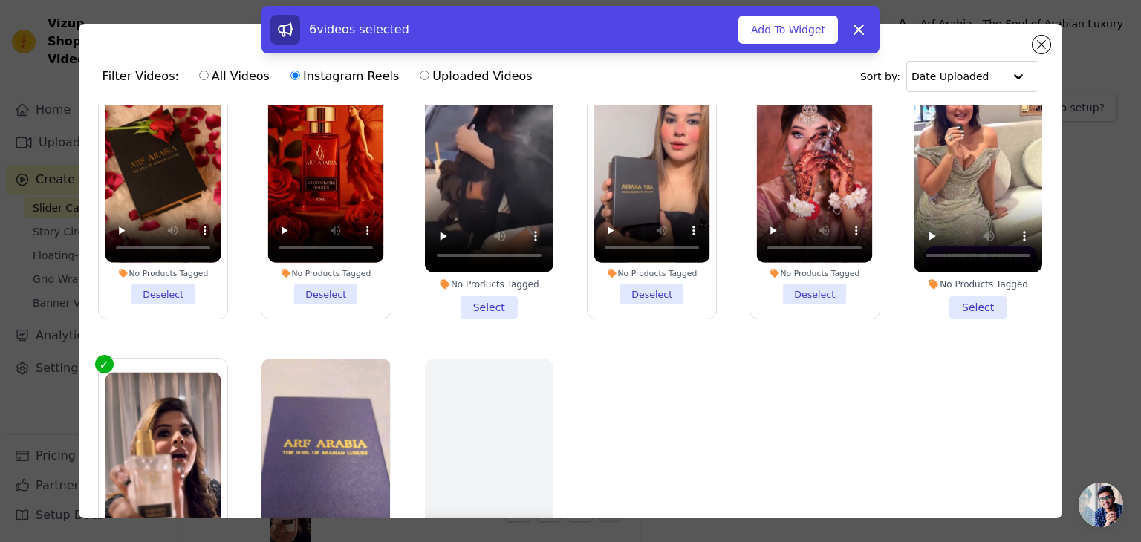
click at [492, 298] on li "No Products Tagged Select" at bounding box center [489, 180] width 128 height 275
click at [0, 0] on input "No Products Tagged Select" at bounding box center [0, 0] width 0 height 0
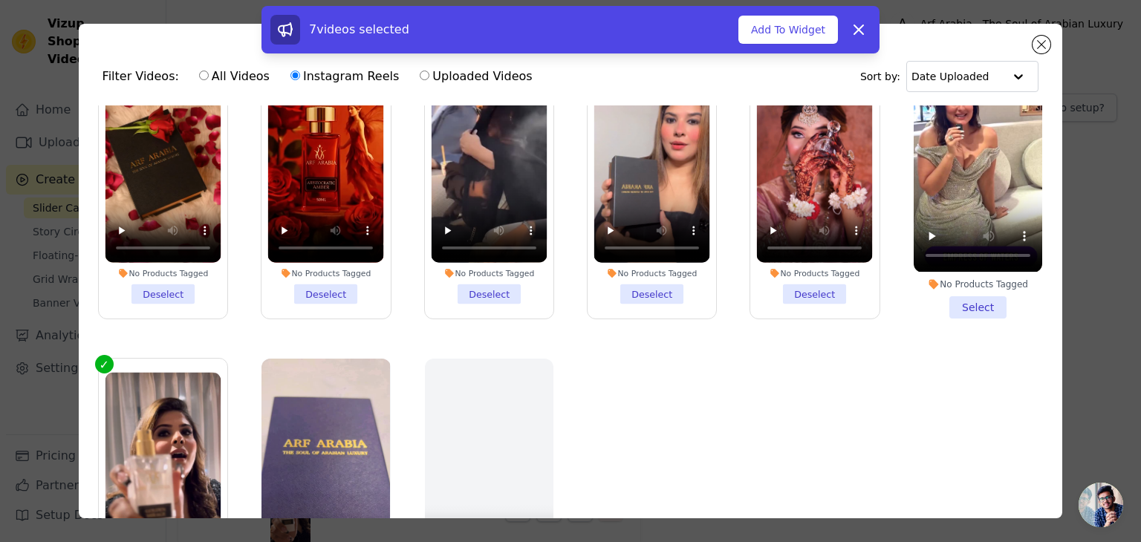
click at [956, 290] on li "No Products Tagged Select" at bounding box center [977, 180] width 128 height 275
click at [0, 0] on input "No Products Tagged Select" at bounding box center [0, 0] width 0 height 0
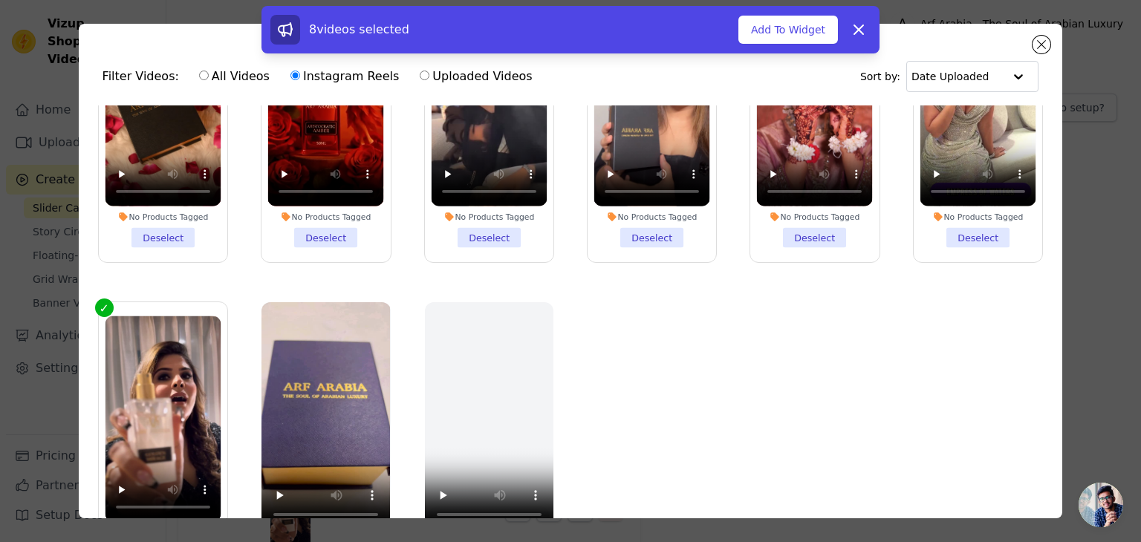
scroll to position [128, 0]
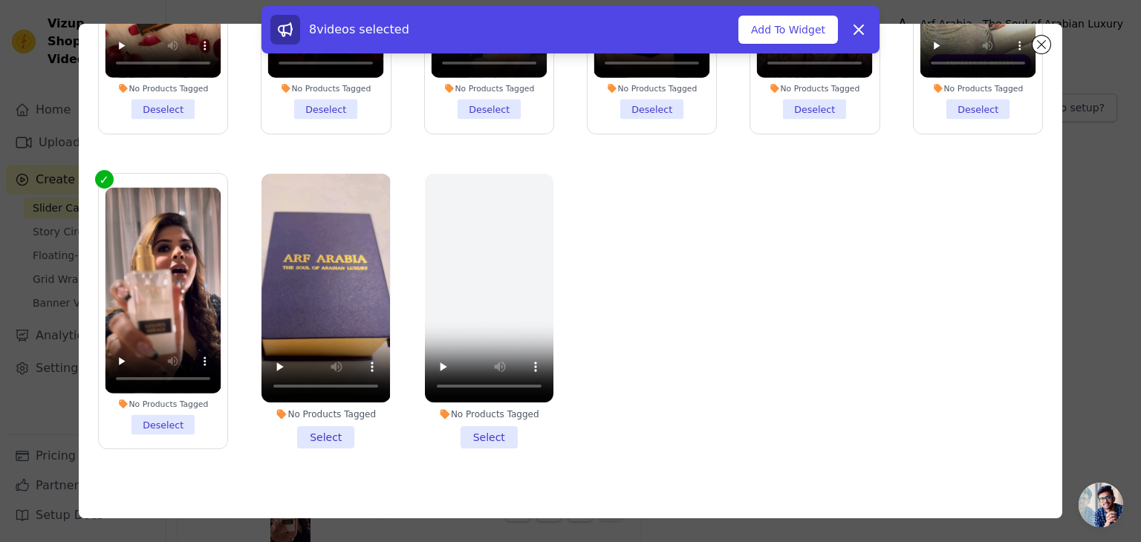
click at [330, 420] on li "No Products Tagged Select" at bounding box center [325, 311] width 128 height 275
click at [0, 0] on input "No Products Tagged Select" at bounding box center [0, 0] width 0 height 0
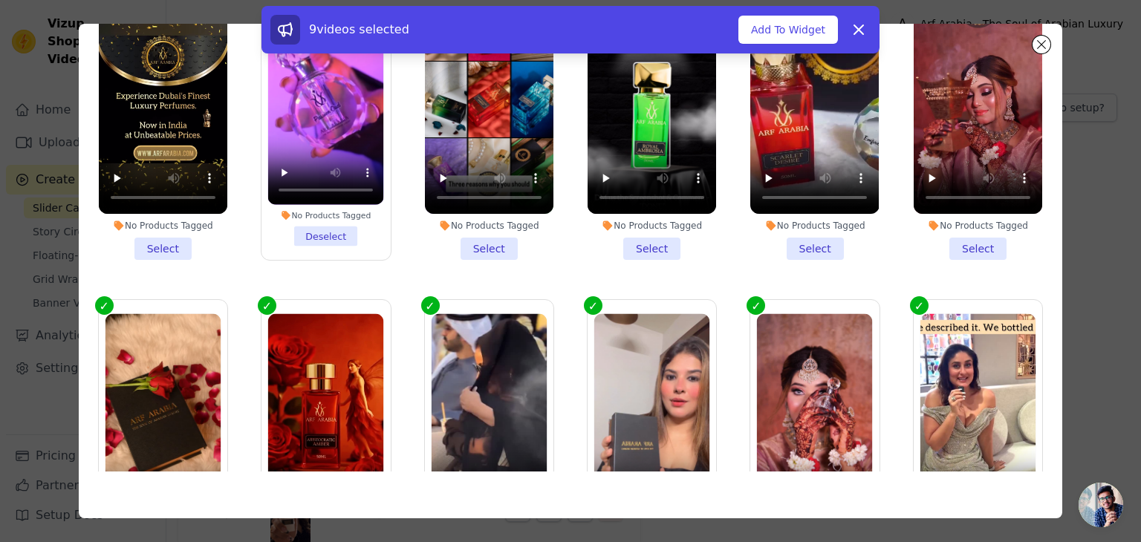
scroll to position [0, 0]
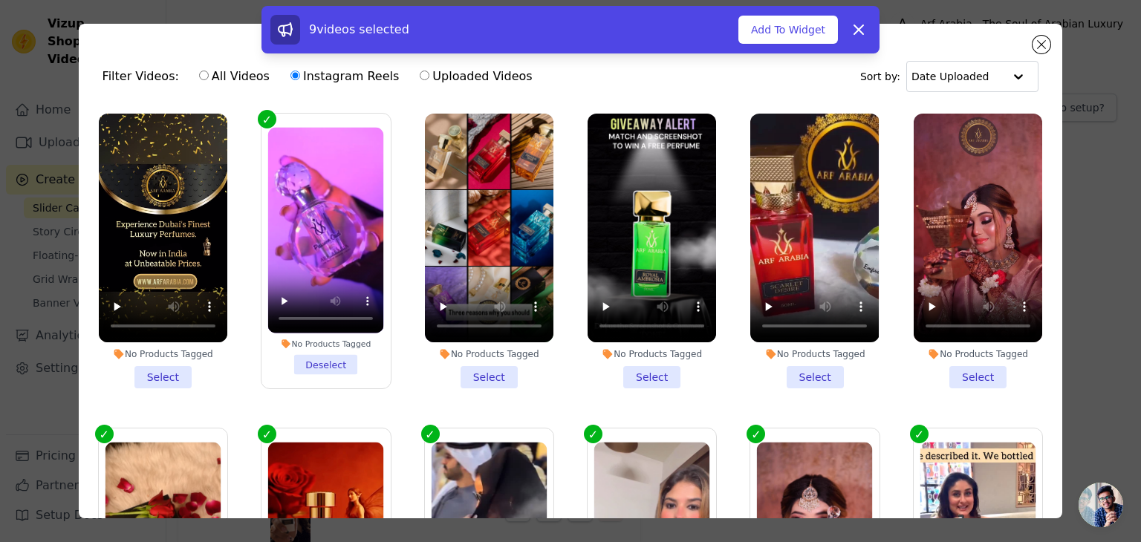
click at [176, 369] on li "No Products Tagged Select" at bounding box center [163, 251] width 128 height 275
click at [0, 0] on input "No Products Tagged Select" at bounding box center [0, 0] width 0 height 0
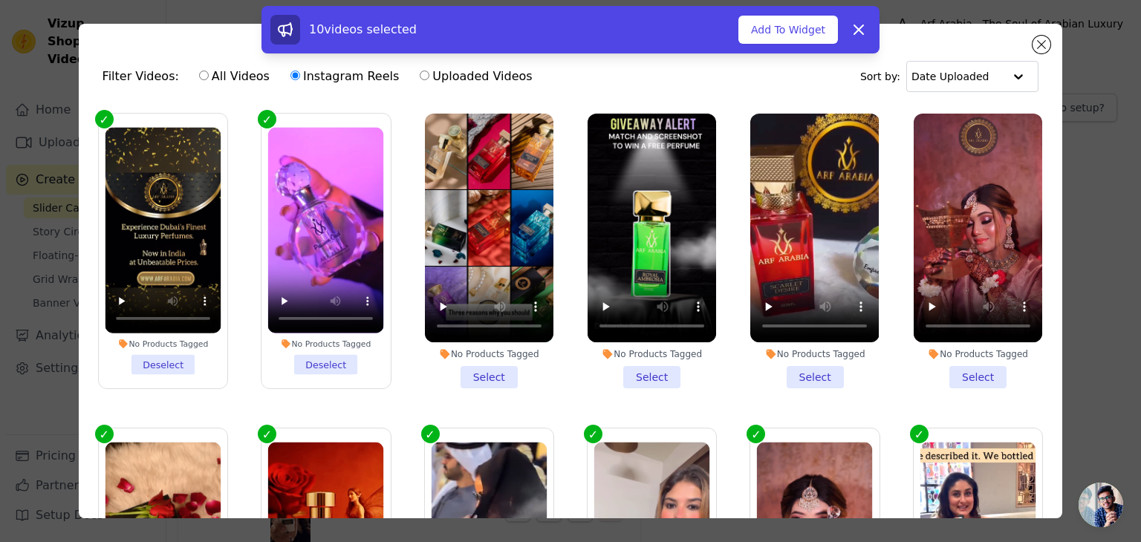
click at [478, 367] on li "No Products Tagged Select" at bounding box center [489, 251] width 128 height 275
click at [0, 0] on input "No Products Tagged Select" at bounding box center [0, 0] width 0 height 0
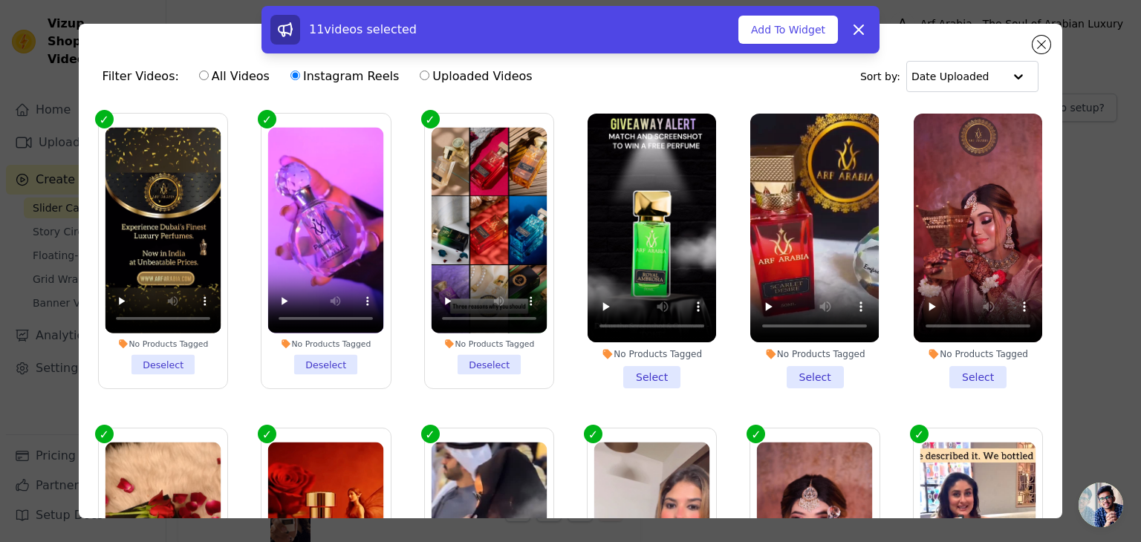
click at [647, 371] on li "No Products Tagged Select" at bounding box center [651, 251] width 128 height 275
click at [0, 0] on input "No Products Tagged Select" at bounding box center [0, 0] width 0 height 0
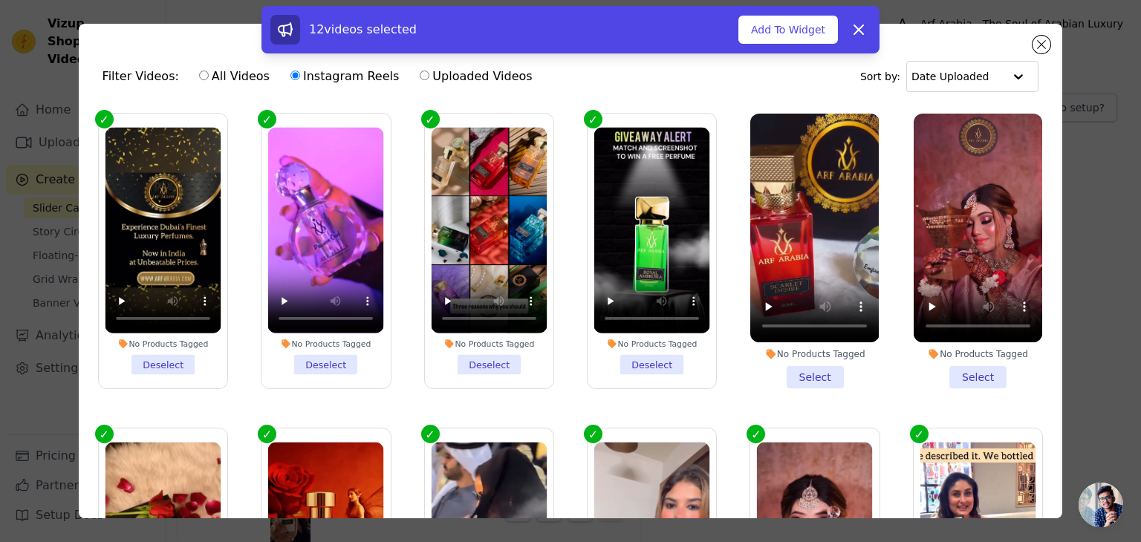
click at [798, 365] on li "No Products Tagged Select" at bounding box center [814, 251] width 128 height 275
click at [0, 0] on input "No Products Tagged Select" at bounding box center [0, 0] width 0 height 0
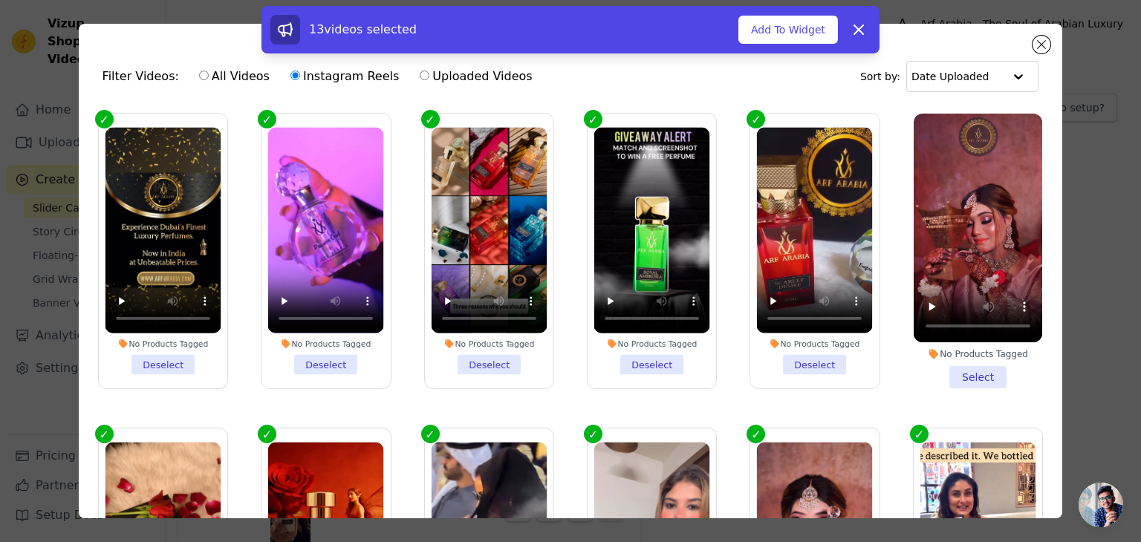
click at [959, 357] on li "No Products Tagged Select" at bounding box center [977, 251] width 128 height 275
click at [0, 0] on input "No Products Tagged Select" at bounding box center [0, 0] width 0 height 0
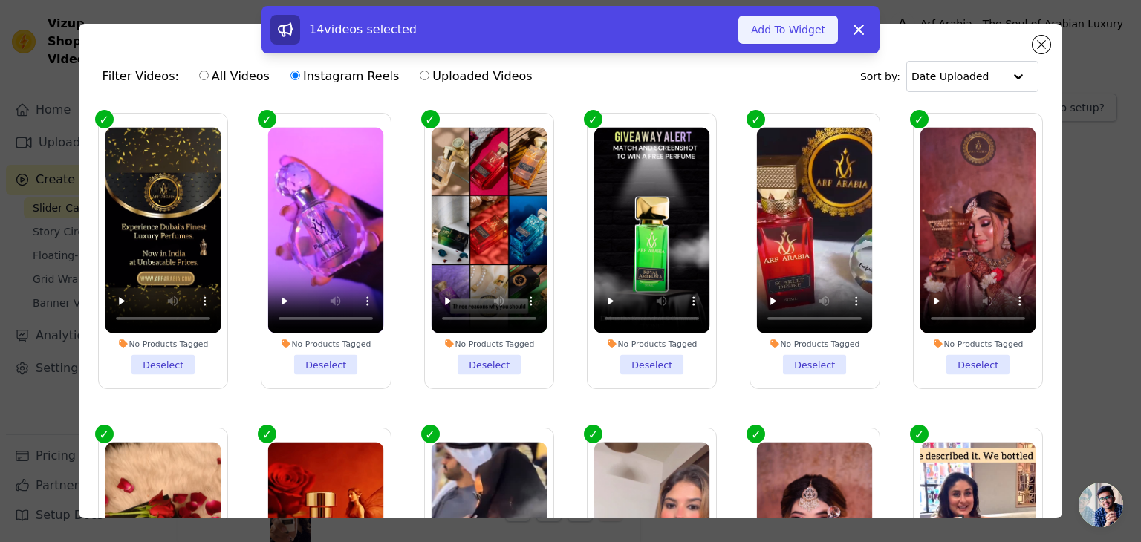
click at [793, 25] on button "Add To Widget" at bounding box center [787, 30] width 99 height 28
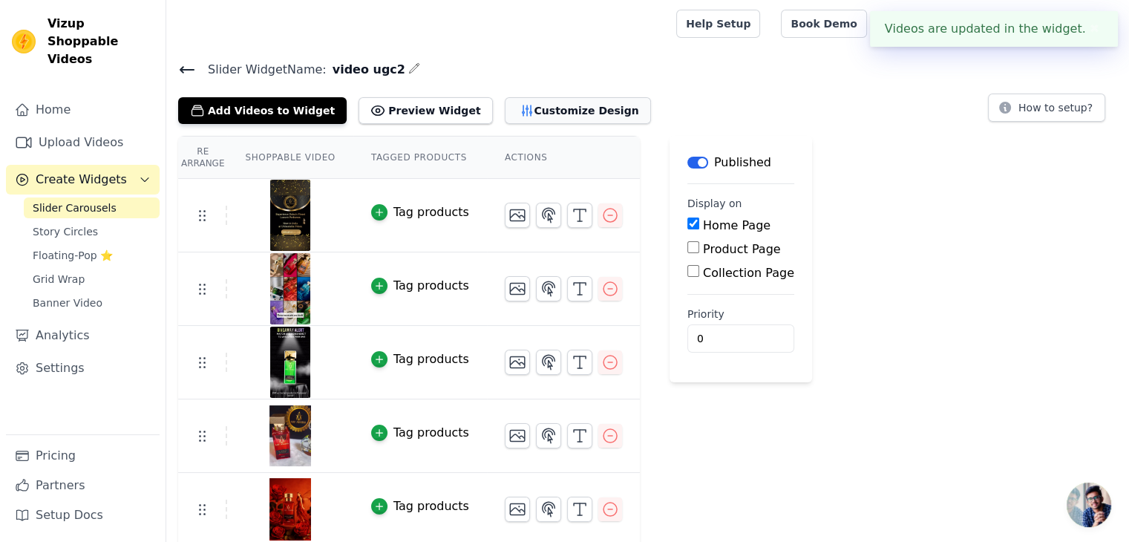
click at [525, 105] on button "Customize Design" at bounding box center [578, 110] width 146 height 27
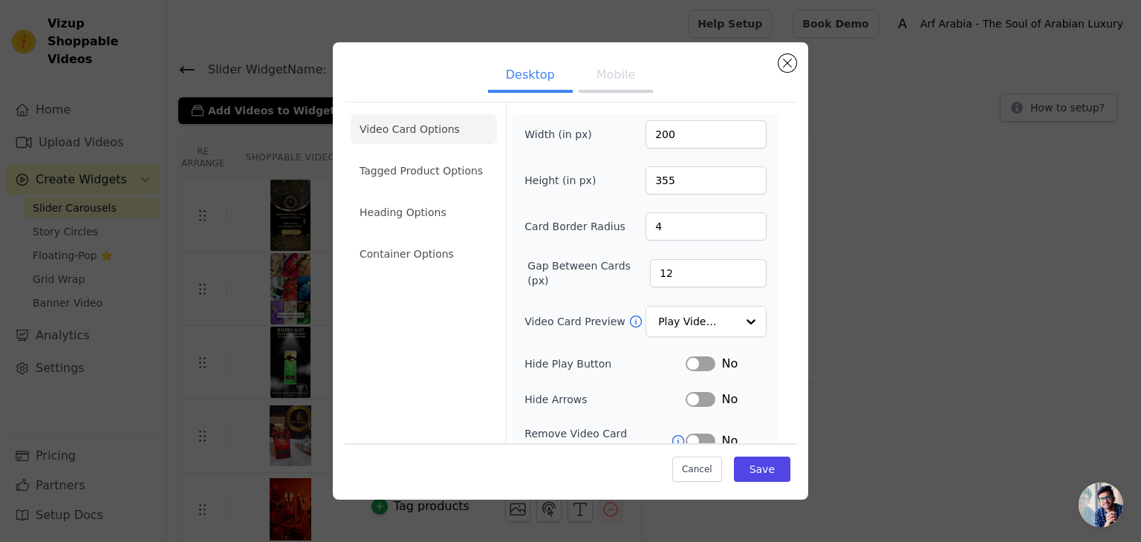
scroll to position [116, 0]
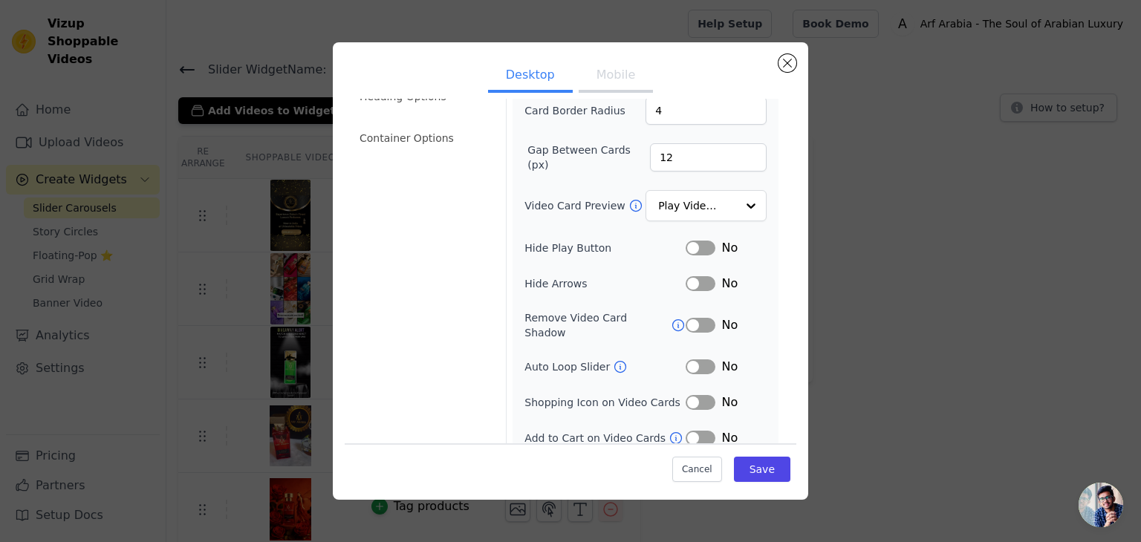
click at [685, 431] on button "Label" at bounding box center [700, 438] width 30 height 15
click at [745, 472] on button "Save" at bounding box center [762, 469] width 56 height 25
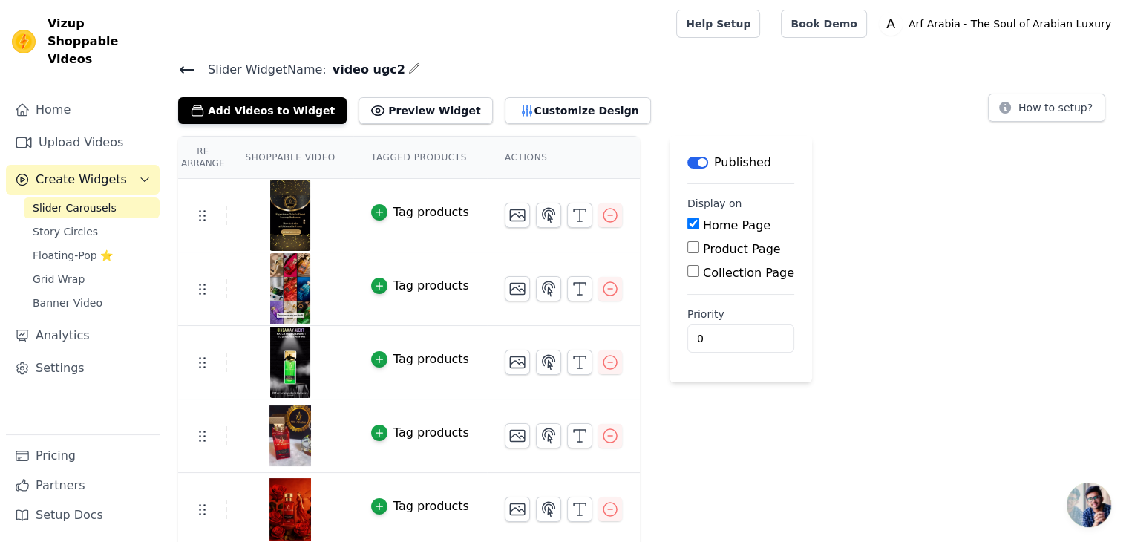
click at [188, 71] on icon at bounding box center [187, 70] width 18 height 18
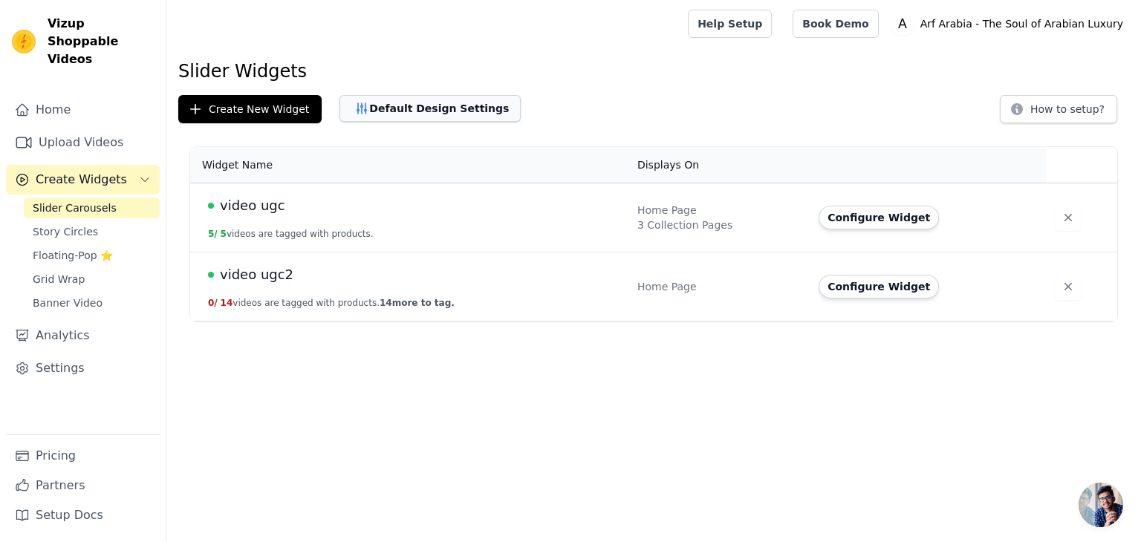
click at [370, 104] on button "Default Design Settings" at bounding box center [429, 108] width 181 height 27
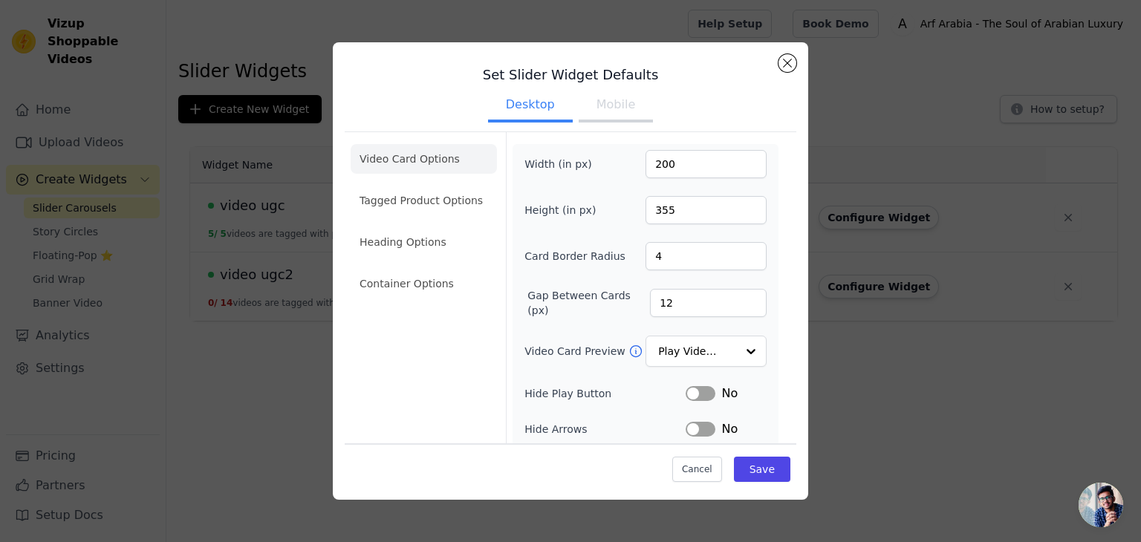
click at [591, 108] on button "Mobile" at bounding box center [615, 106] width 74 height 33
click at [788, 65] on button "Close modal" at bounding box center [787, 63] width 18 height 18
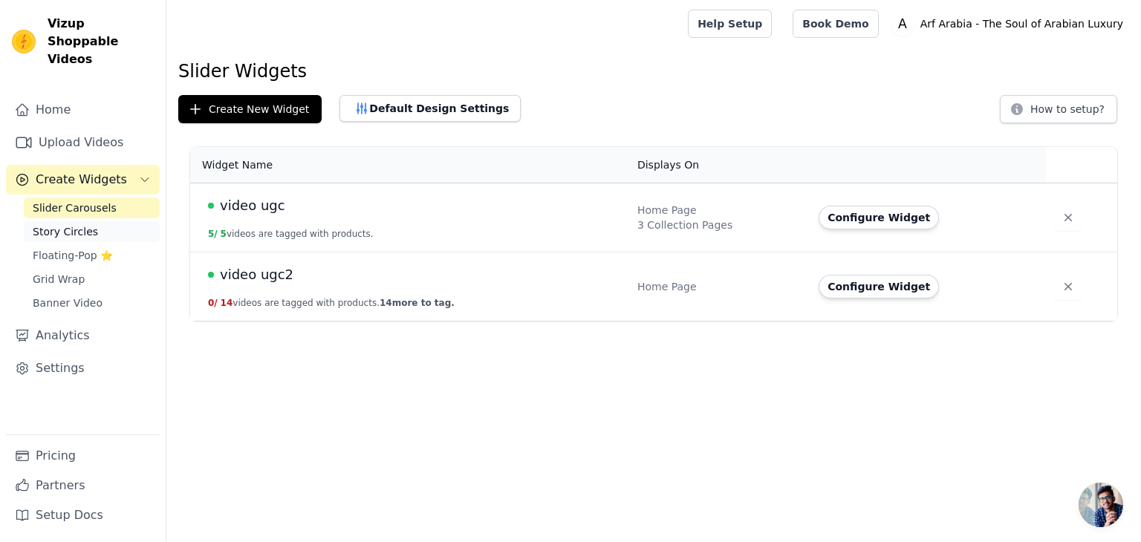
click at [76, 224] on span "Story Circles" at bounding box center [65, 231] width 65 height 15
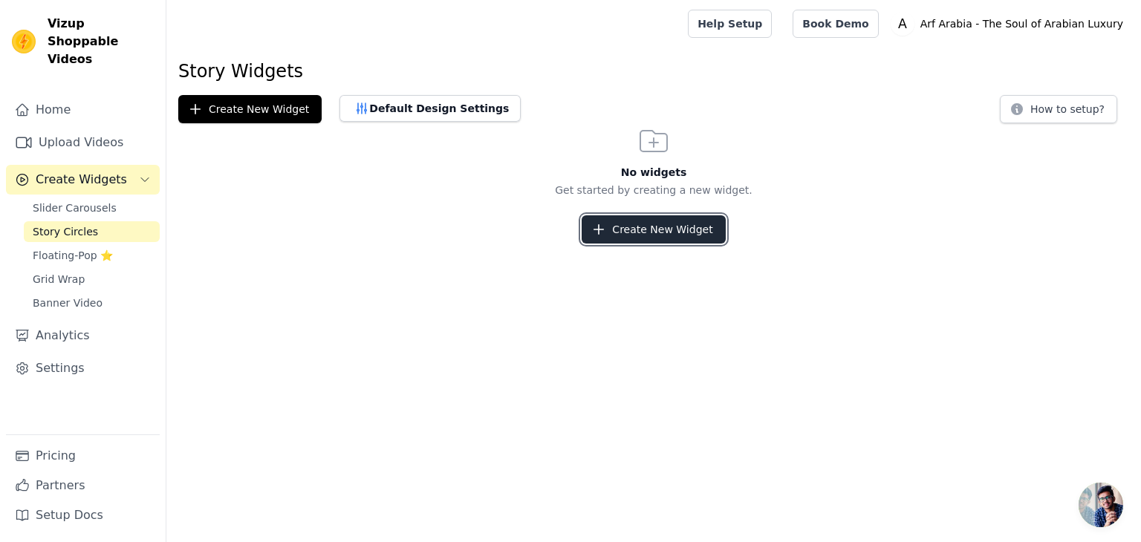
click at [647, 223] on button "Create New Widget" at bounding box center [652, 229] width 143 height 28
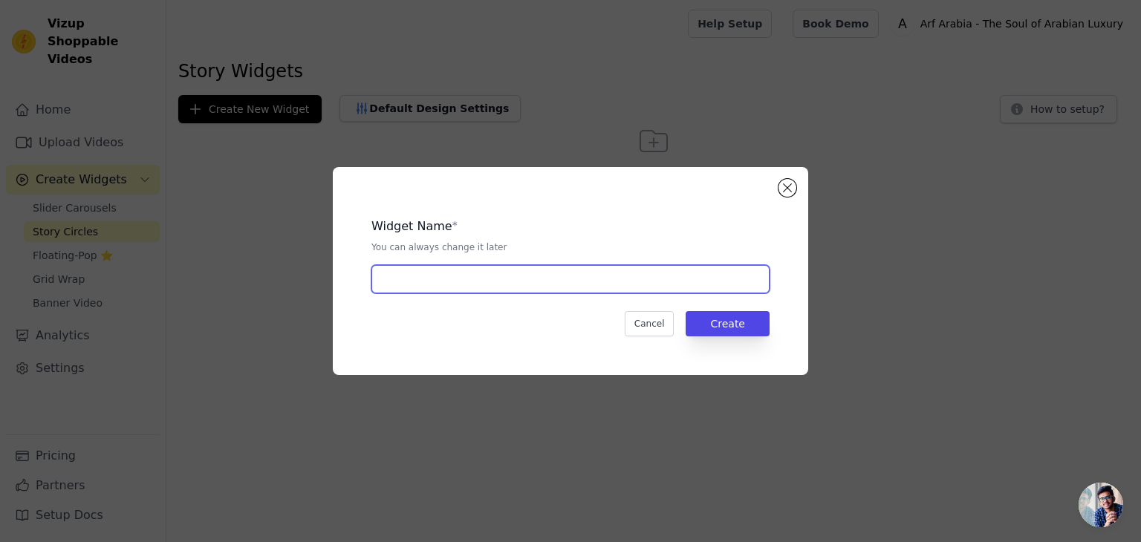
click at [493, 280] on input "text" at bounding box center [570, 279] width 398 height 28
type input "story"
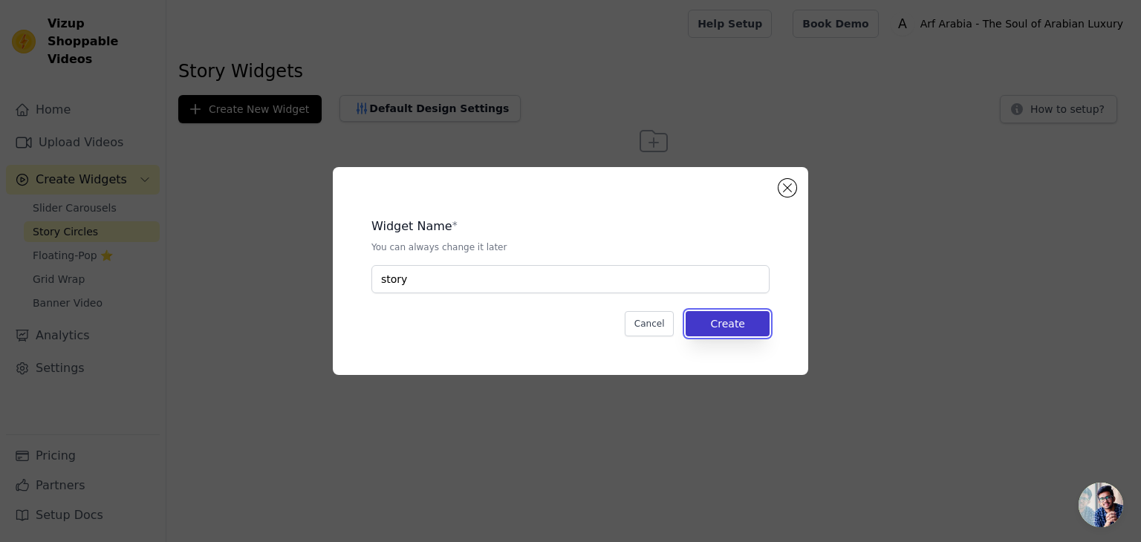
click at [740, 319] on button "Create" at bounding box center [727, 323] width 84 height 25
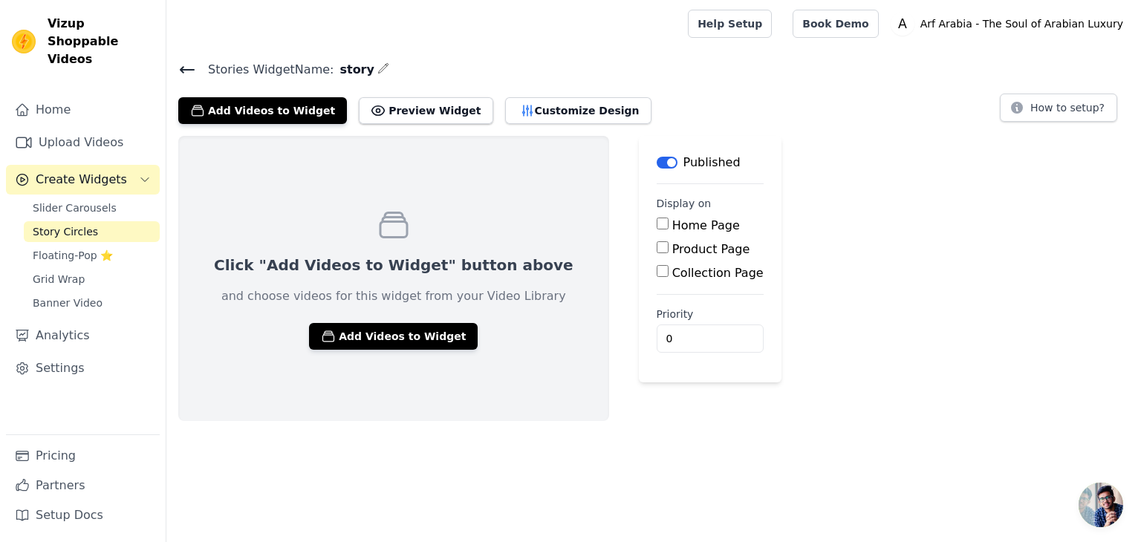
click at [656, 224] on input "Home Page" at bounding box center [662, 224] width 12 height 12
checkbox input "true"
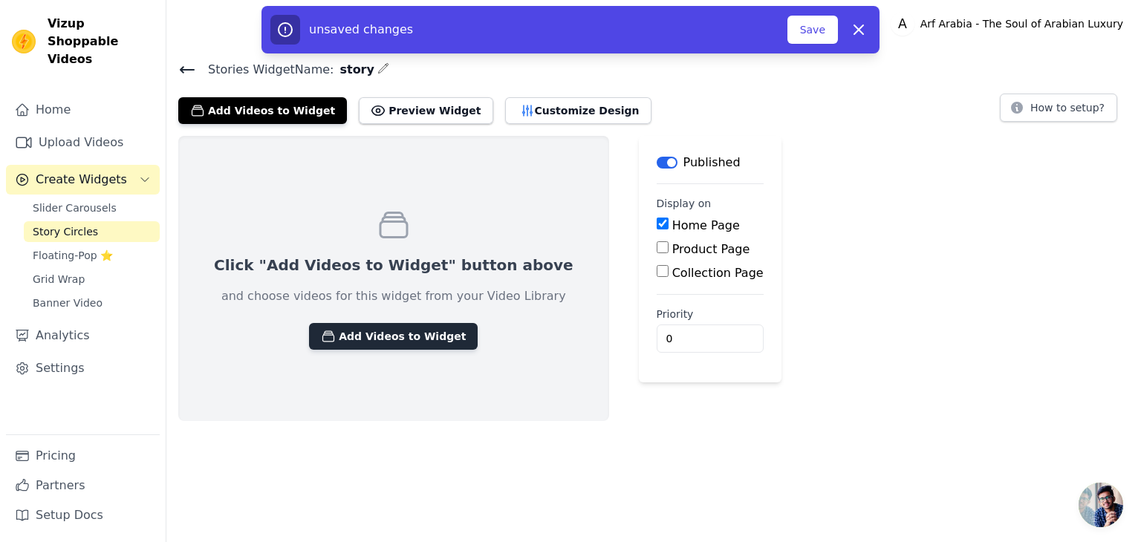
click at [368, 332] on button "Add Videos to Widget" at bounding box center [393, 336] width 169 height 27
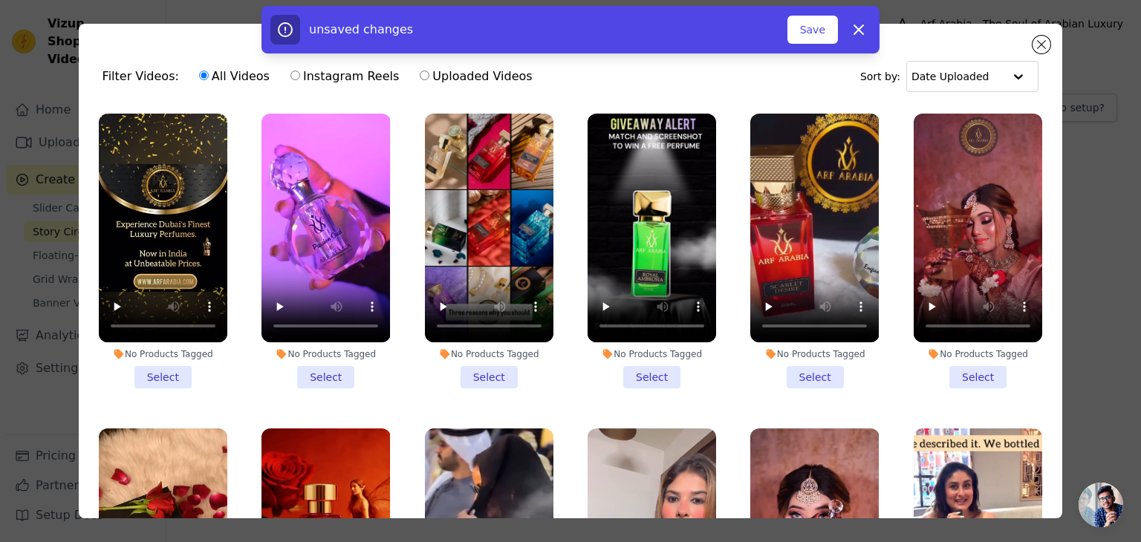
click at [324, 367] on li "No Products Tagged Select" at bounding box center [325, 251] width 128 height 275
click at [0, 0] on input "No Products Tagged Select" at bounding box center [0, 0] width 0 height 0
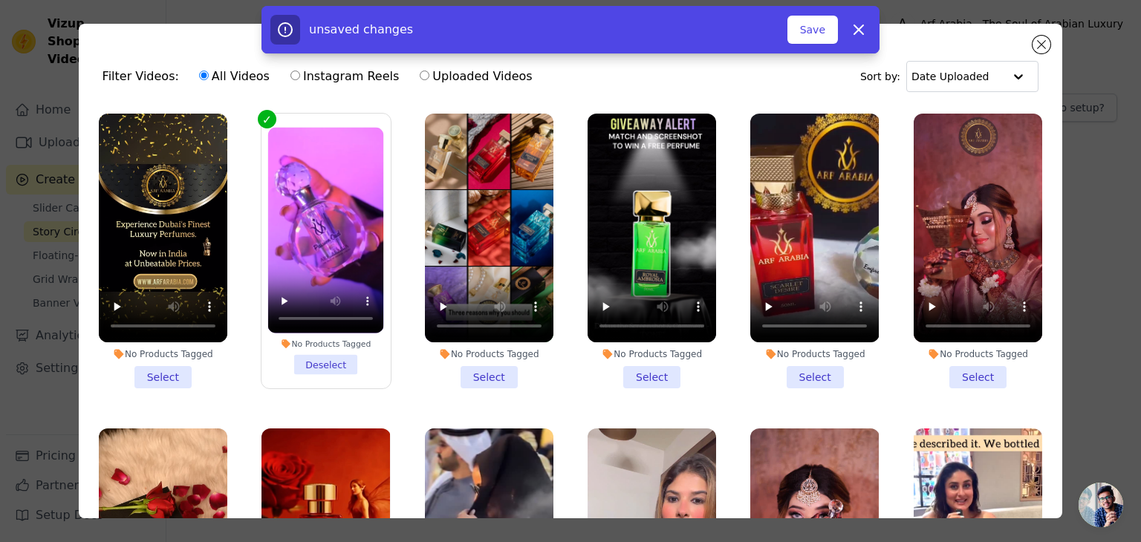
click at [480, 369] on li "No Products Tagged Select" at bounding box center [489, 251] width 128 height 275
click at [0, 0] on input "No Products Tagged Select" at bounding box center [0, 0] width 0 height 0
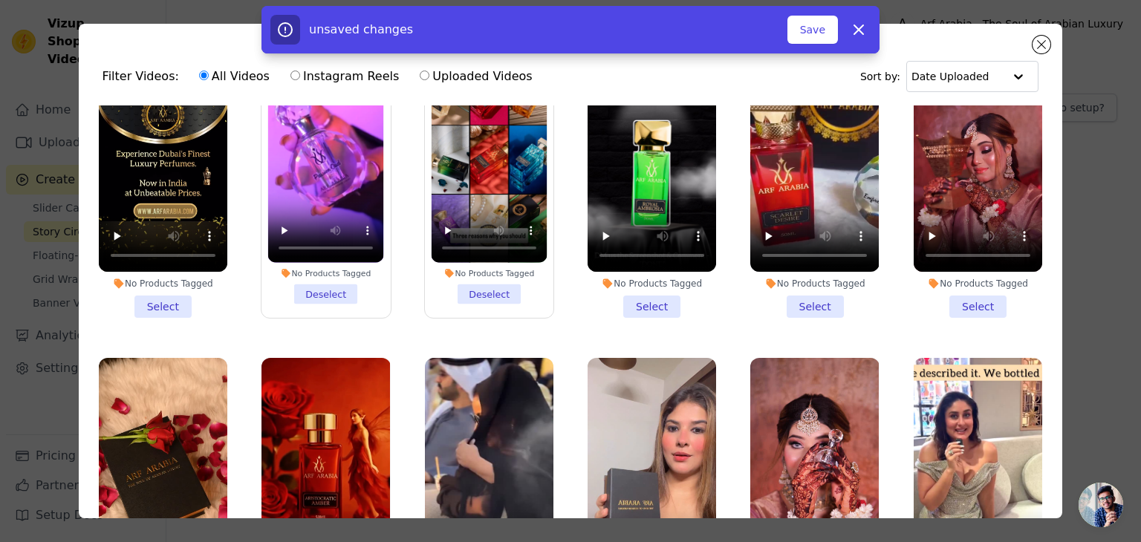
scroll to position [71, 0]
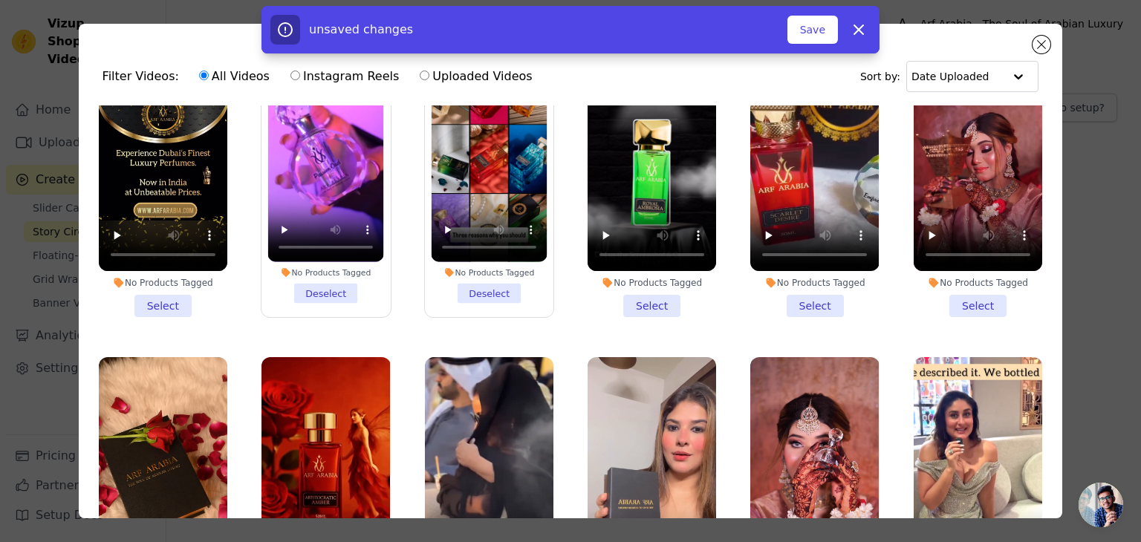
click at [958, 301] on li "No Products Tagged Select" at bounding box center [977, 179] width 128 height 275
click at [0, 0] on input "No Products Tagged Select" at bounding box center [0, 0] width 0 height 0
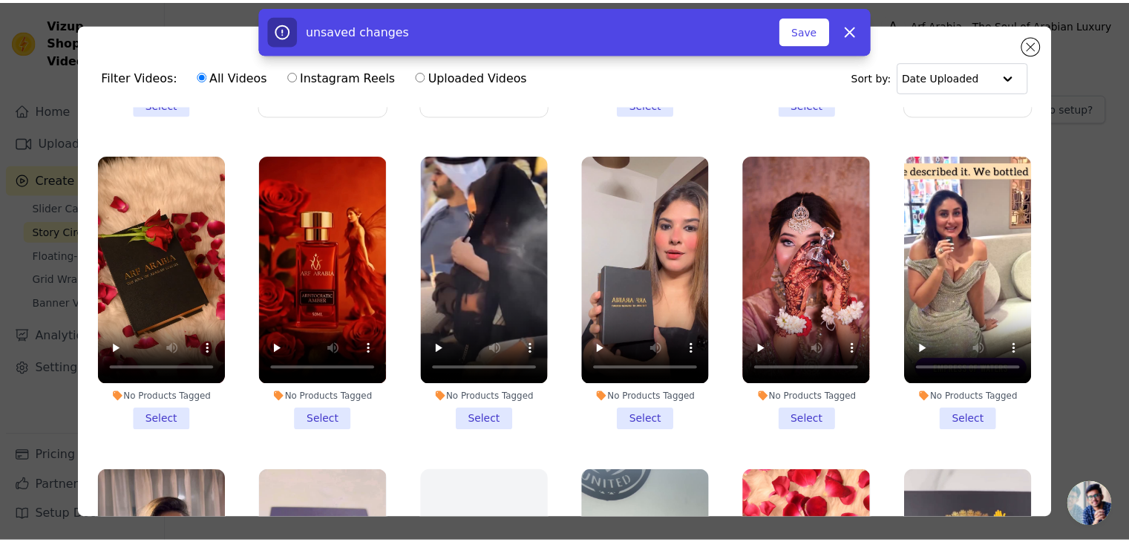
scroll to position [291, 0]
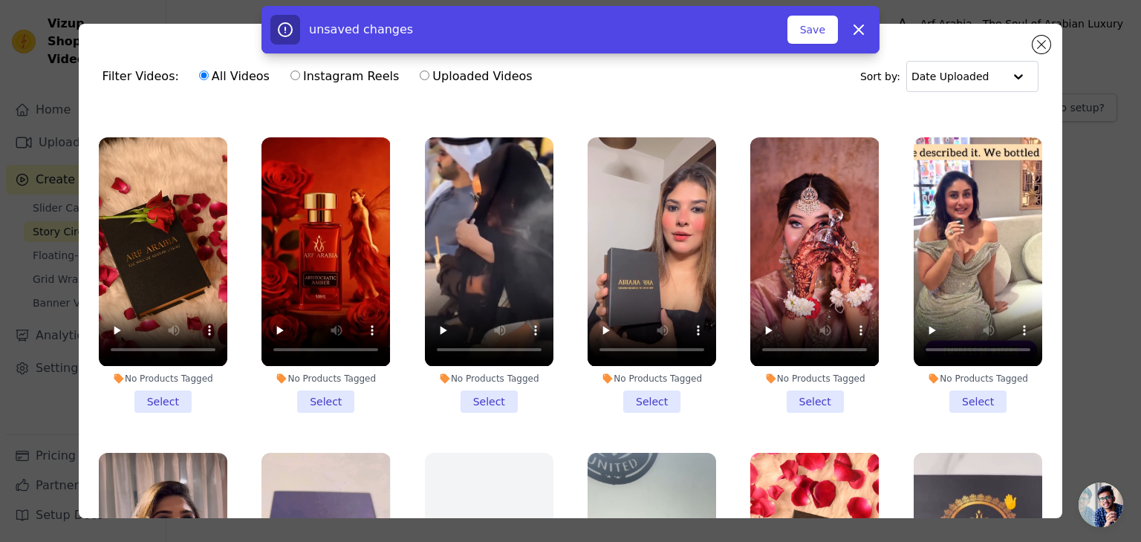
click at [782, 386] on li "No Products Tagged Select" at bounding box center [814, 274] width 128 height 275
click at [0, 0] on input "No Products Tagged Select" at bounding box center [0, 0] width 0 height 0
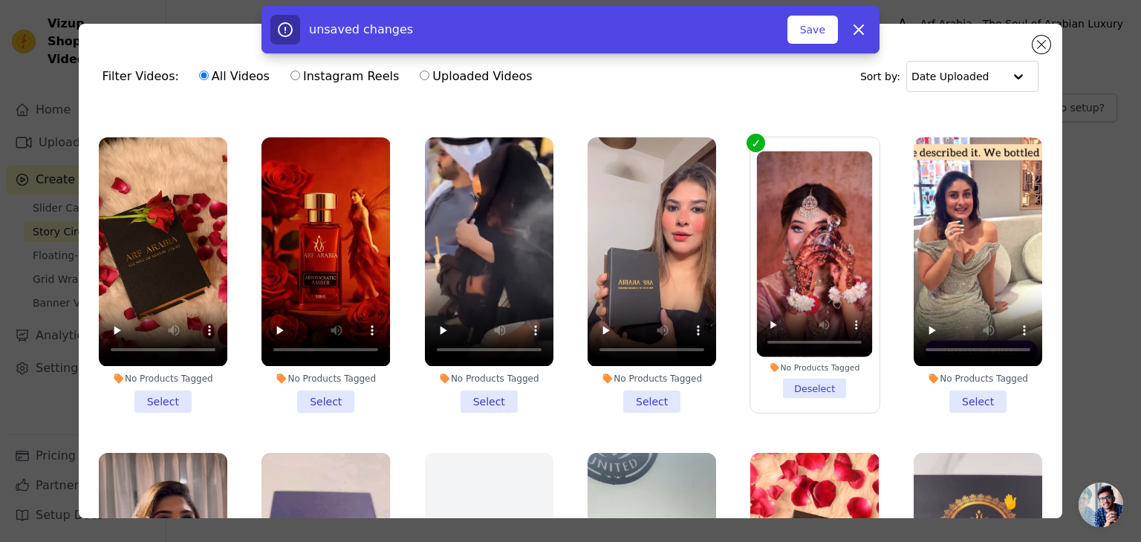
click at [956, 385] on li "No Products Tagged Select" at bounding box center [977, 274] width 128 height 275
click at [0, 0] on input "No Products Tagged Select" at bounding box center [0, 0] width 0 height 0
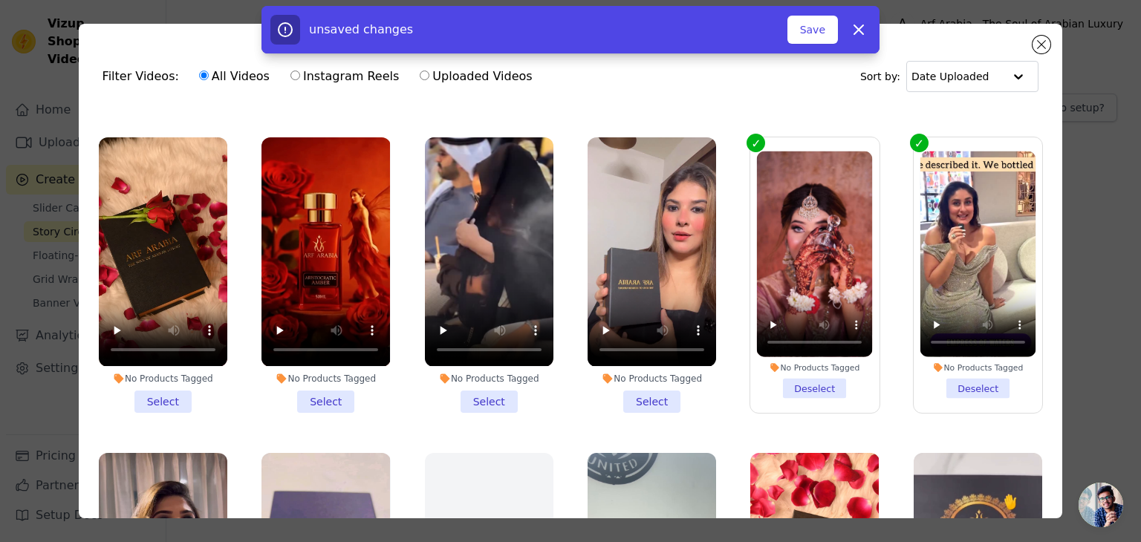
click at [644, 391] on li "No Products Tagged Select" at bounding box center [651, 274] width 128 height 275
click at [0, 0] on input "No Products Tagged Select" at bounding box center [0, 0] width 0 height 0
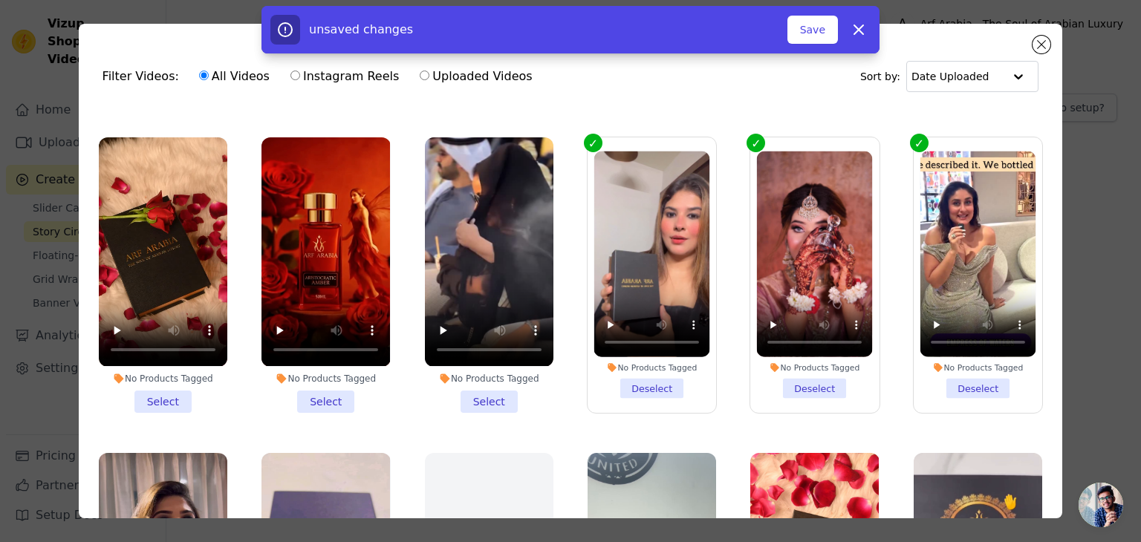
click at [322, 379] on li "No Products Tagged Select" at bounding box center [325, 274] width 128 height 275
click at [0, 0] on input "No Products Tagged Select" at bounding box center [0, 0] width 0 height 0
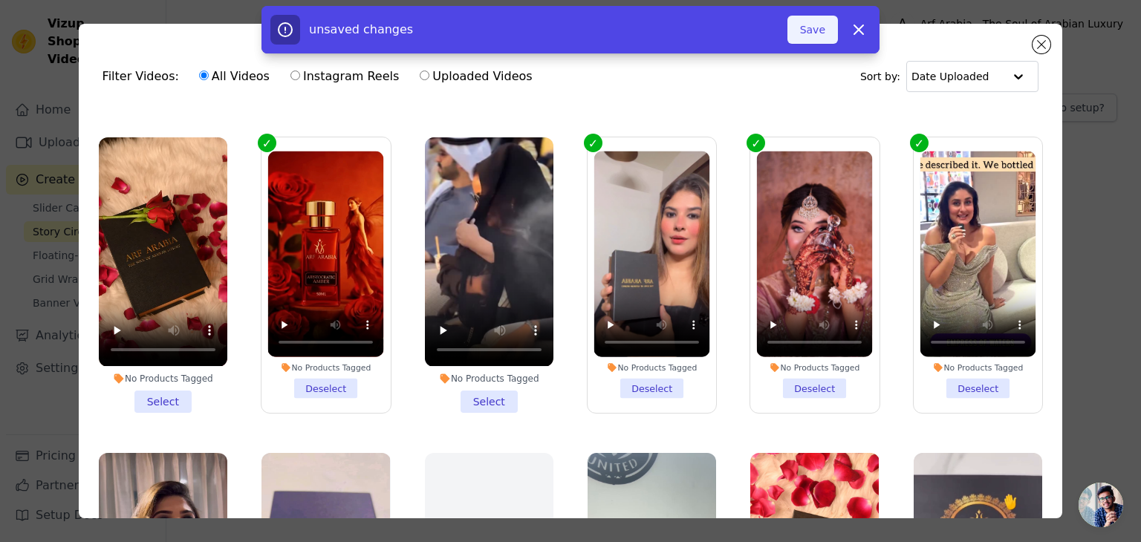
click at [803, 28] on button "Save" at bounding box center [812, 30] width 50 height 28
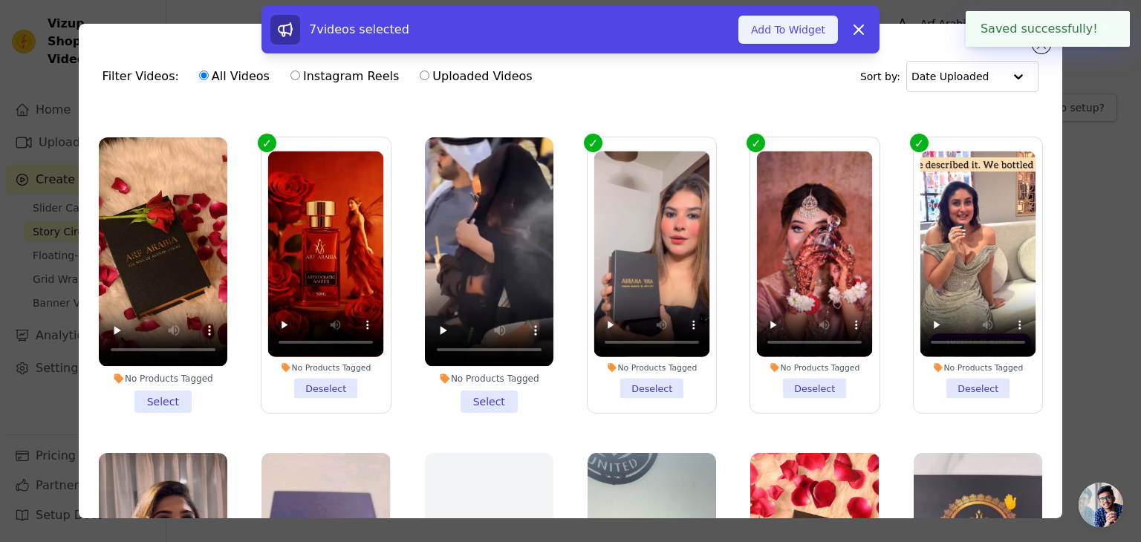
click at [784, 28] on button "Add To Widget" at bounding box center [787, 30] width 99 height 28
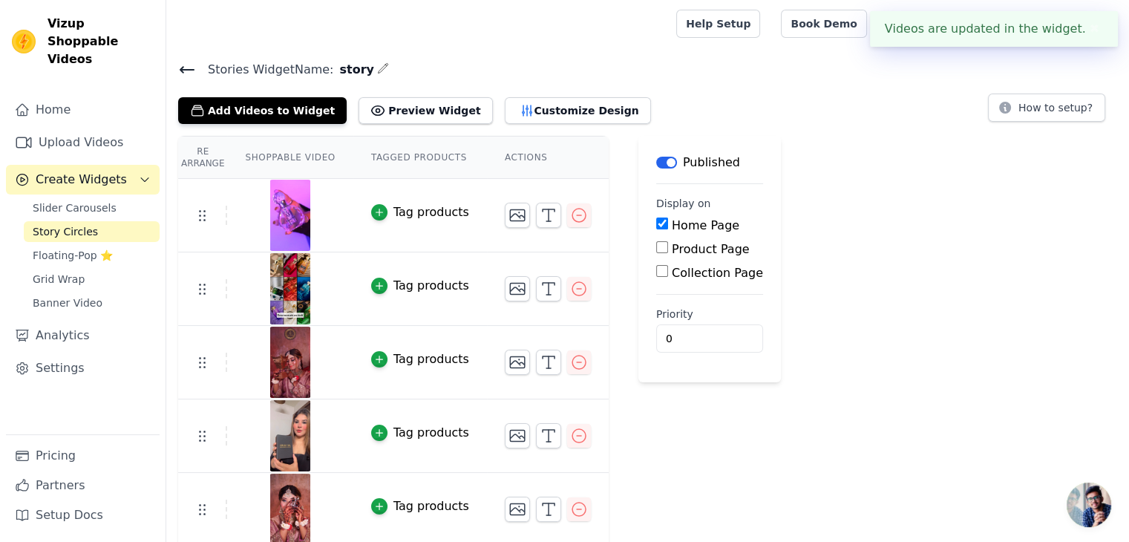
click at [656, 246] on input "Product Page" at bounding box center [662, 247] width 12 height 12
checkbox input "true"
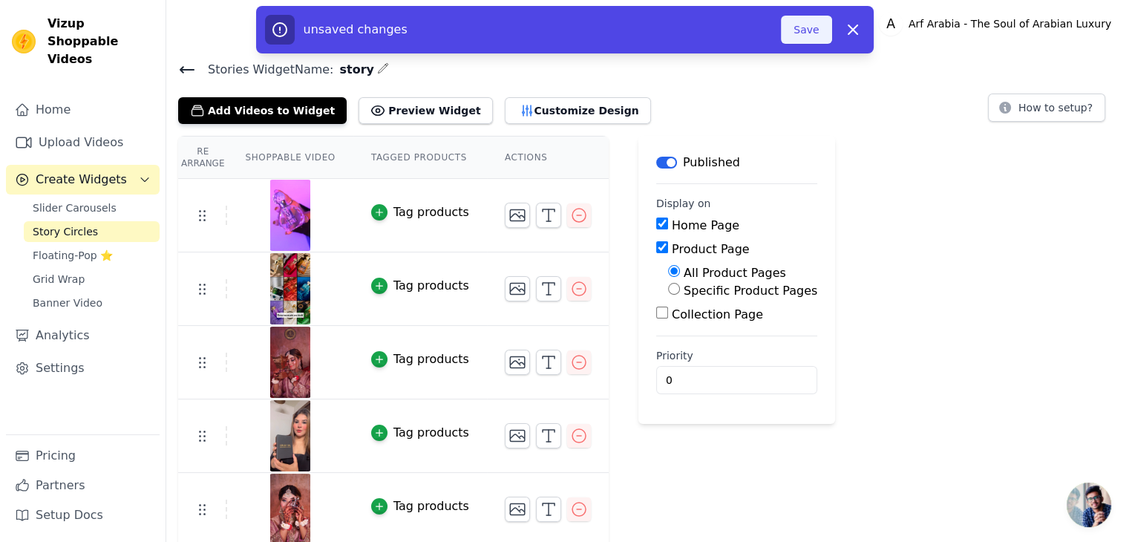
click at [819, 32] on button "Save" at bounding box center [806, 30] width 50 height 28
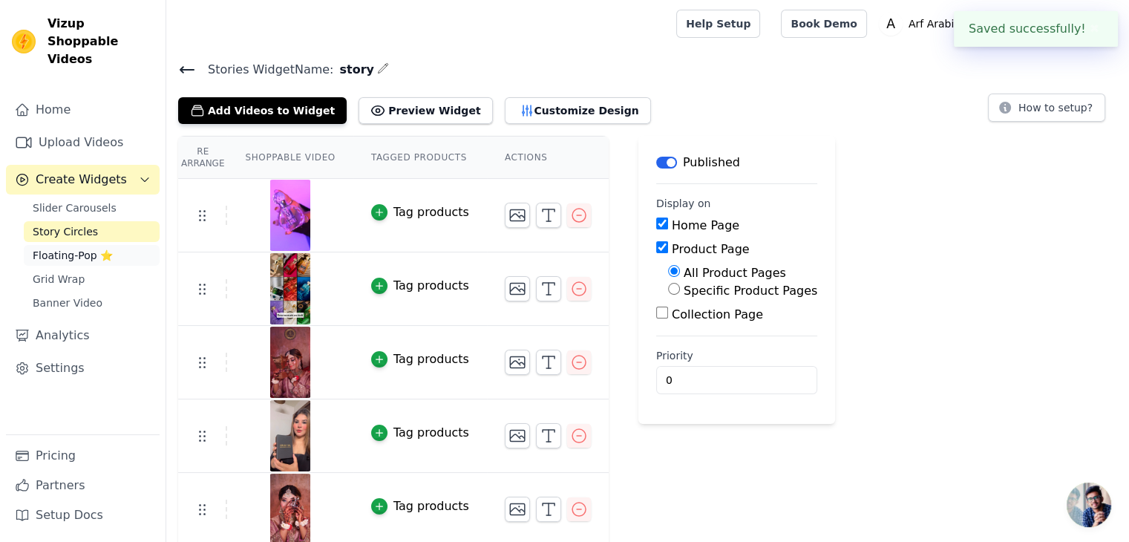
click at [50, 248] on span "Floating-Pop ⭐" at bounding box center [73, 255] width 80 height 15
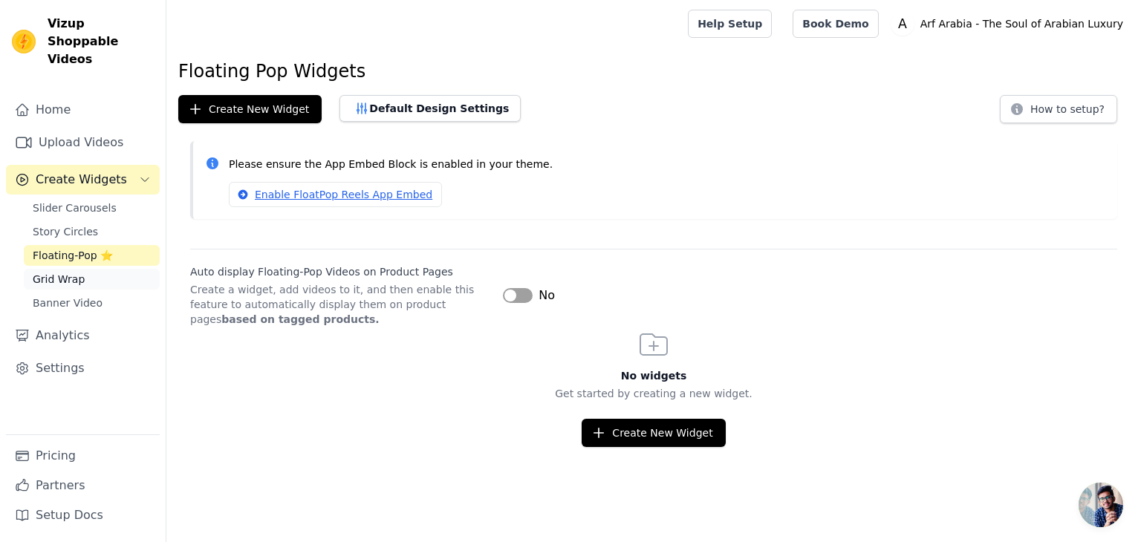
click at [63, 272] on span "Grid Wrap" at bounding box center [59, 279] width 52 height 15
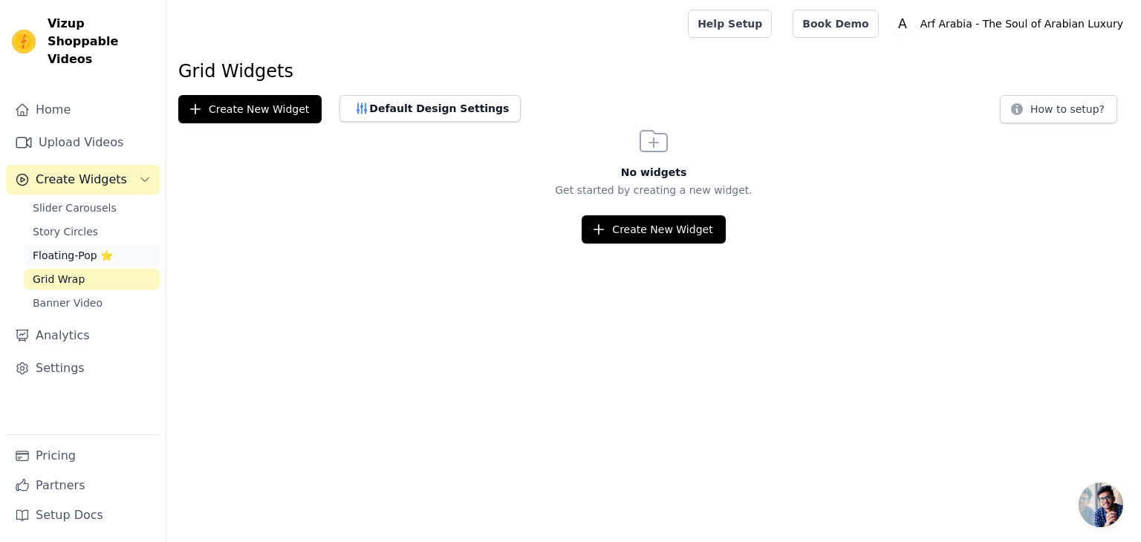
click at [73, 248] on span "Floating-Pop ⭐" at bounding box center [73, 255] width 80 height 15
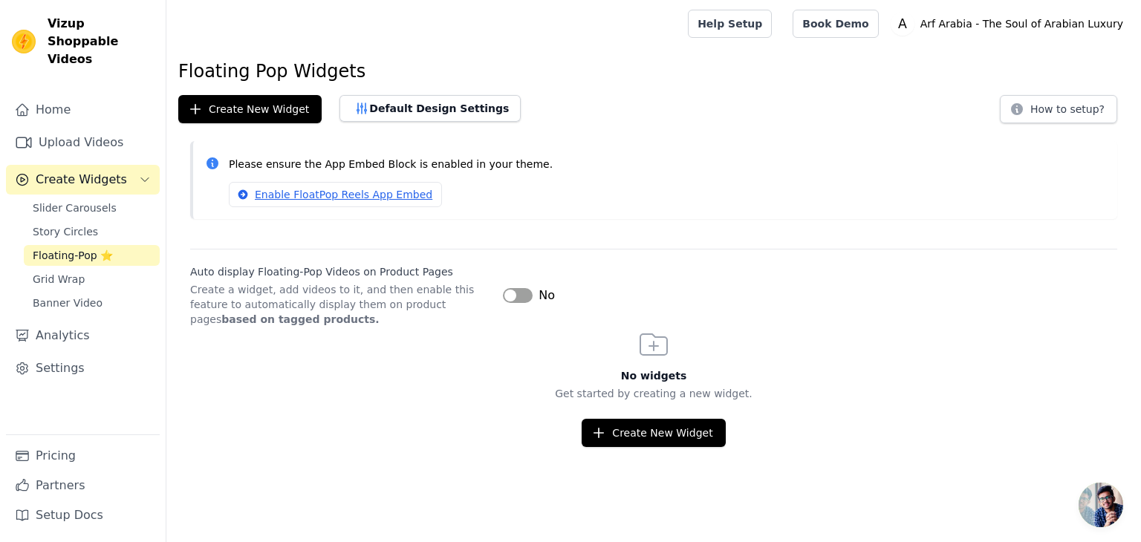
click at [518, 298] on button "Label" at bounding box center [518, 295] width 30 height 15
click at [650, 426] on button "Create New Widget" at bounding box center [652, 433] width 143 height 28
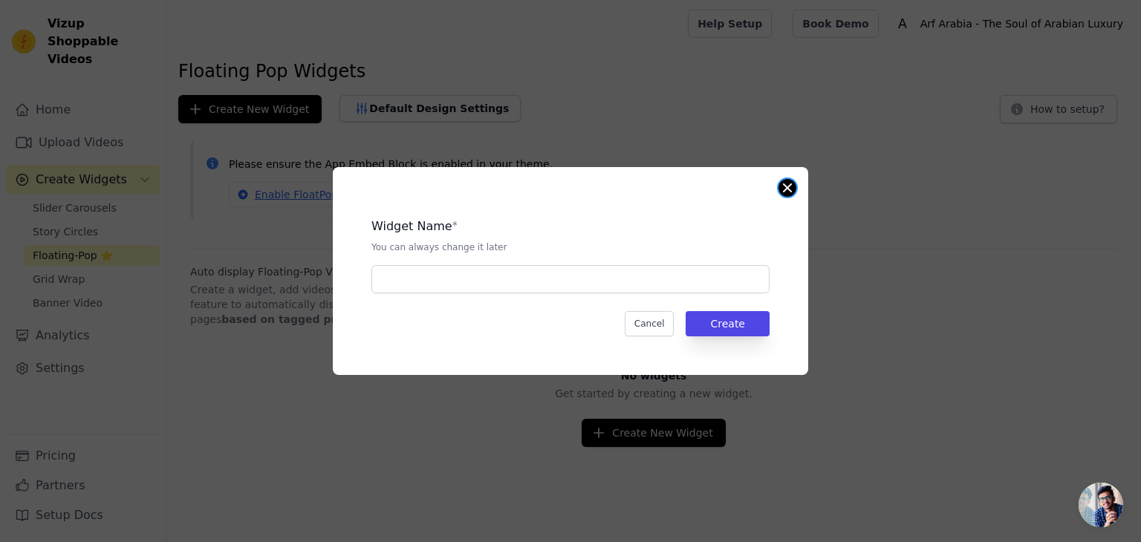
click at [787, 188] on button "Close modal" at bounding box center [787, 188] width 18 height 18
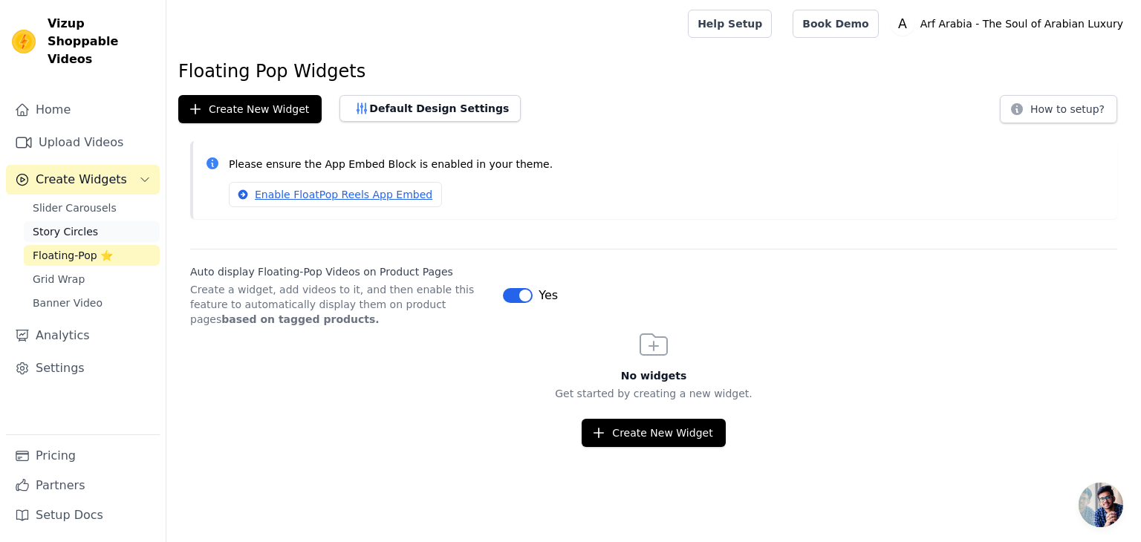
click at [87, 221] on link "Story Circles" at bounding box center [92, 231] width 136 height 21
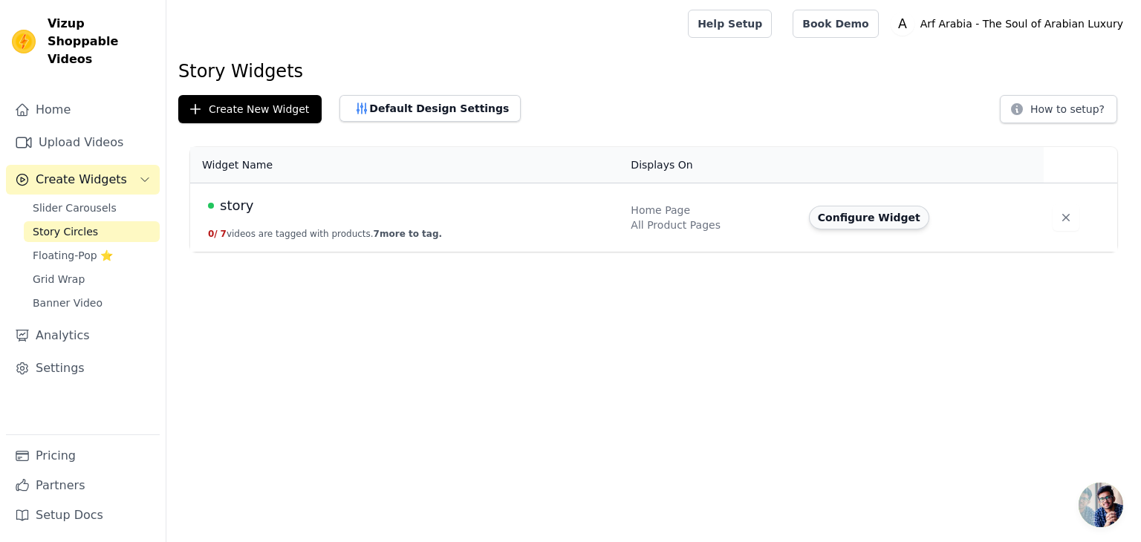
click at [834, 222] on button "Configure Widget" at bounding box center [869, 218] width 120 height 24
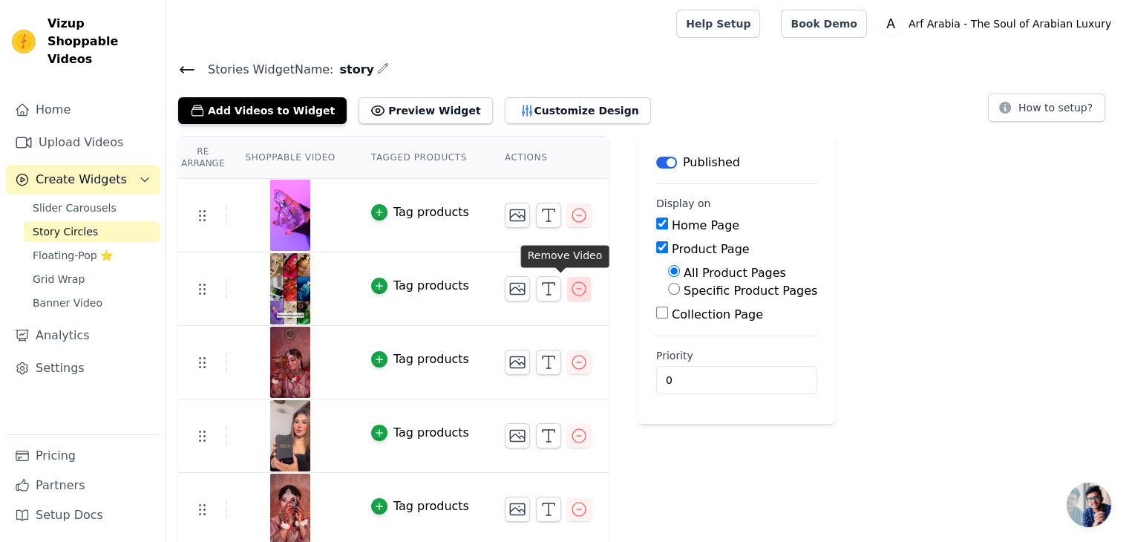
click at [570, 290] on icon "button" at bounding box center [579, 289] width 18 height 18
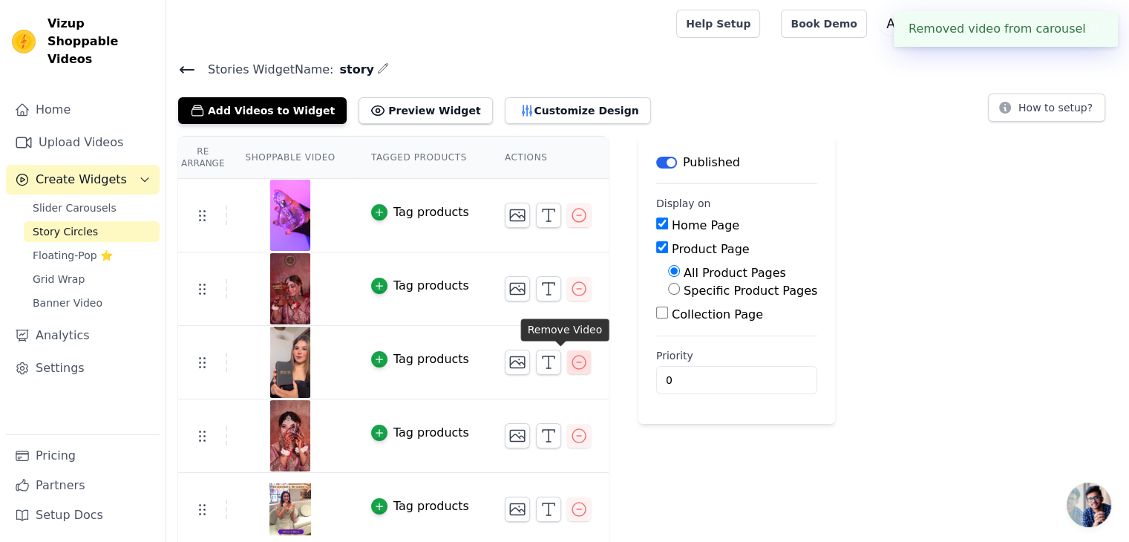
scroll to position [76, 0]
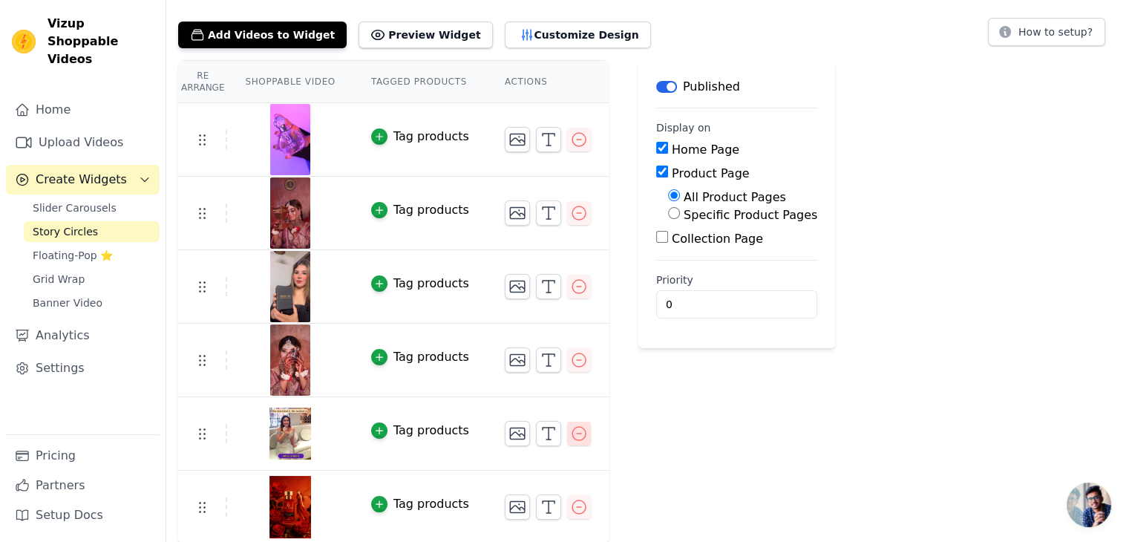
click at [570, 436] on icon "button" at bounding box center [579, 434] width 18 height 18
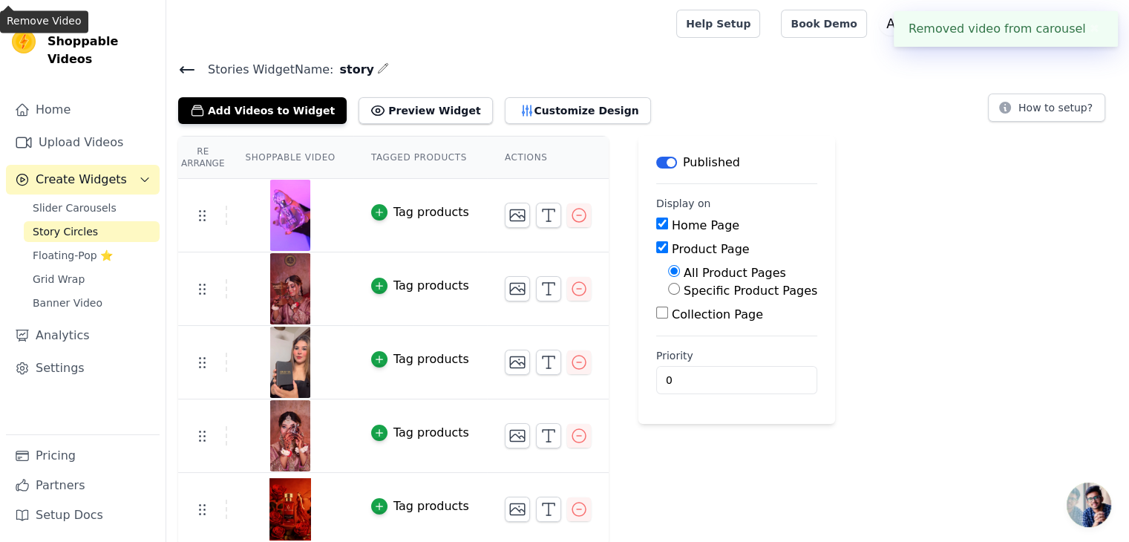
scroll to position [3, 0]
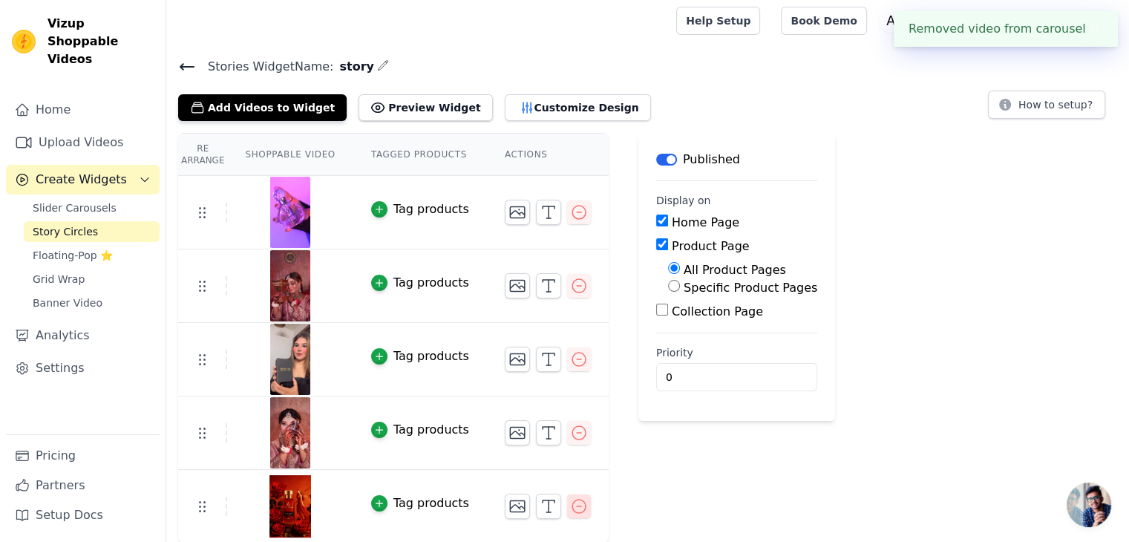
click at [572, 504] on icon "button" at bounding box center [578, 506] width 13 height 13
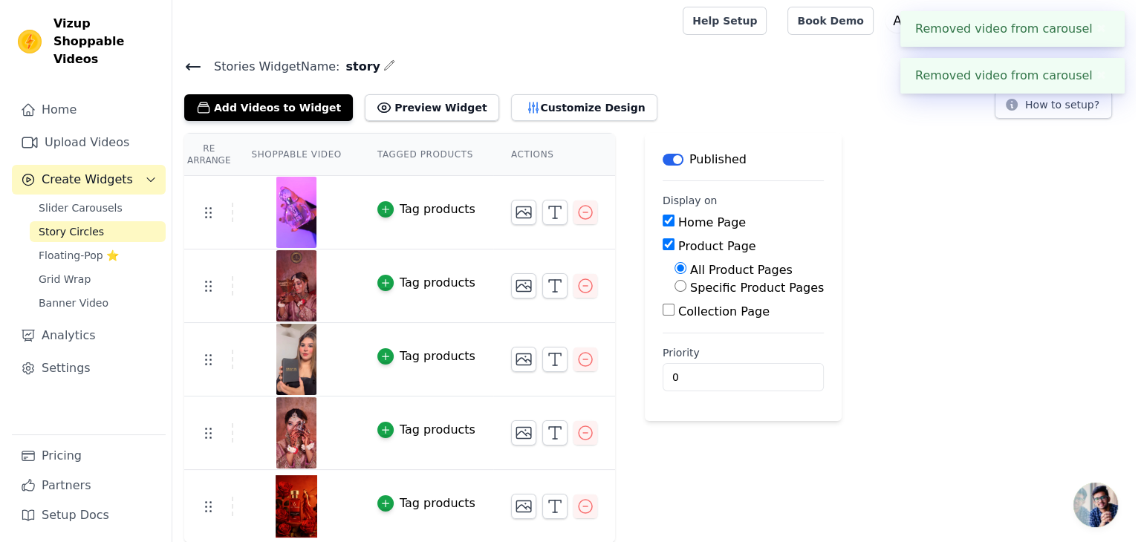
scroll to position [0, 0]
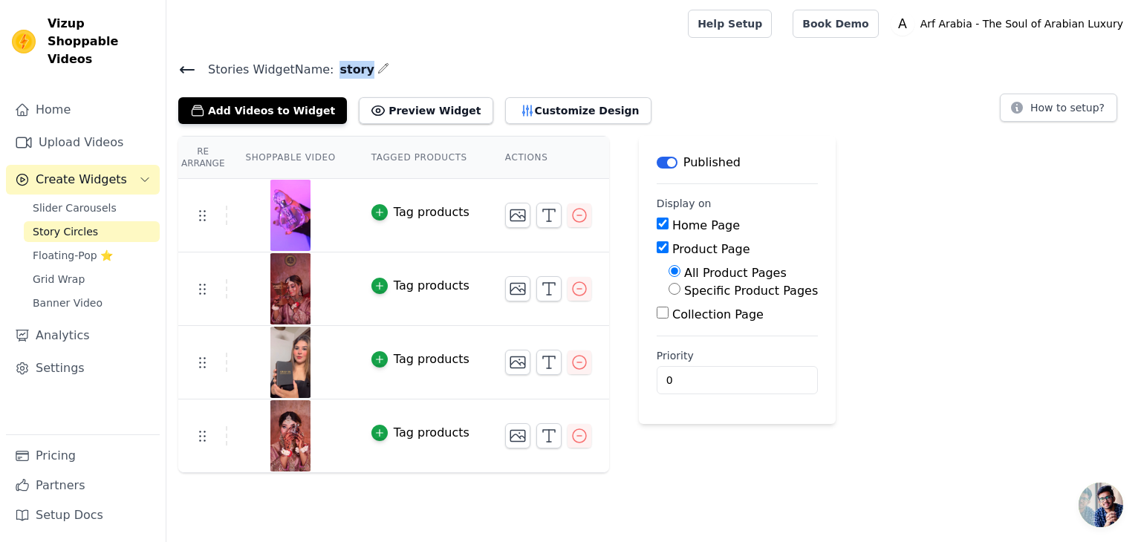
drag, startPoint x: 328, startPoint y: 70, endPoint x: 353, endPoint y: 75, distance: 25.8
click at [353, 75] on span "story" at bounding box center [353, 70] width 40 height 18
copy span "story"
click at [90, 221] on link "Story Circles" at bounding box center [92, 231] width 136 height 21
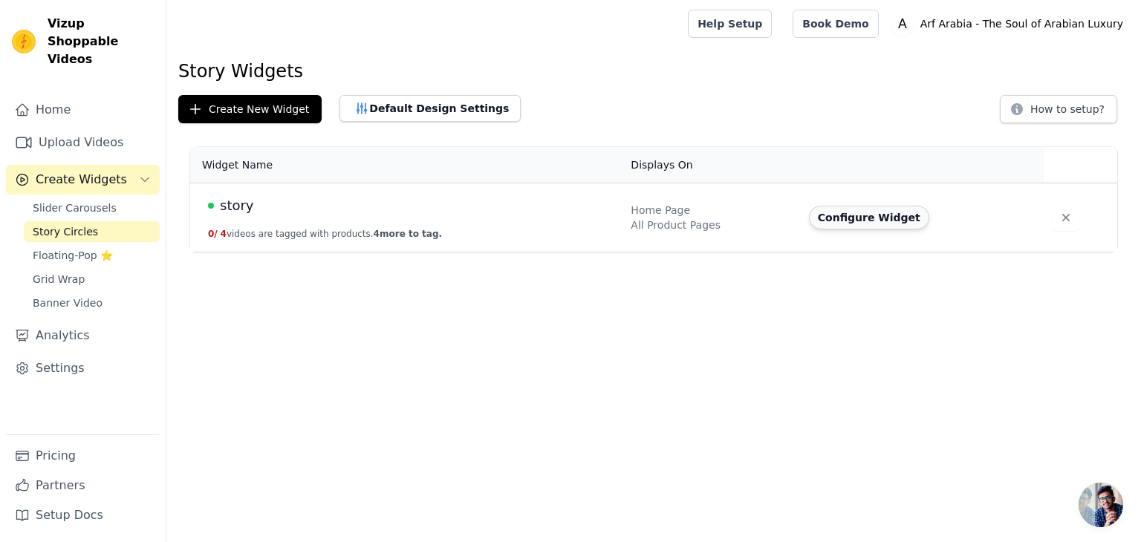
click at [838, 218] on button "Configure Widget" at bounding box center [869, 218] width 120 height 24
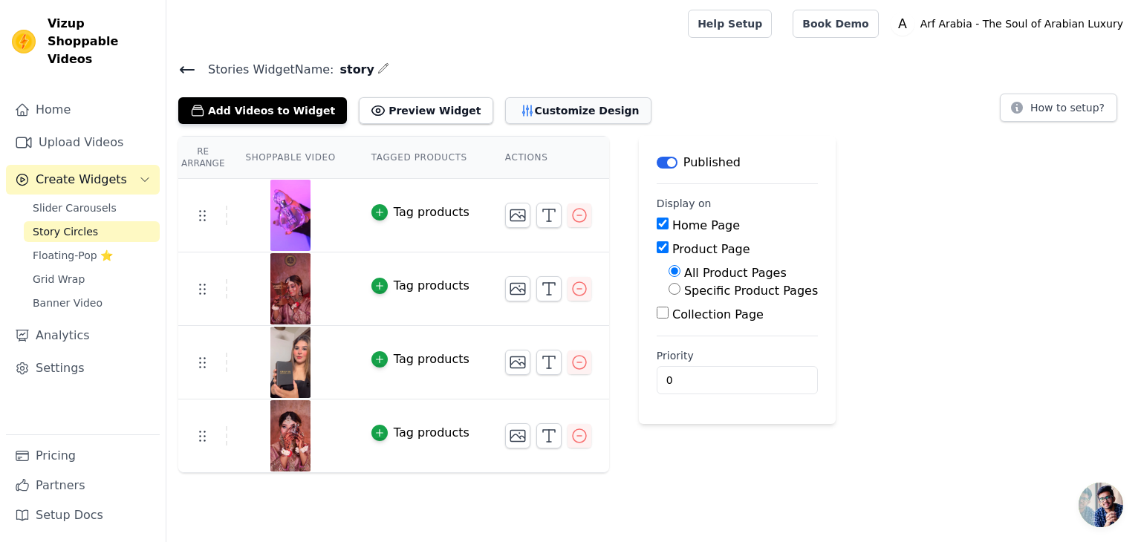
click at [544, 105] on button "Customize Design" at bounding box center [578, 110] width 146 height 27
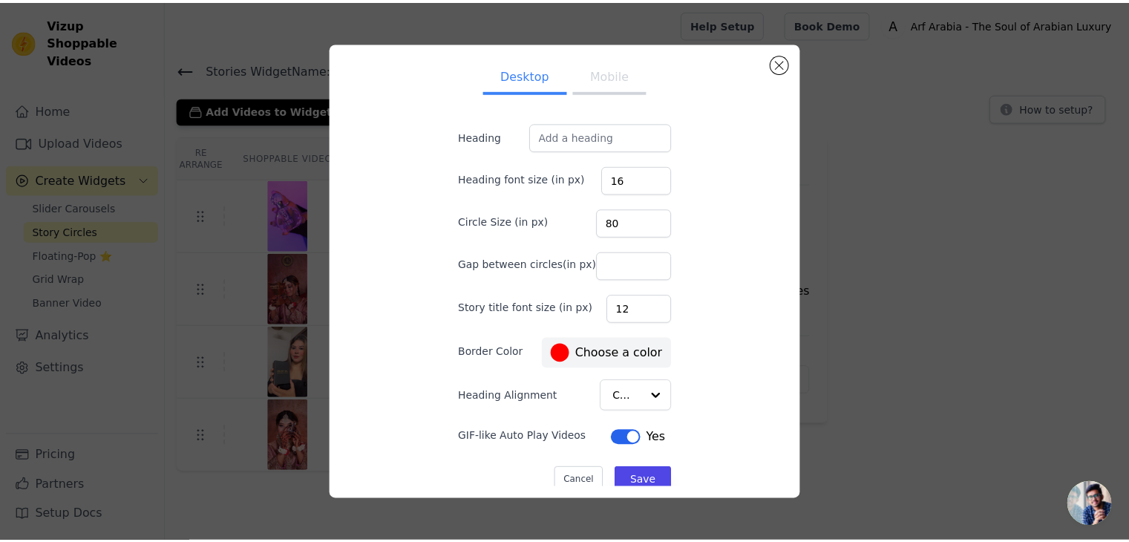
scroll to position [15, 0]
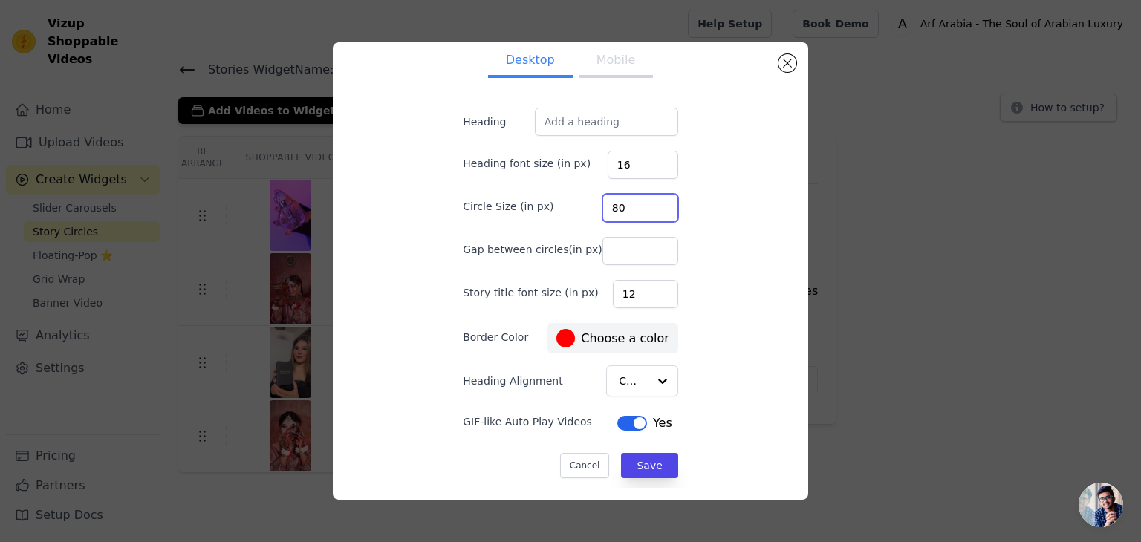
drag, startPoint x: 616, startPoint y: 218, endPoint x: 577, endPoint y: 217, distance: 39.4
click at [577, 217] on div "Circle Size (in px) 80" at bounding box center [570, 206] width 215 height 31
type input "120"
click at [636, 463] on button "Save" at bounding box center [649, 465] width 56 height 25
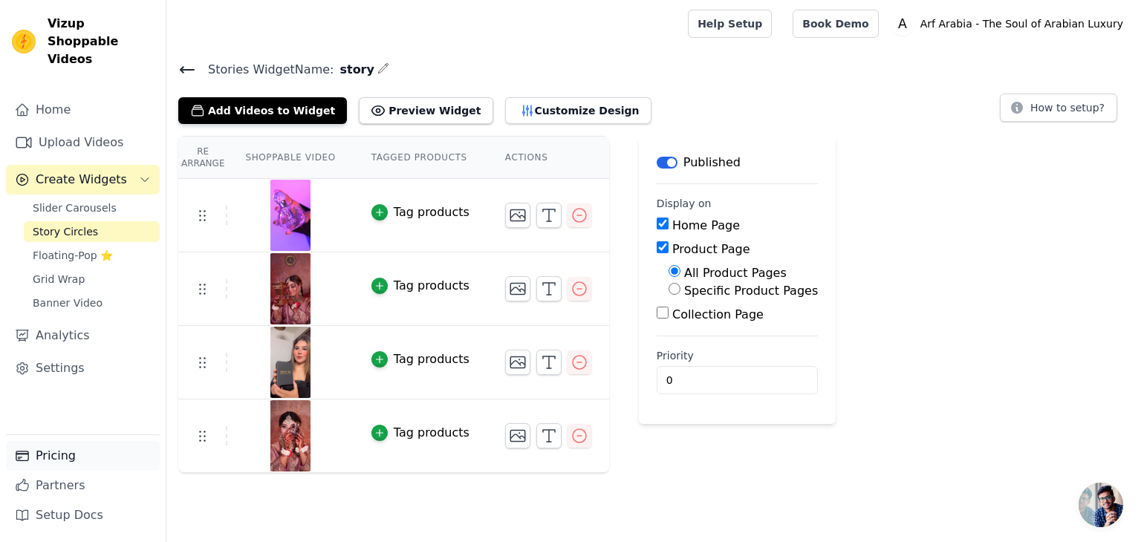
click at [81, 451] on link "Pricing" at bounding box center [83, 456] width 154 height 30
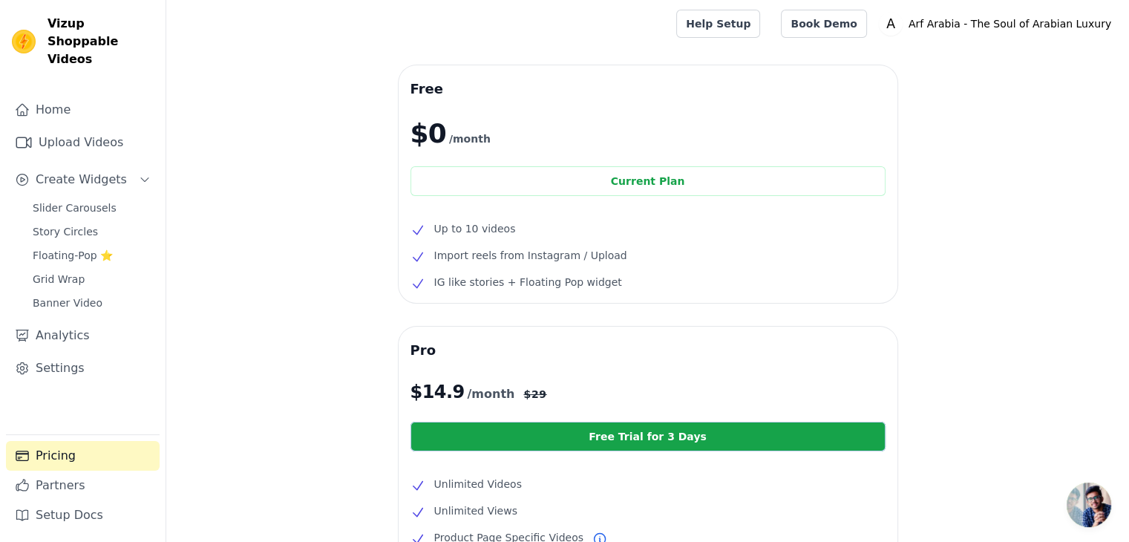
click at [520, 244] on ul "Up to 10 videos Import reels from Instagram / Upload IG like stories + Floating…" at bounding box center [648, 255] width 475 height 71
click at [352, 303] on div "Free $0 /month Current Plan Up to 10 videos Import reels from Instagram / Uploa…" at bounding box center [647, 455] width 963 height 781
click at [232, 255] on div "Free $0 /month Current Plan Up to 10 videos Import reels from Instagram / Uploa…" at bounding box center [647, 455] width 963 height 781
